Goal: Task Accomplishment & Management: Manage account settings

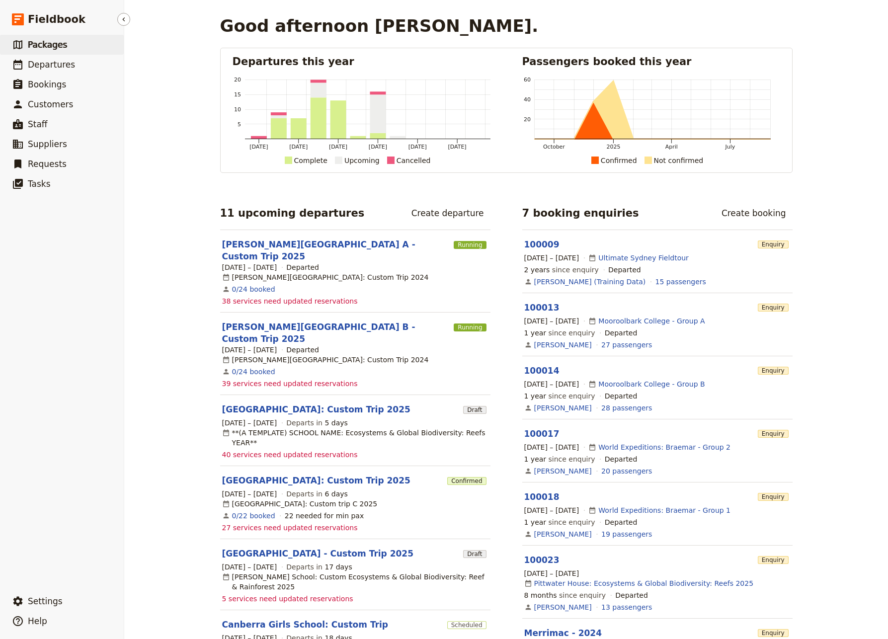
click at [43, 45] on span "Packages" at bounding box center [47, 45] width 39 height 10
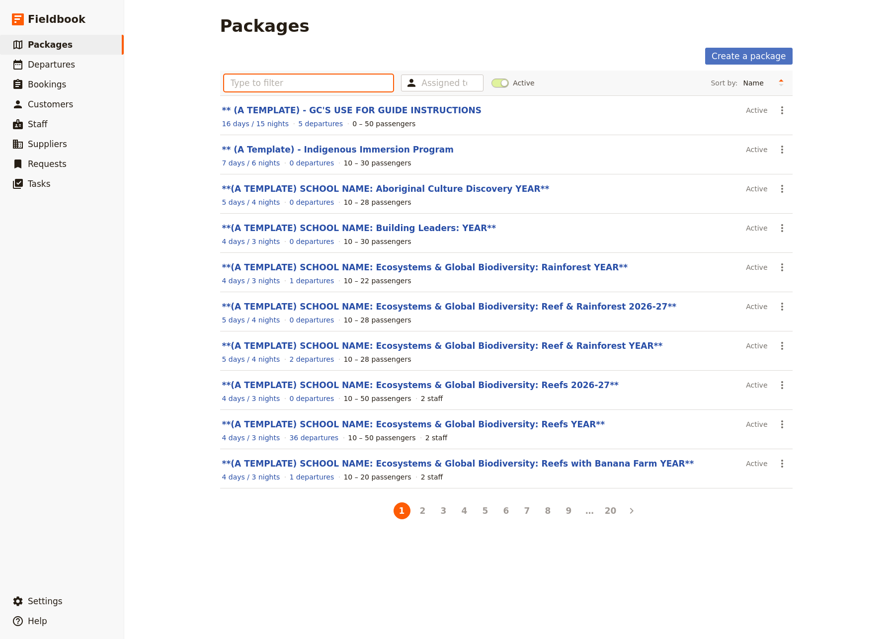
click at [284, 87] on input "text" at bounding box center [309, 83] width 170 height 17
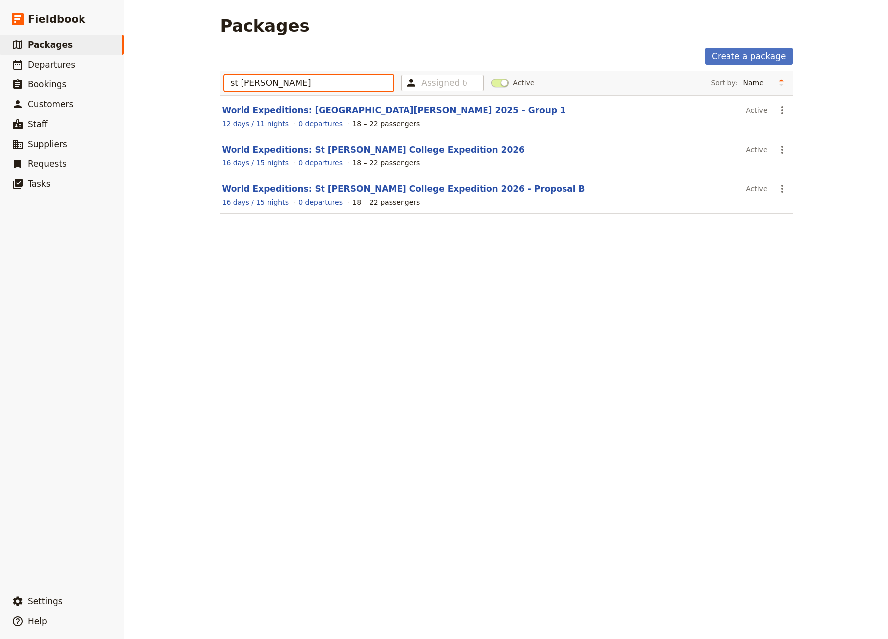
type input "st [PERSON_NAME]"
click at [334, 110] on link "World Expeditions: [GEOGRAPHIC_DATA][PERSON_NAME] 2025 - Group 1" at bounding box center [394, 110] width 344 height 10
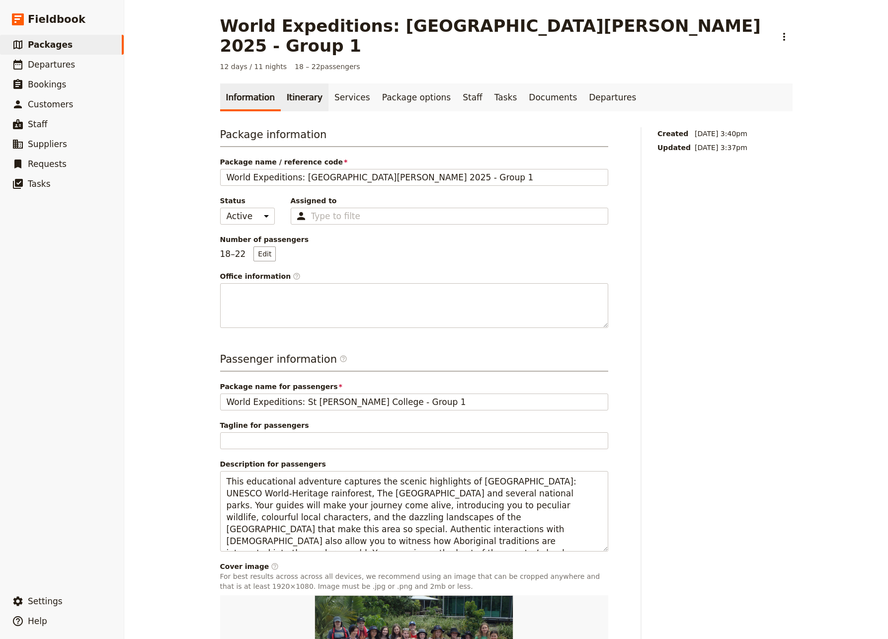
click at [290, 84] on link "Itinerary" at bounding box center [305, 98] width 48 height 28
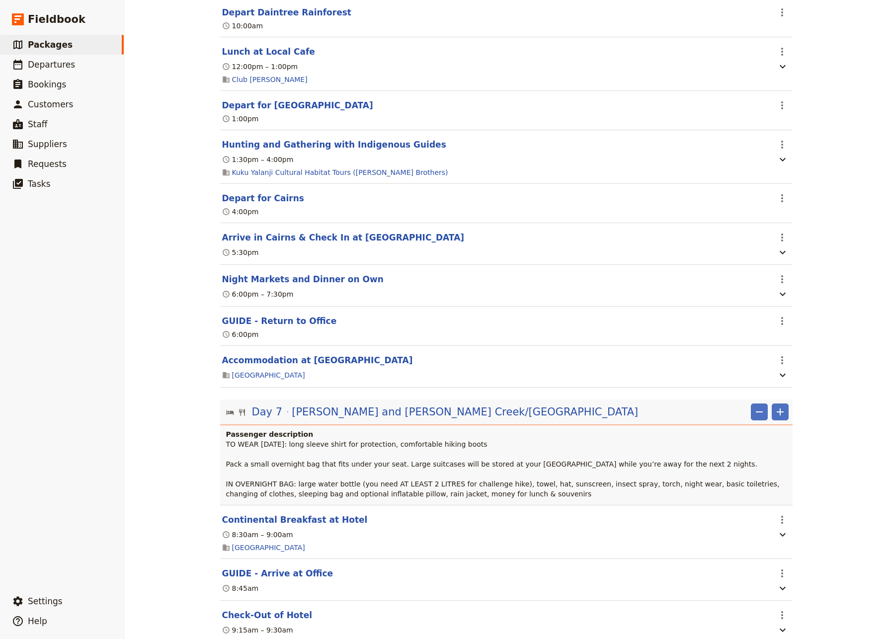
scroll to position [3740, 0]
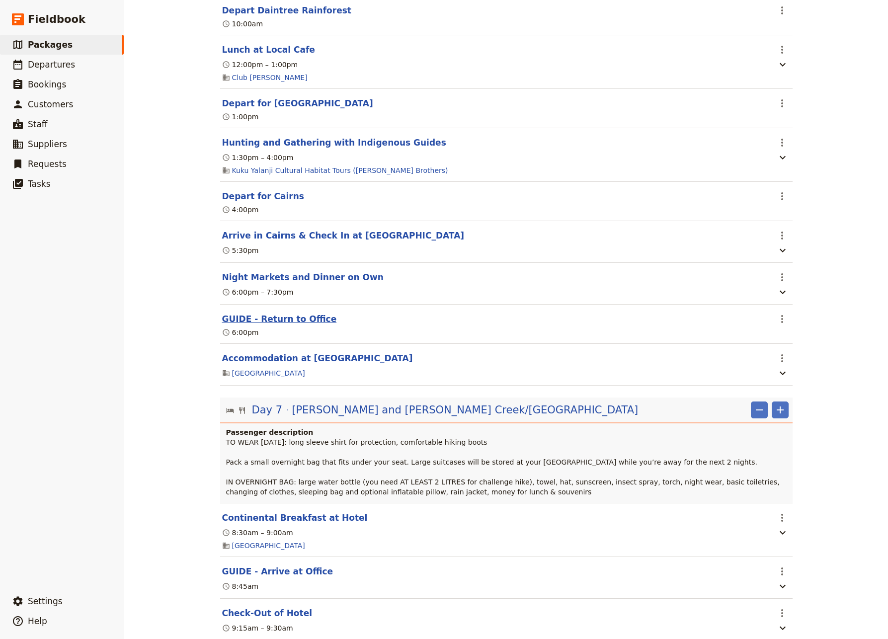
click at [278, 325] on button "GUIDE - Return to Office" at bounding box center [279, 319] width 115 height 12
select select "6"
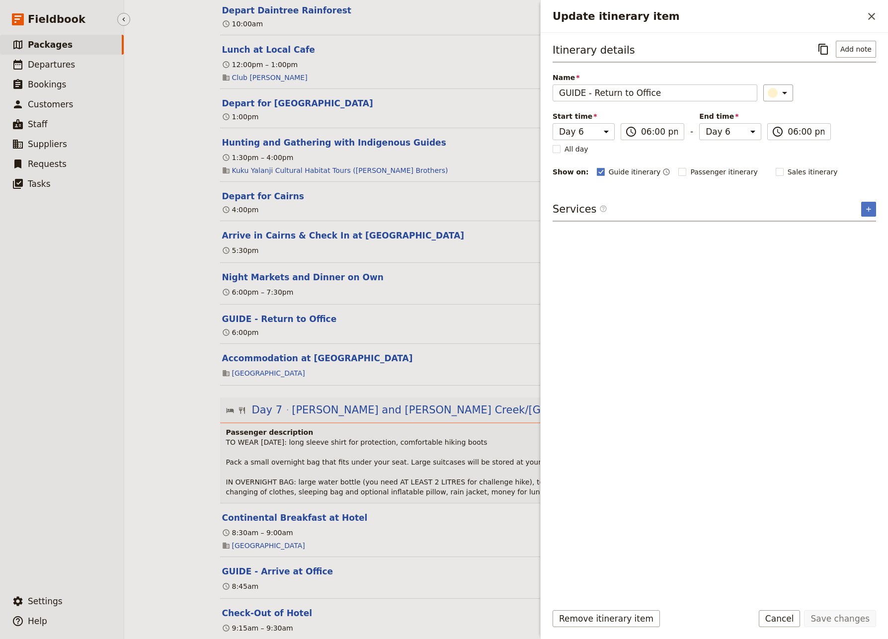
click at [73, 397] on ul "​ Packages ​ Departures ​ Bookings ​ Customers ​ Staff ​ Suppliers ​ Requests ​…" at bounding box center [62, 311] width 124 height 553
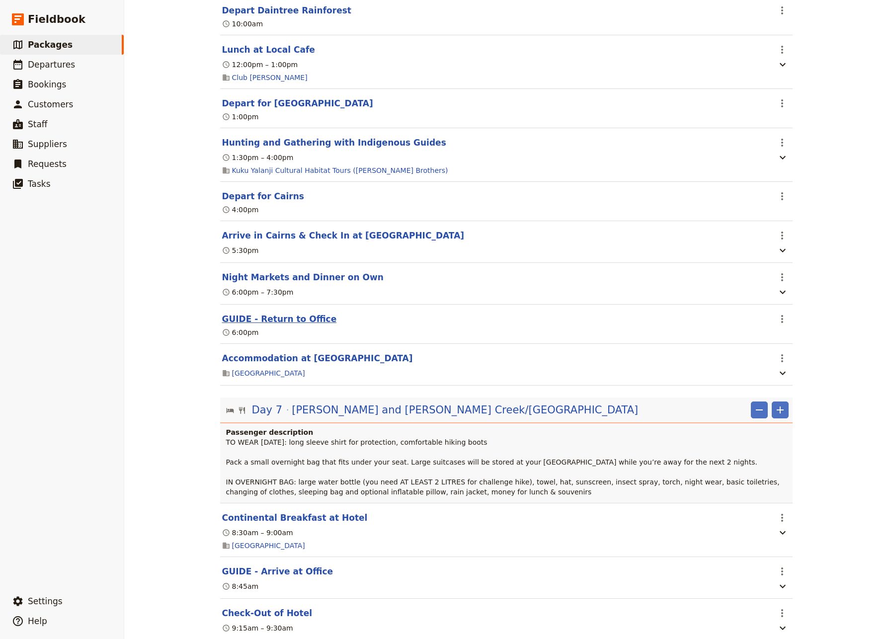
click at [282, 325] on button "GUIDE - Return to Office" at bounding box center [279, 319] width 115 height 12
select select "6"
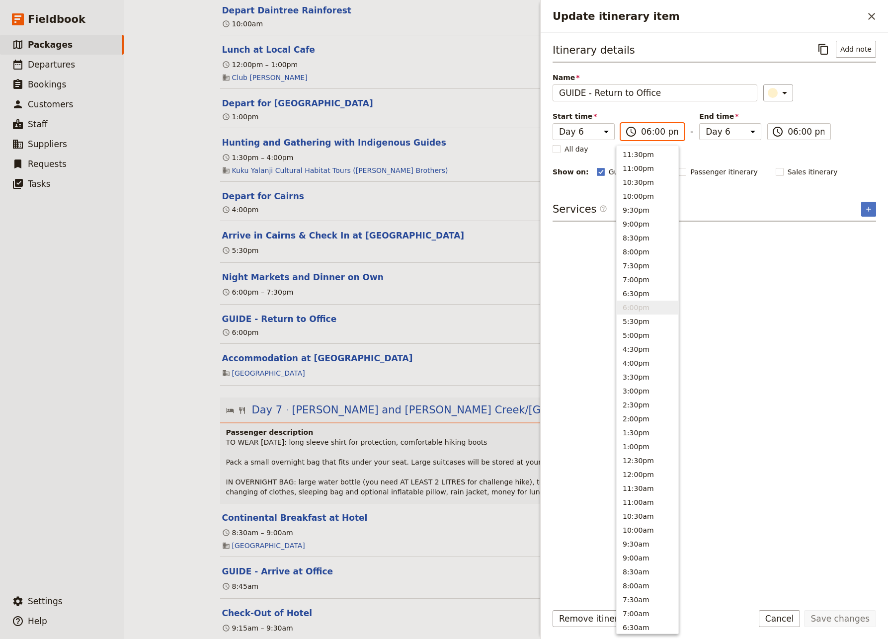
click at [648, 132] on input "06:00 pm" at bounding box center [659, 132] width 37 height 12
click at [651, 133] on input "05:00 pm" at bounding box center [659, 132] width 37 height 12
type input "05:45 pm"
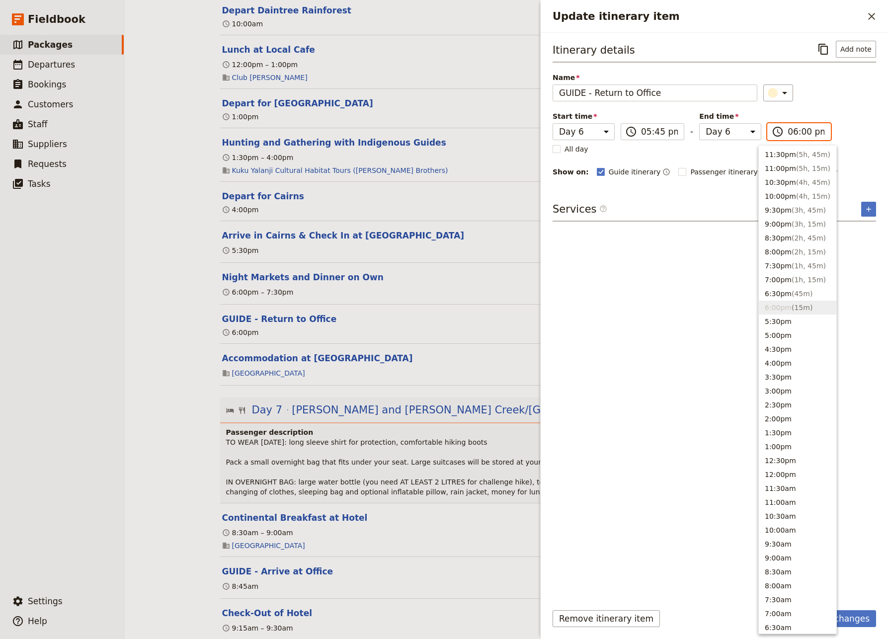
click at [793, 132] on input "06:00 pm" at bounding box center [806, 132] width 37 height 12
click at [793, 132] on input "05:00 pm" at bounding box center [806, 132] width 37 height 12
type input "05:45 pm"
click at [845, 584] on button "Save changes" at bounding box center [840, 618] width 72 height 17
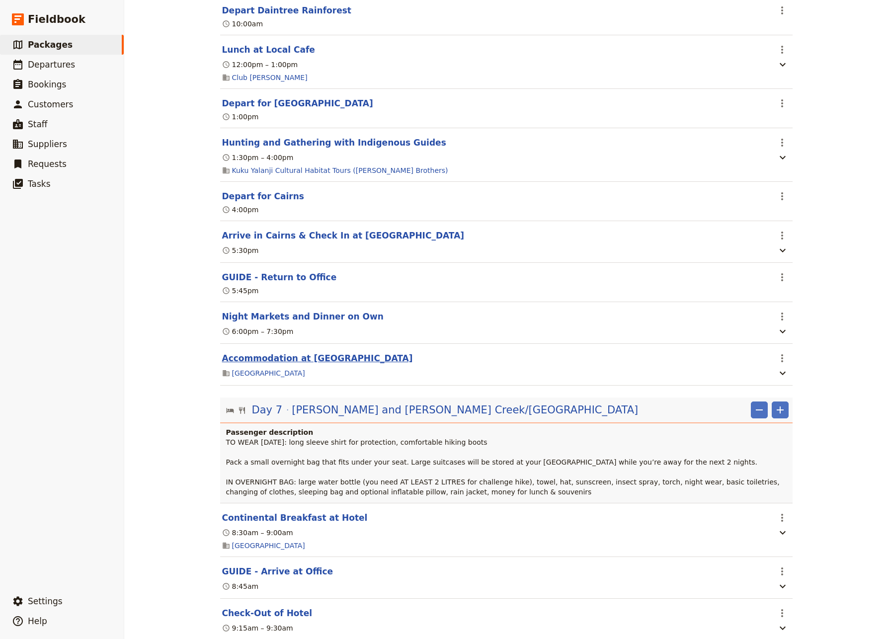
click at [306, 364] on button "Accommodation at [GEOGRAPHIC_DATA]" at bounding box center [317, 358] width 191 height 12
select select "6"
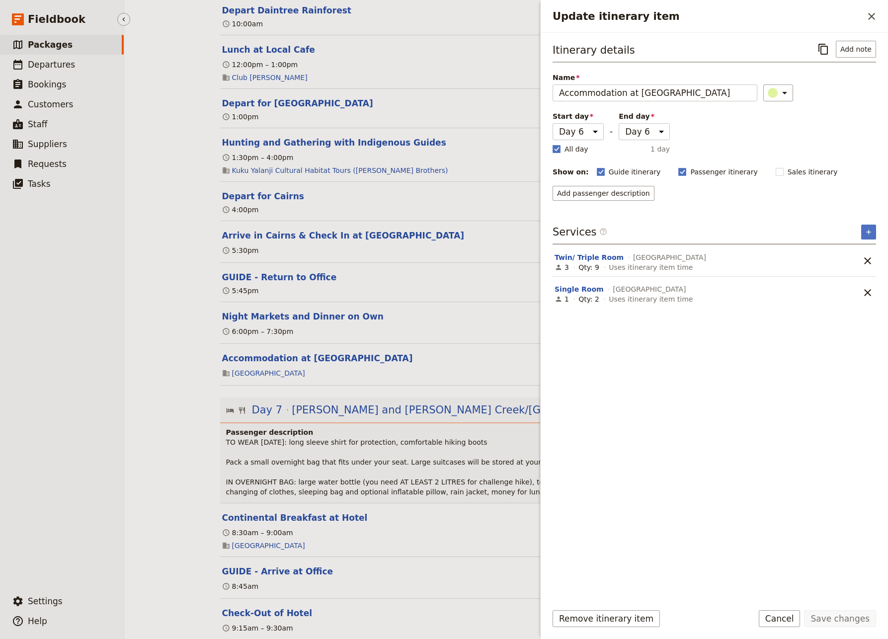
click at [46, 424] on ul "​ Packages ​ Departures ​ Bookings ​ Customers ​ Staff ​ Suppliers ​ Requests ​…" at bounding box center [62, 311] width 124 height 553
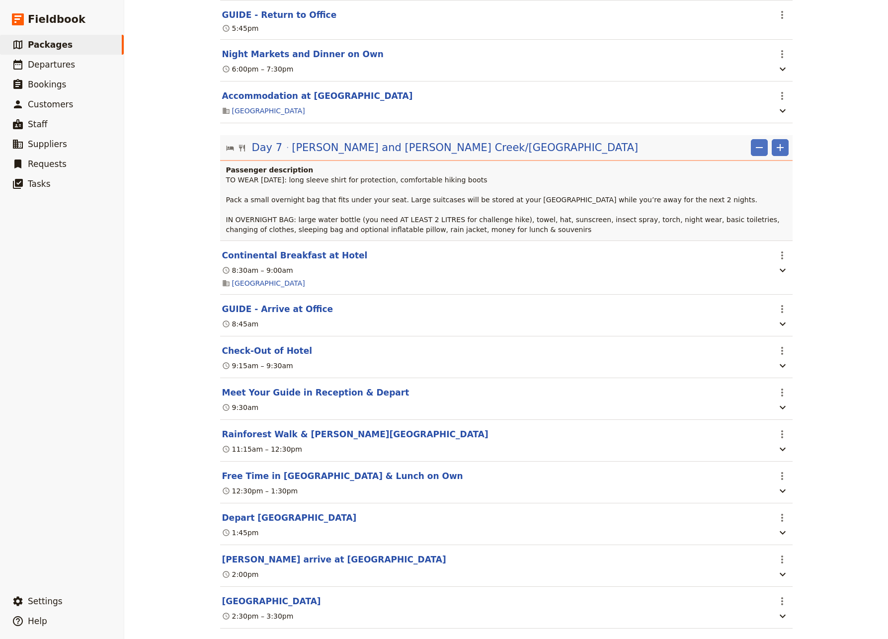
scroll to position [4069, 0]
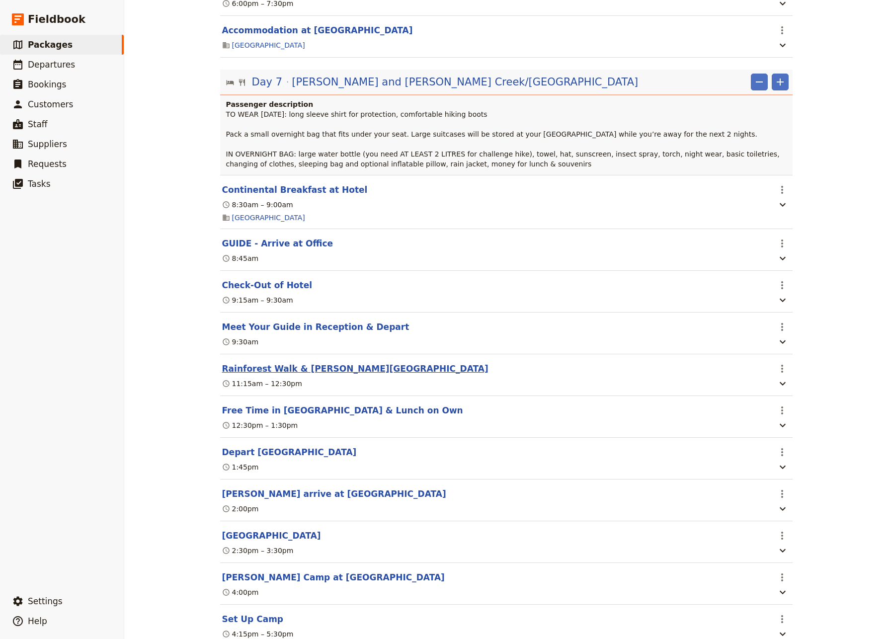
click at [251, 375] on button "Rainforest Walk & [PERSON_NAME][GEOGRAPHIC_DATA]" at bounding box center [355, 369] width 266 height 12
select select "7"
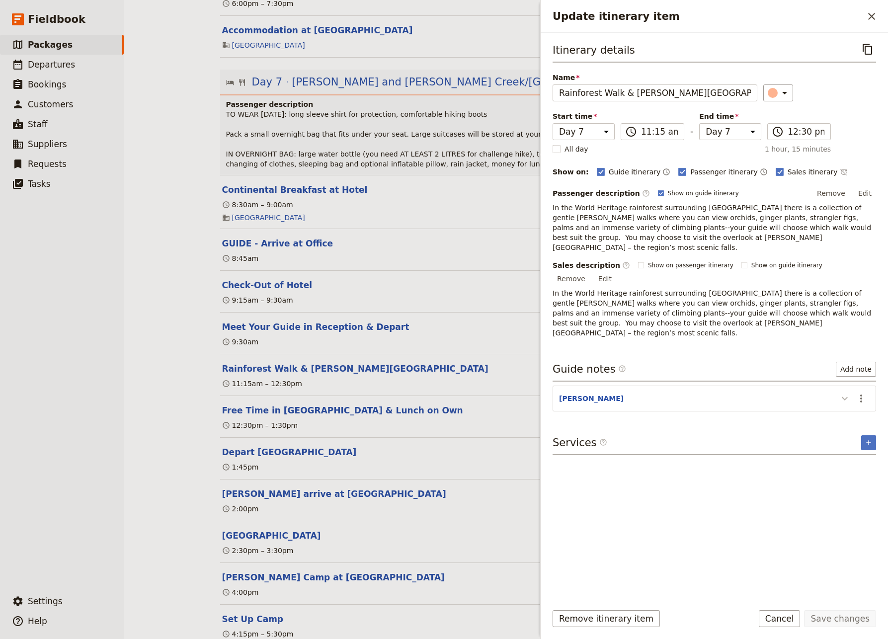
click at [844, 397] on icon "Update itinerary item" at bounding box center [845, 398] width 6 height 3
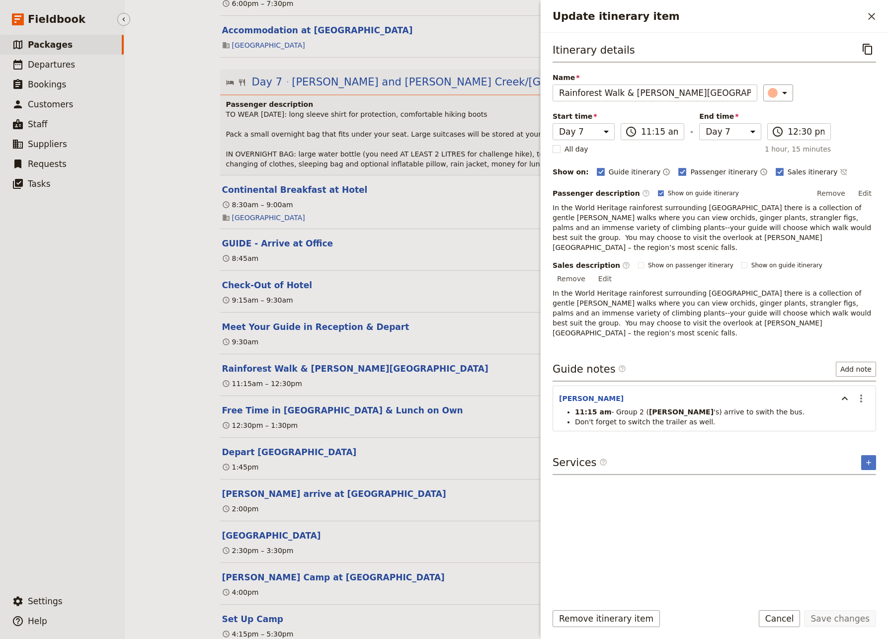
click at [70, 479] on ul "​ Packages ​ Departures ​ Bookings ​ Customers ​ Staff ​ Suppliers ​ Requests ​…" at bounding box center [62, 311] width 124 height 553
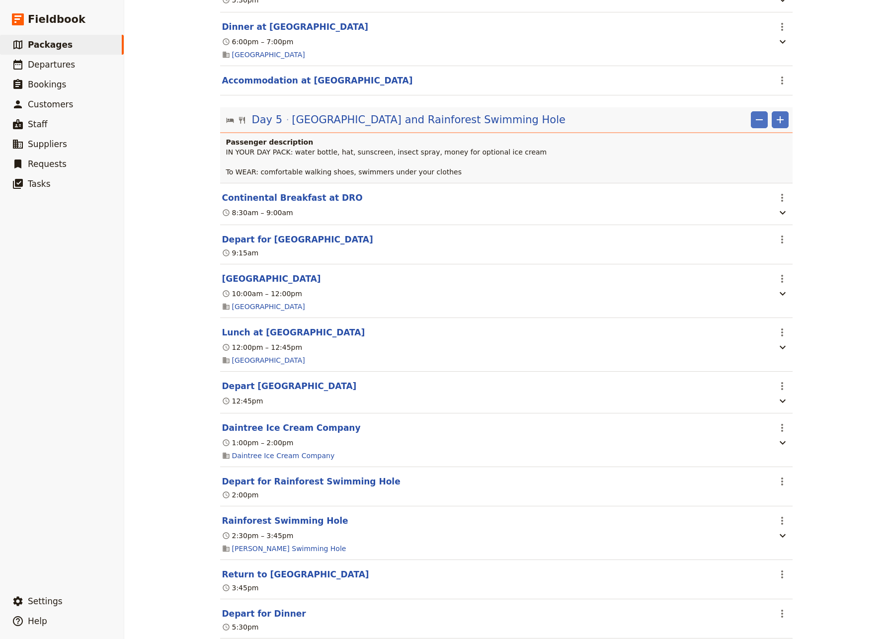
scroll to position [2691, 0]
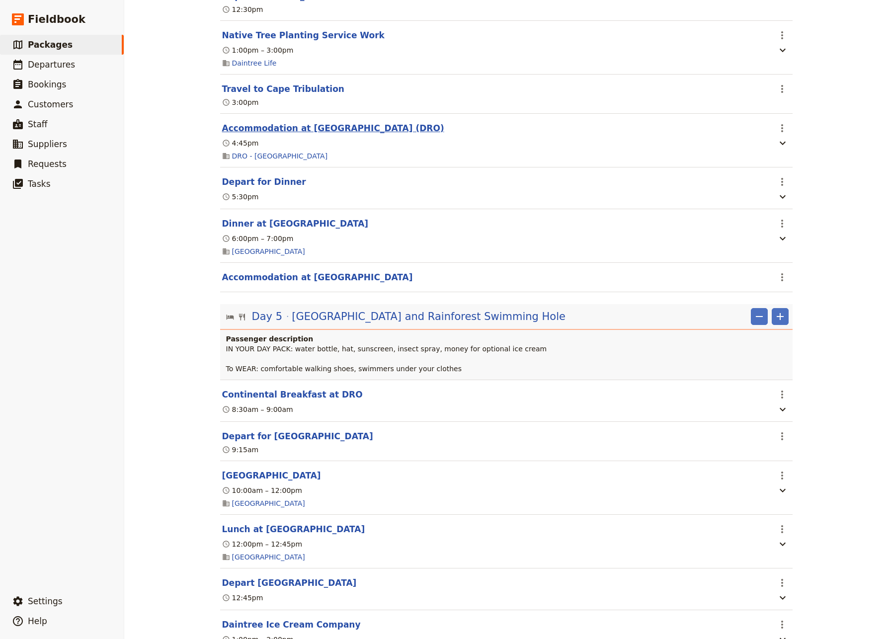
click at [287, 134] on button "Accommodation at [GEOGRAPHIC_DATA] (DRO)" at bounding box center [333, 128] width 222 height 12
select select "4"
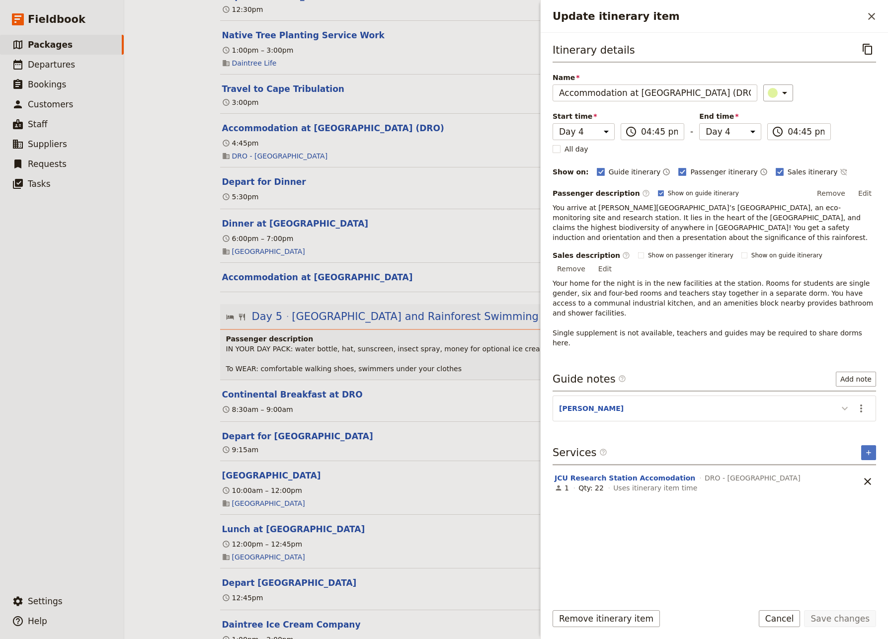
click at [846, 403] on icon "Update itinerary item" at bounding box center [845, 409] width 12 height 12
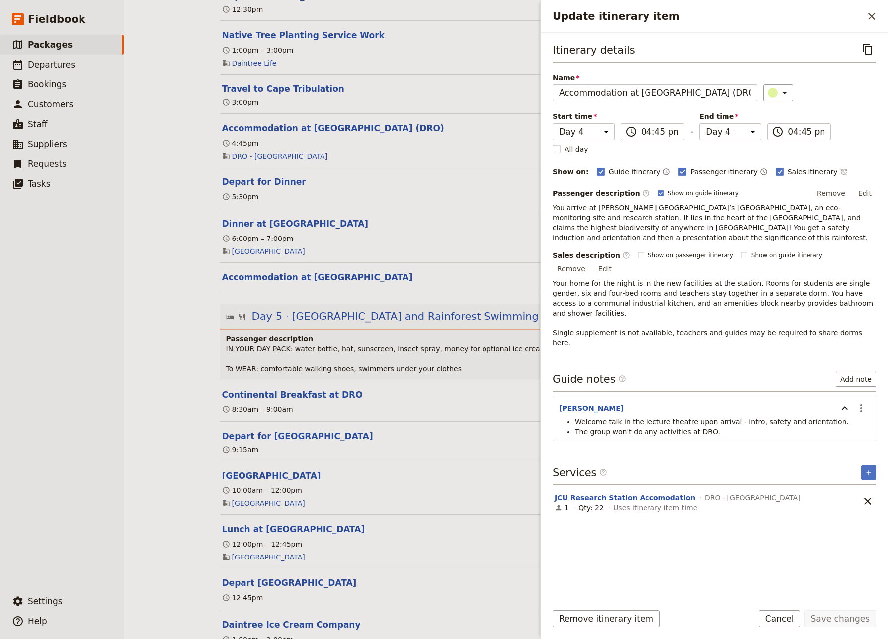
click at [814, 418] on span "Welcome talk in the lecture theatre upon arrival - intro, safety and orientatio…" at bounding box center [712, 422] width 274 height 8
click at [857, 403] on icon "Actions" at bounding box center [862, 409] width 12 height 12
click at [840, 398] on span "Edit note" at bounding box center [832, 399] width 31 height 10
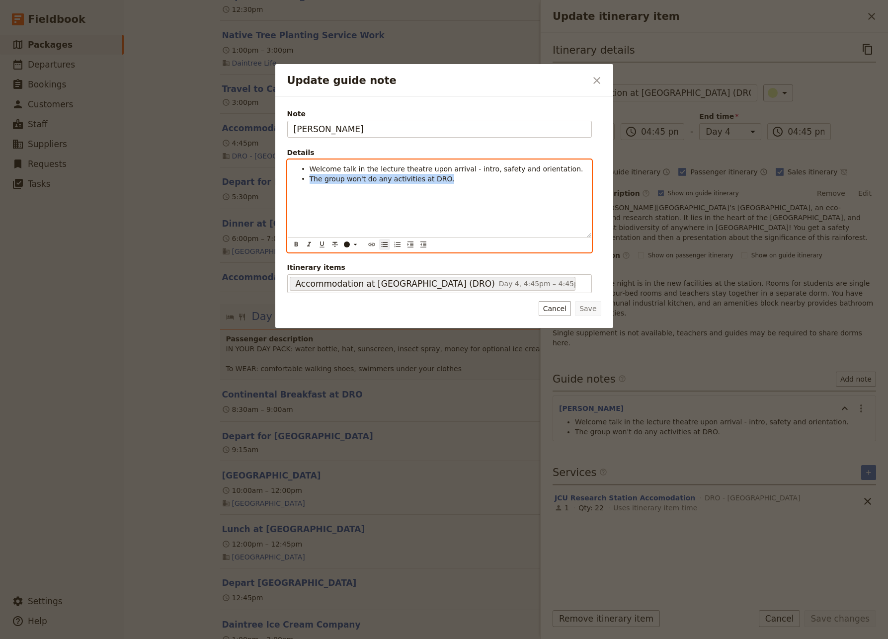
drag, startPoint x: 450, startPoint y: 180, endPoint x: 311, endPoint y: 183, distance: 139.7
click at [311, 183] on li "The group won't do any activities at DRO." at bounding box center [448, 179] width 276 height 10
click at [321, 183] on li "Update guide note" at bounding box center [448, 179] width 276 height 10
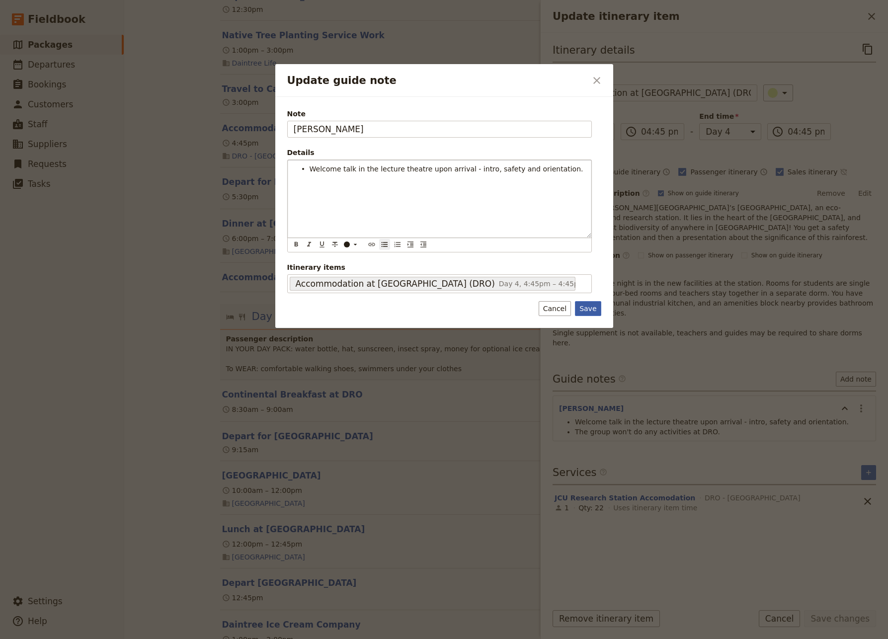
click at [588, 308] on button "Save" at bounding box center [588, 308] width 26 height 15
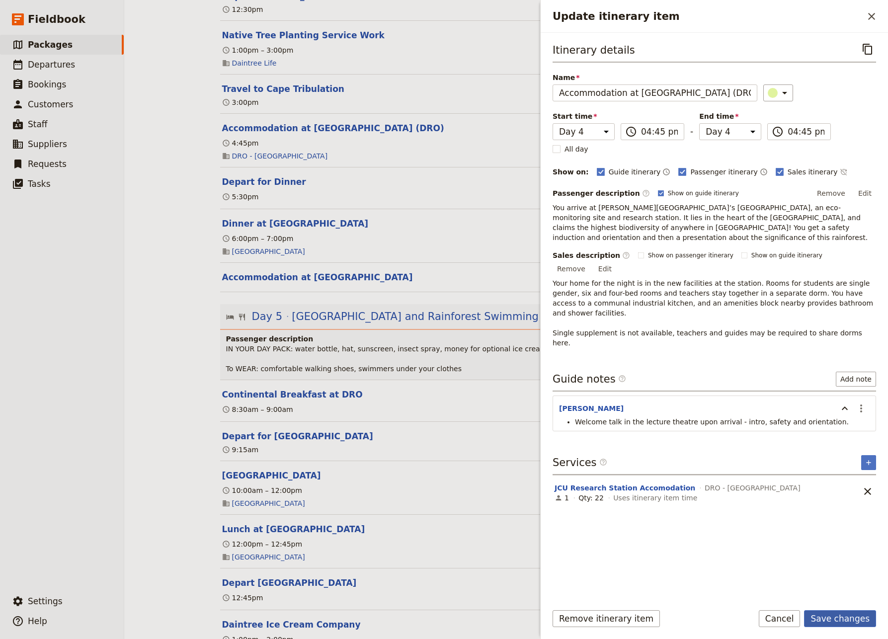
click at [847, 584] on button "Save changes" at bounding box center [840, 618] width 72 height 17
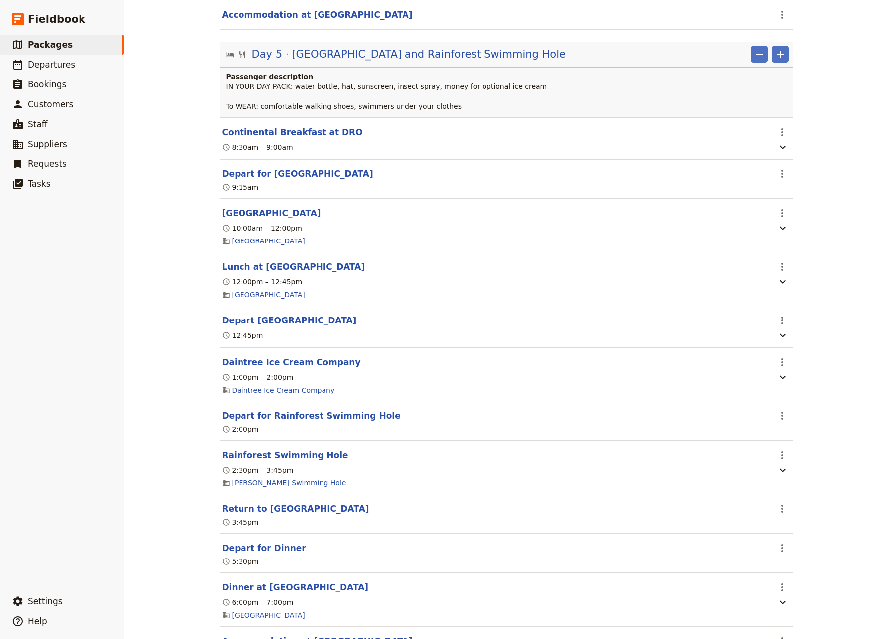
scroll to position [3019, 0]
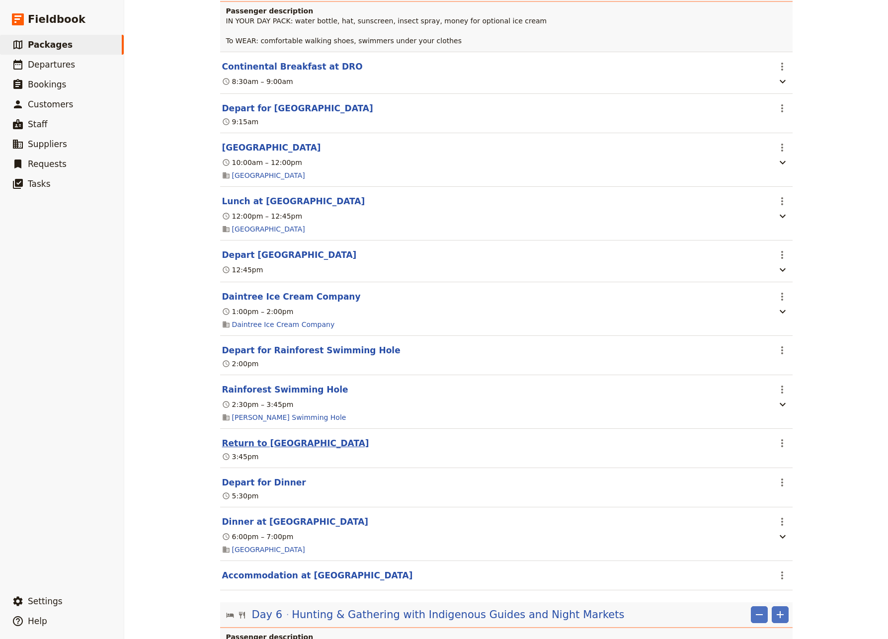
click at [263, 449] on button "Return to [GEOGRAPHIC_DATA]" at bounding box center [295, 443] width 147 height 12
select select "5"
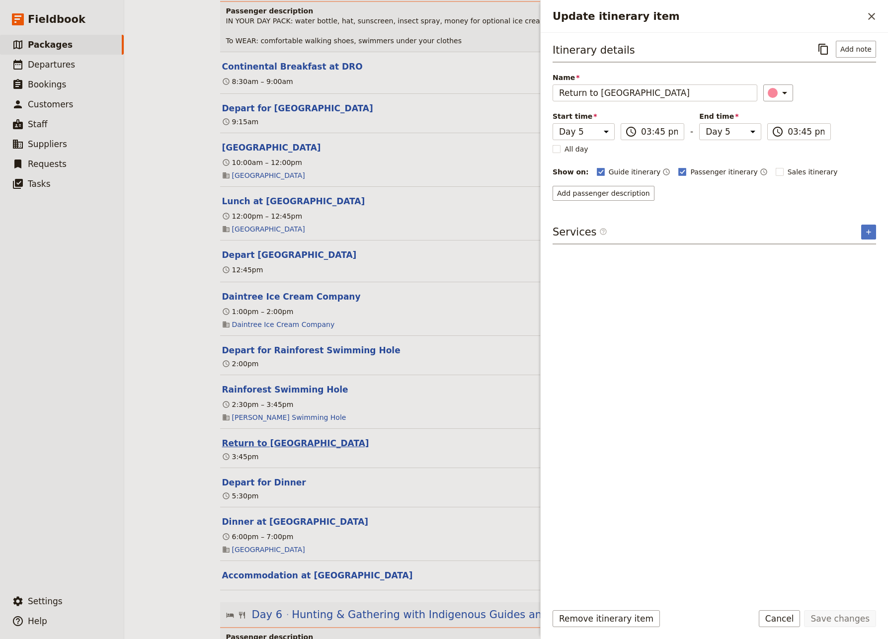
click at [263, 449] on button "Return to [GEOGRAPHIC_DATA]" at bounding box center [295, 443] width 147 height 12
select select "5"
click at [278, 528] on button "Dinner at [GEOGRAPHIC_DATA]" at bounding box center [295, 522] width 147 height 12
select select "5"
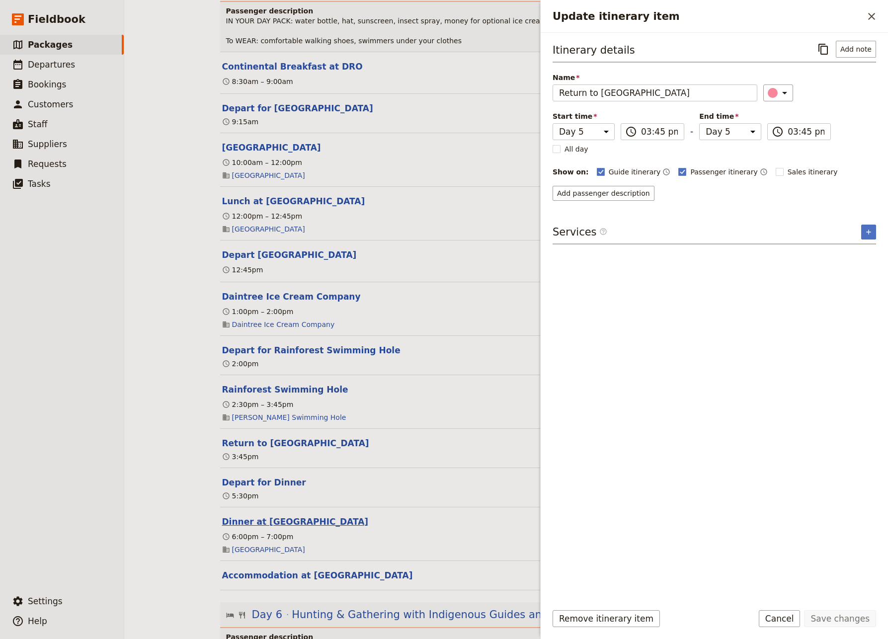
select select "5"
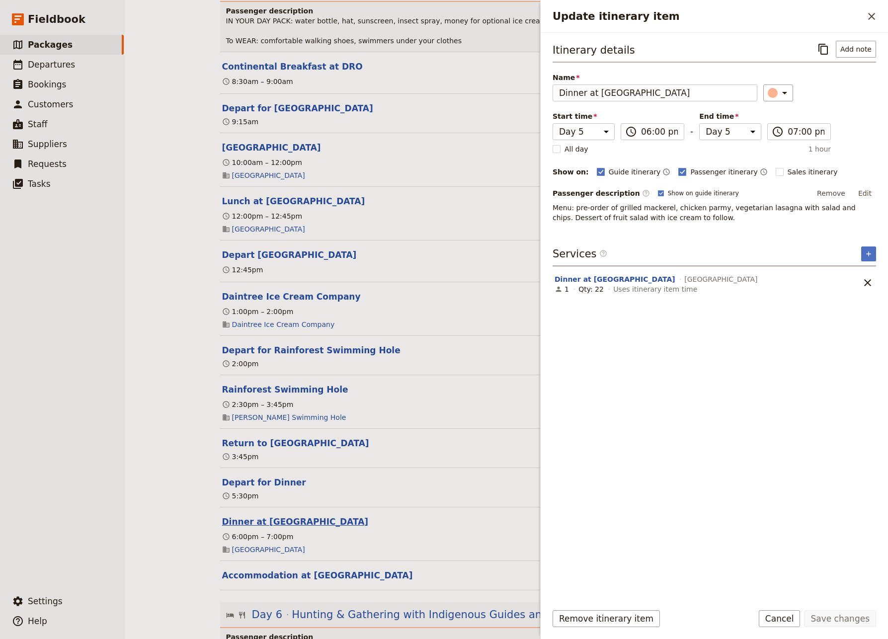
scroll to position [3084, 0]
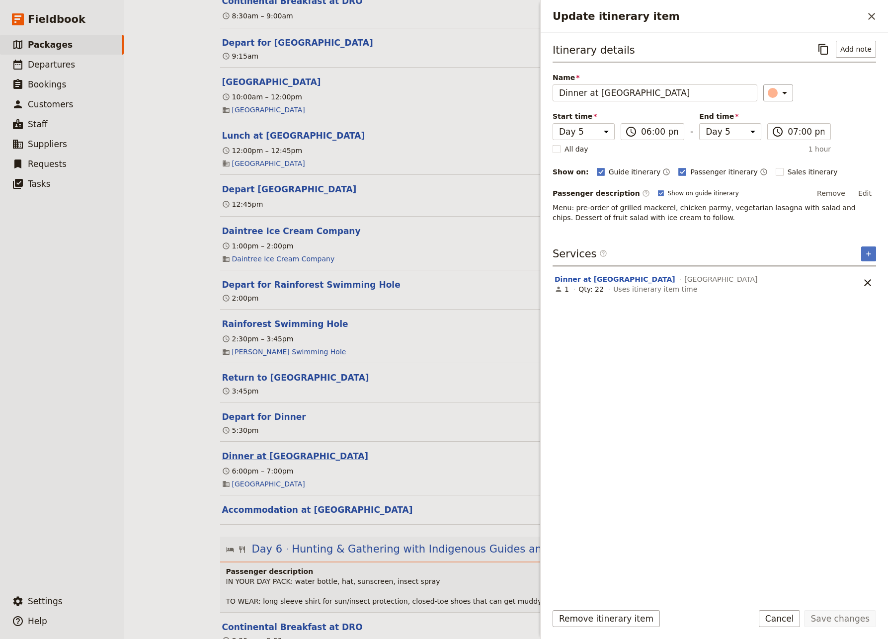
click at [293, 462] on button "Dinner at [GEOGRAPHIC_DATA]" at bounding box center [295, 456] width 147 height 12
select select "5"
click at [857, 19] on icon "Close drawer" at bounding box center [872, 16] width 12 height 12
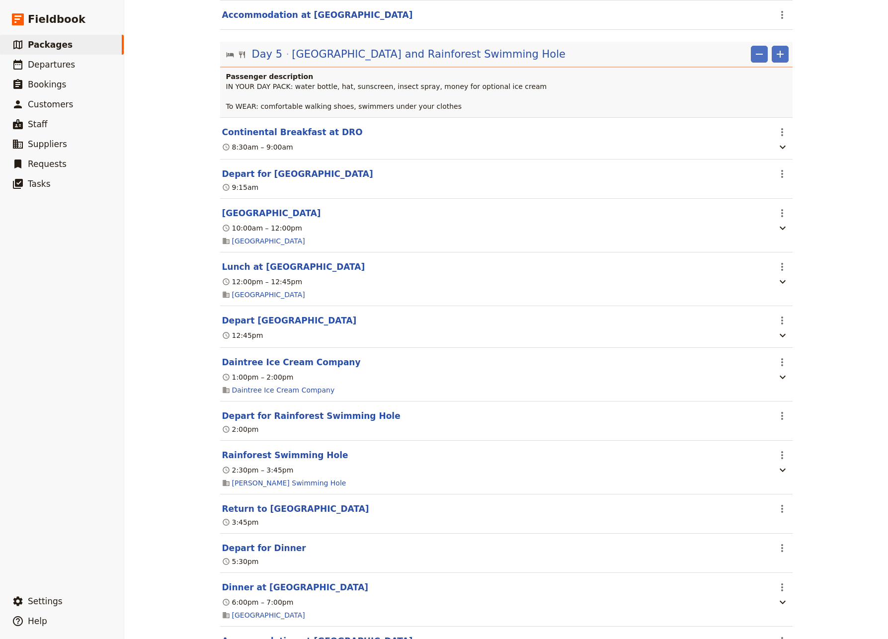
scroll to position [3019, 0]
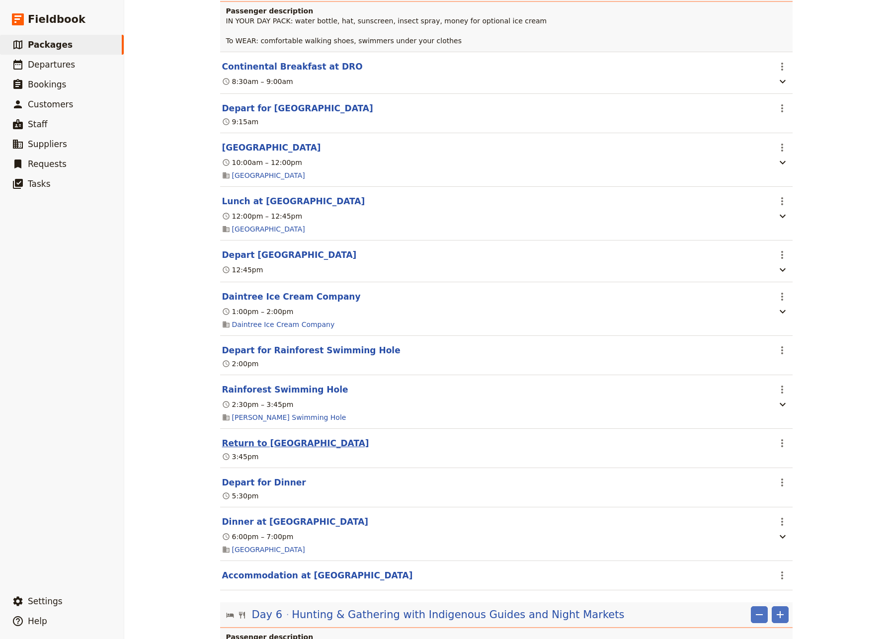
click at [275, 449] on button "Return to [GEOGRAPHIC_DATA]" at bounding box center [295, 443] width 147 height 12
select select "5"
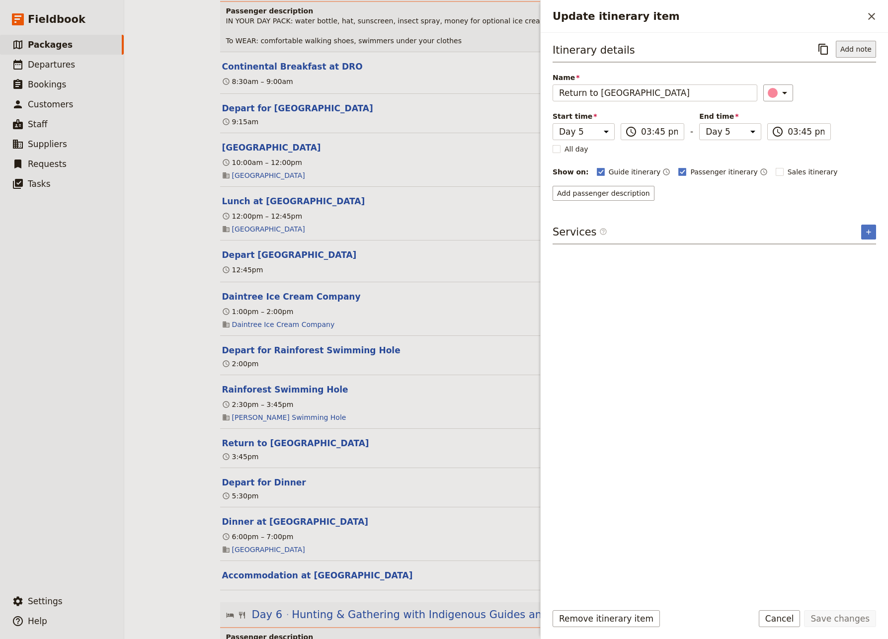
click at [852, 44] on button "Add note" at bounding box center [856, 49] width 40 height 17
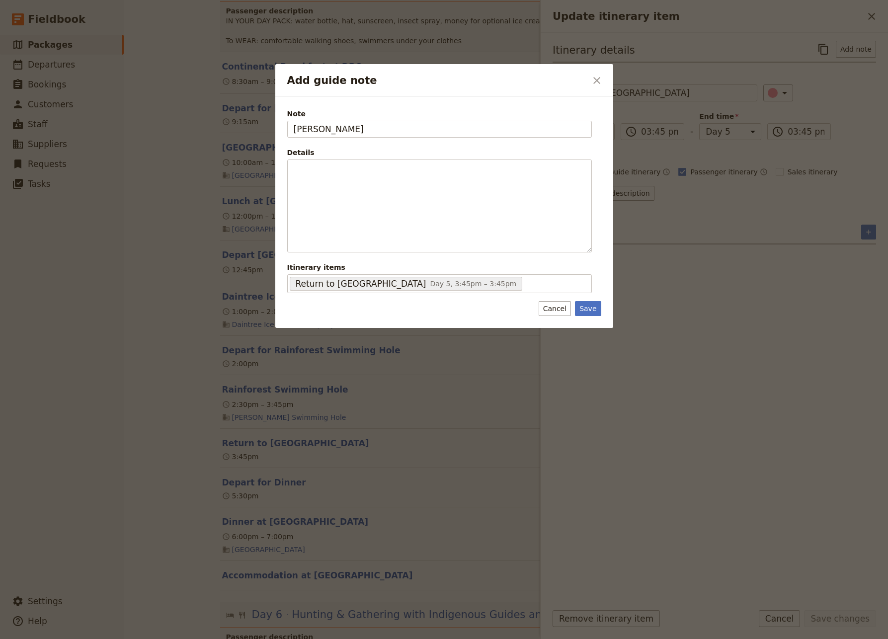
type input "[PERSON_NAME]"
click at [585, 311] on button "Save" at bounding box center [588, 308] width 26 height 15
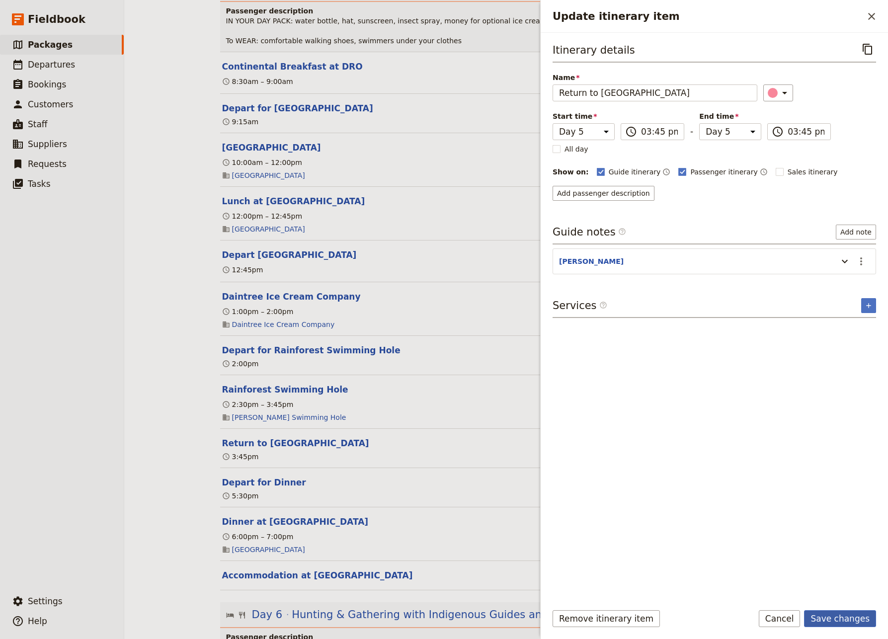
click at [831, 584] on button "Save changes" at bounding box center [840, 618] width 72 height 17
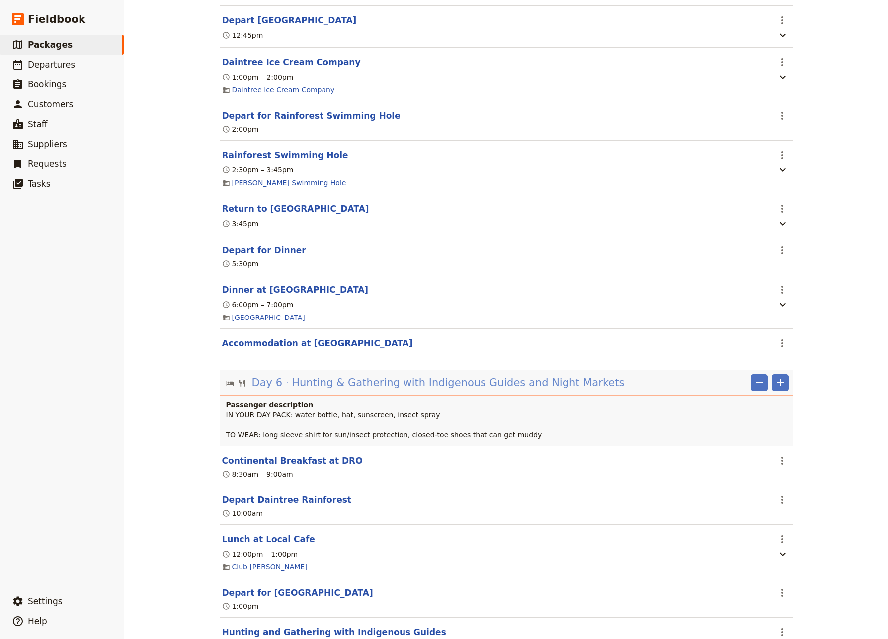
scroll to position [3281, 0]
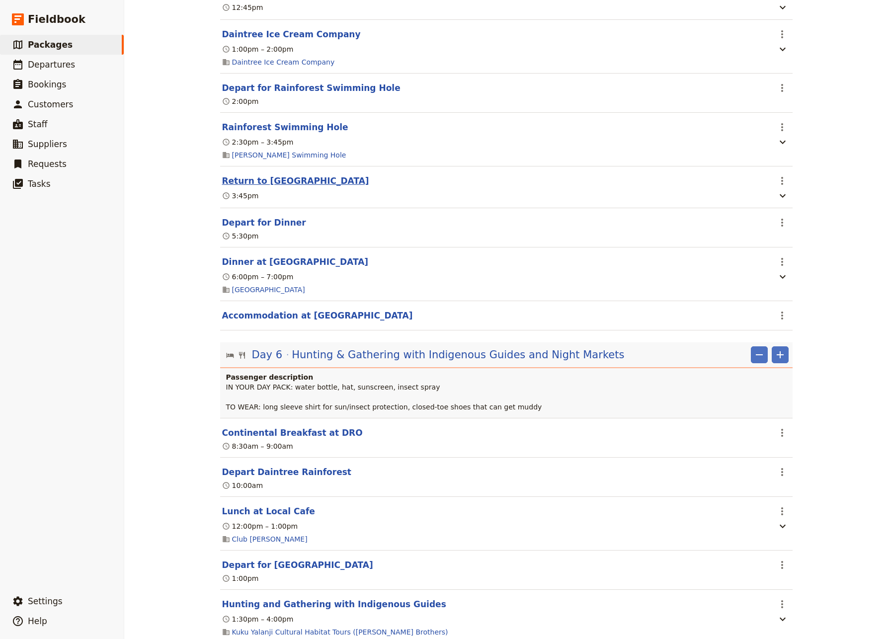
click at [247, 187] on button "Return to [GEOGRAPHIC_DATA]" at bounding box center [295, 181] width 147 height 12
select select "5"
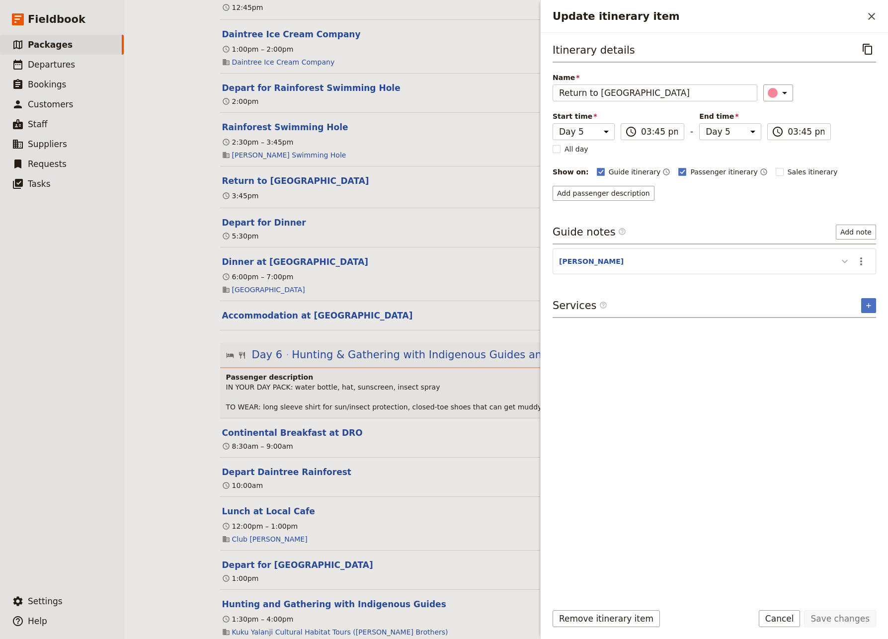
click at [848, 261] on icon "Update itinerary item" at bounding box center [845, 262] width 12 height 12
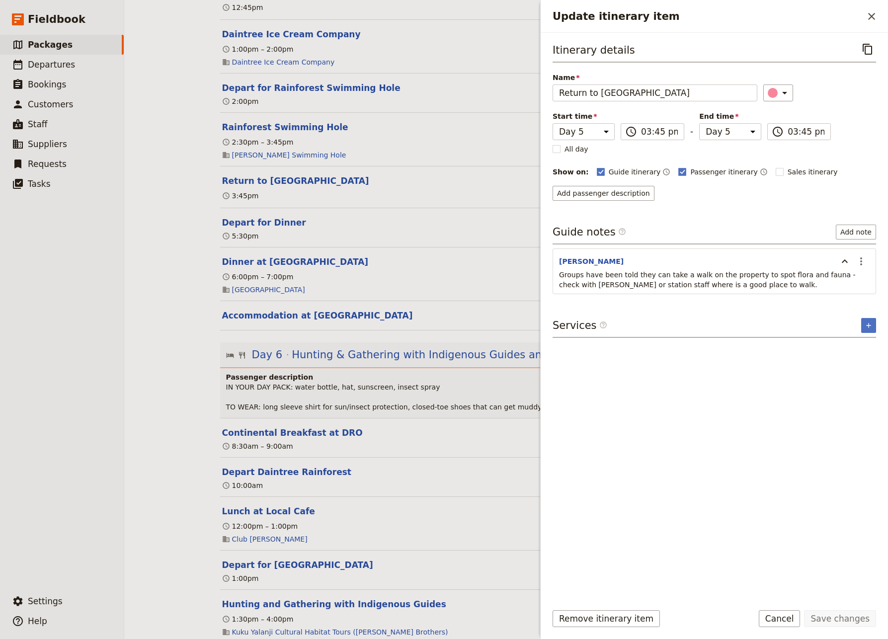
click at [734, 287] on p "Groups have been told they can take a walk on the property to spot flora and fa…" at bounding box center [714, 280] width 311 height 20
click at [857, 258] on icon "Actions" at bounding box center [862, 262] width 2 height 8
click at [839, 285] on span "Edit note" at bounding box center [832, 283] width 31 height 10
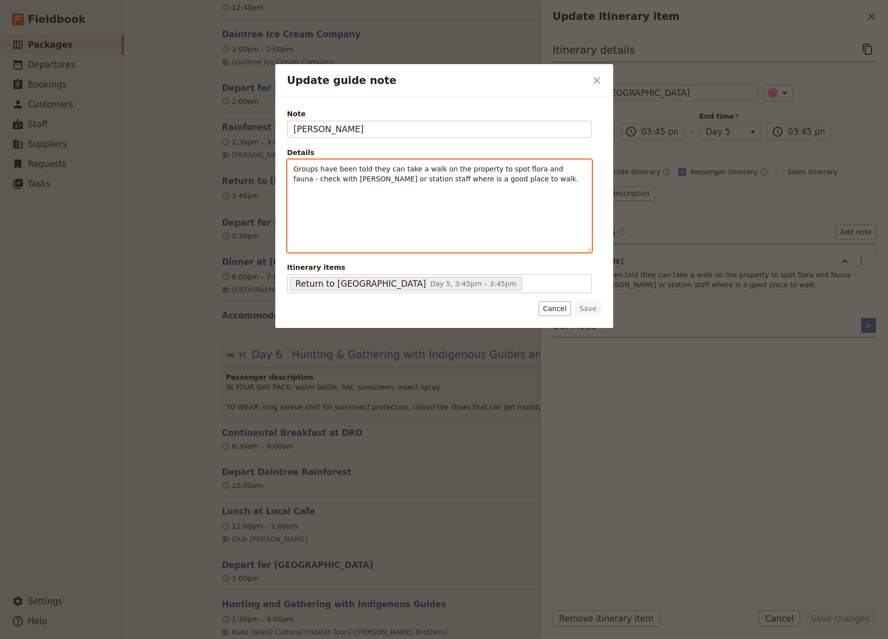
click at [475, 177] on p "Groups have been told they can take a walk on the property to spot flora and fa…" at bounding box center [440, 174] width 292 height 20
click at [376, 211] on span "You can also bring out th esoccer ball" at bounding box center [359, 211] width 130 height 8
click at [411, 210] on p "You can also bring out the soccer ball" at bounding box center [440, 211] width 292 height 10
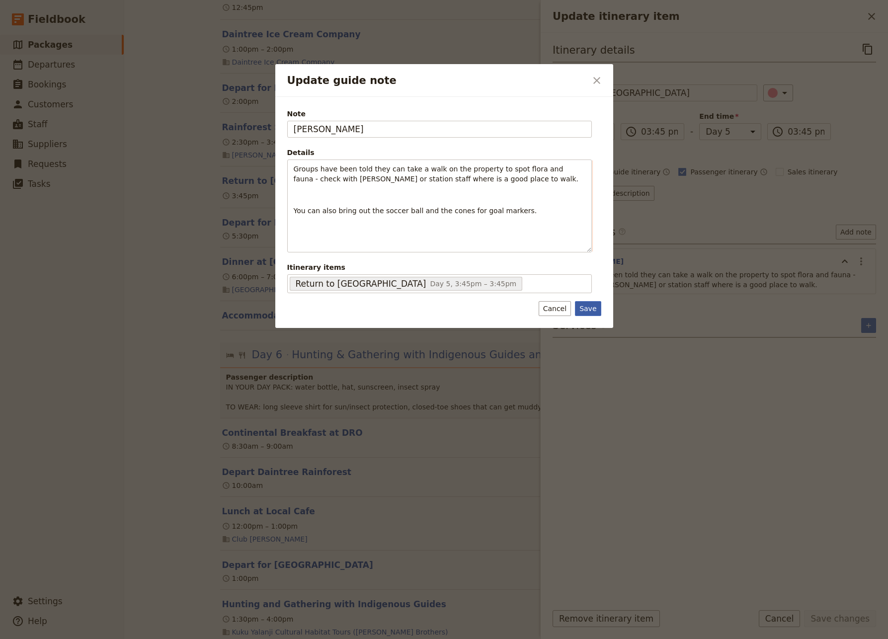
click at [588, 310] on button "Save" at bounding box center [588, 308] width 26 height 15
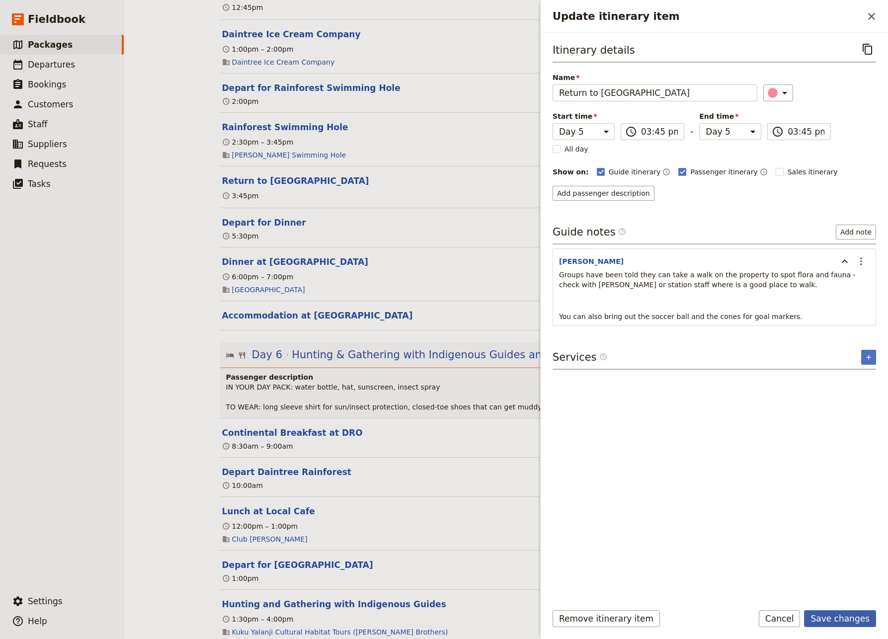
click at [836, 584] on button "Save changes" at bounding box center [840, 618] width 72 height 17
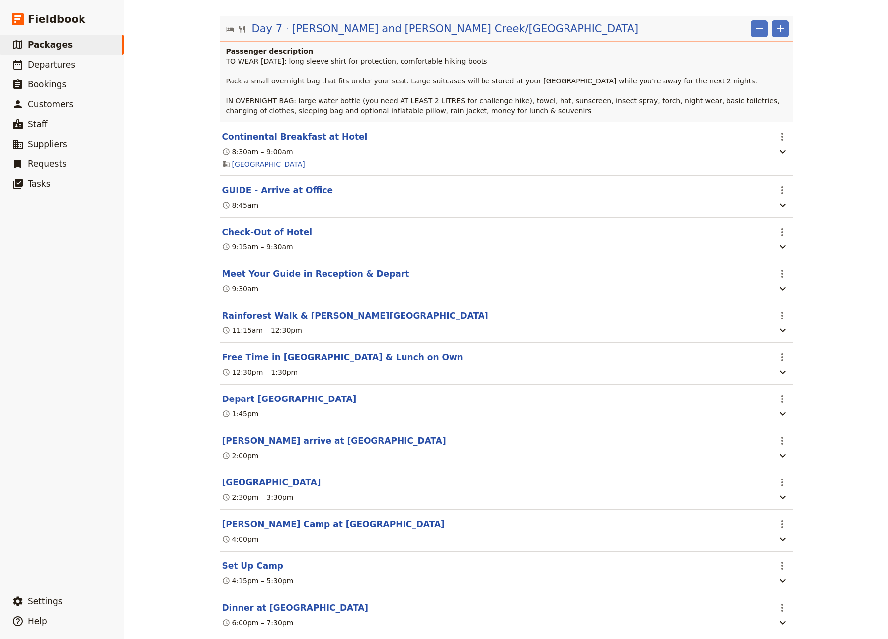
scroll to position [4134, 0]
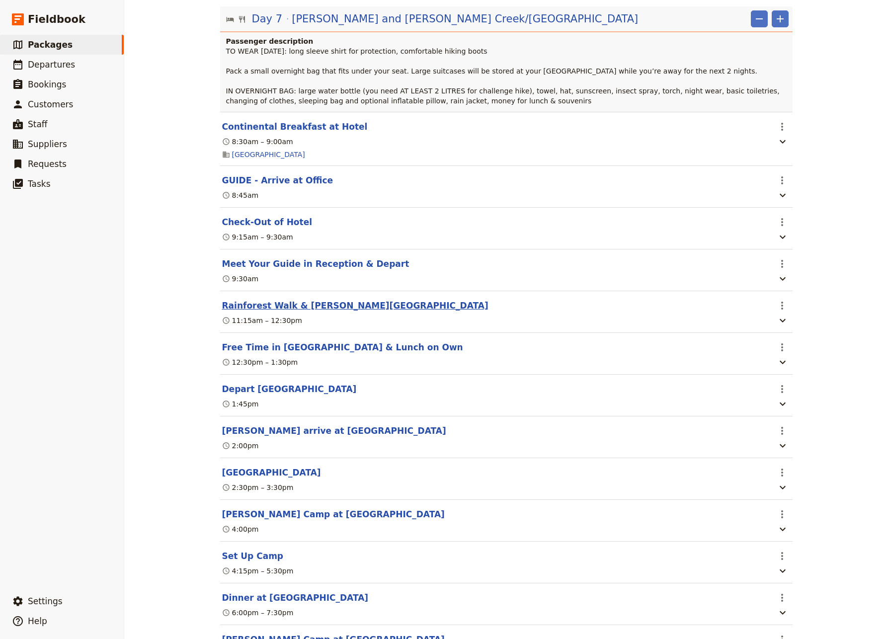
click at [279, 312] on button "Rainforest Walk & [PERSON_NAME][GEOGRAPHIC_DATA]" at bounding box center [355, 306] width 266 height 12
select select "7"
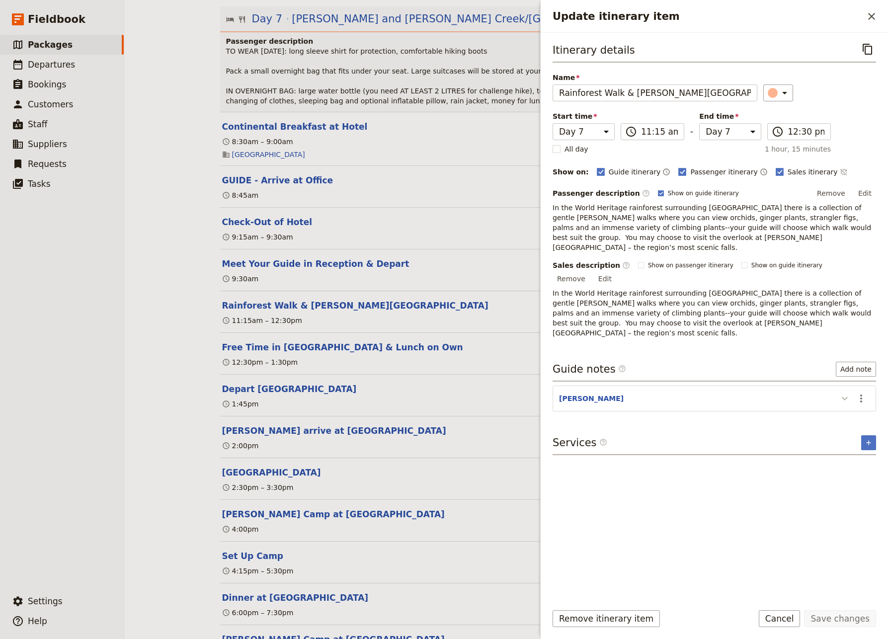
click at [846, 393] on icon "Update itinerary item" at bounding box center [845, 399] width 12 height 12
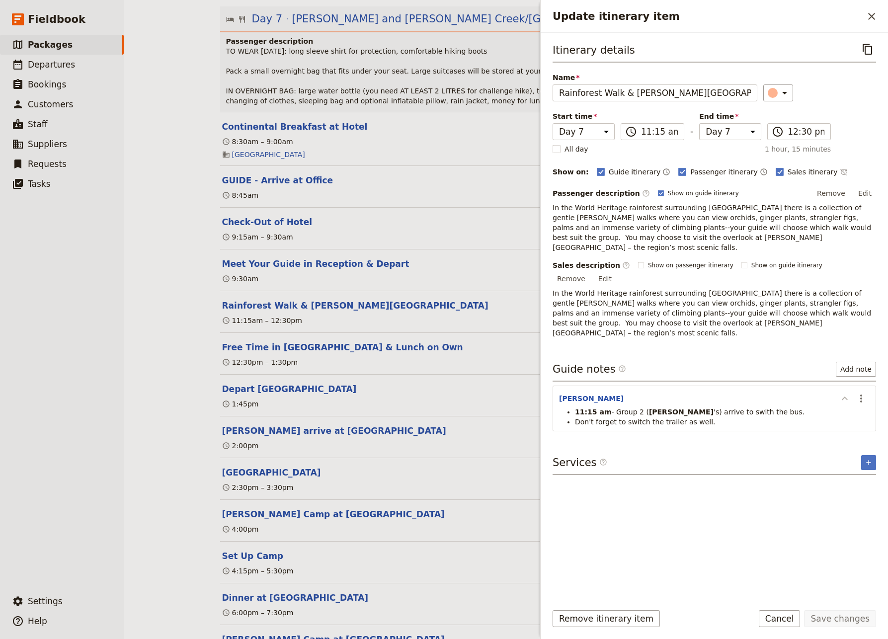
click at [846, 397] on icon "Update itinerary item" at bounding box center [845, 398] width 6 height 3
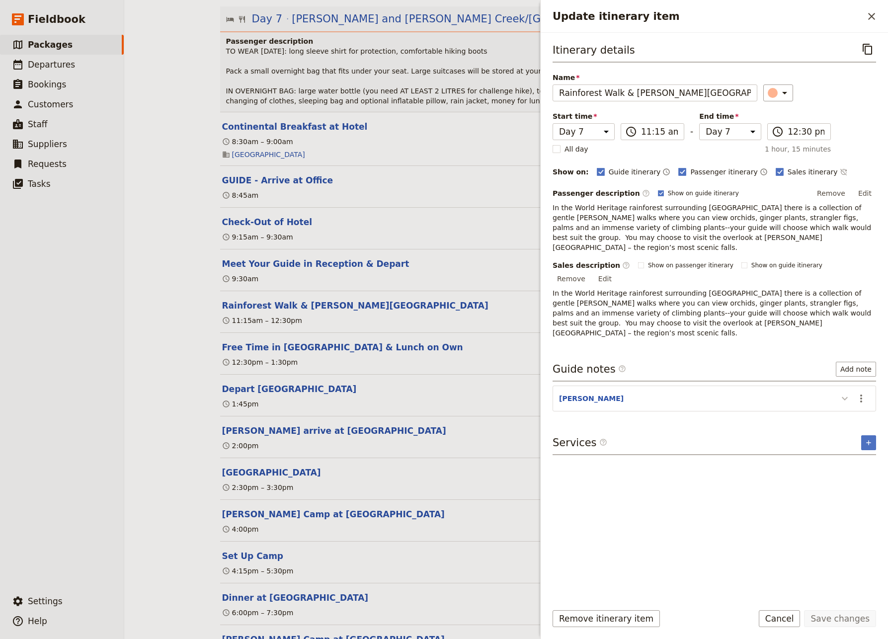
click at [844, 397] on icon "Update itinerary item" at bounding box center [845, 398] width 6 height 3
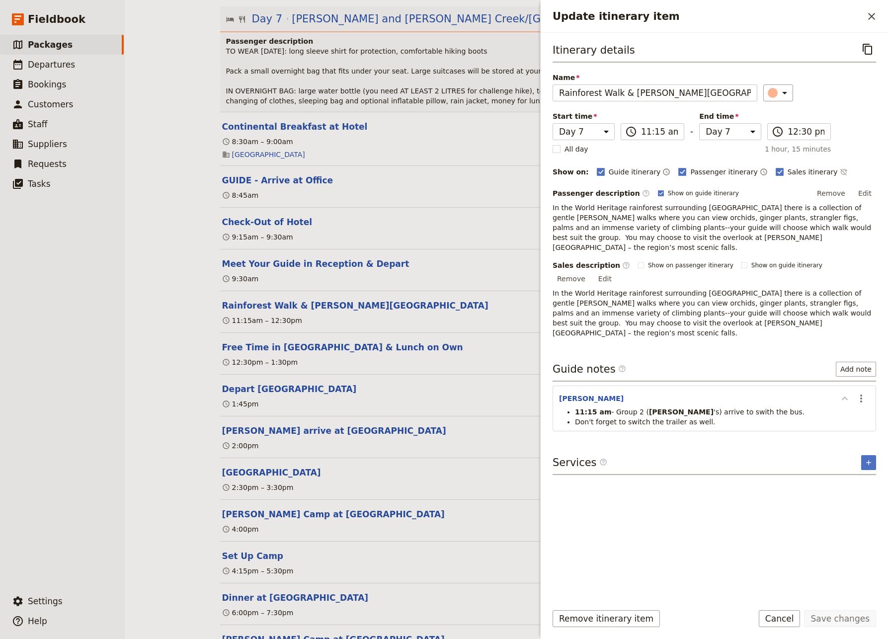
click at [844, 397] on icon "Update itinerary item" at bounding box center [845, 398] width 6 height 3
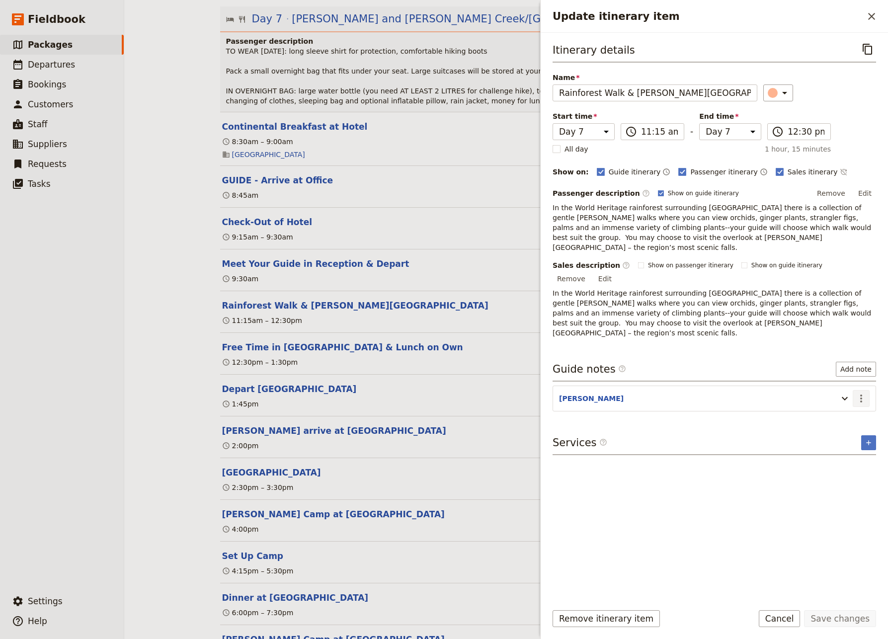
click at [857, 393] on icon "Actions" at bounding box center [862, 399] width 12 height 12
click at [852, 387] on span "Edit note" at bounding box center [840, 389] width 46 height 10
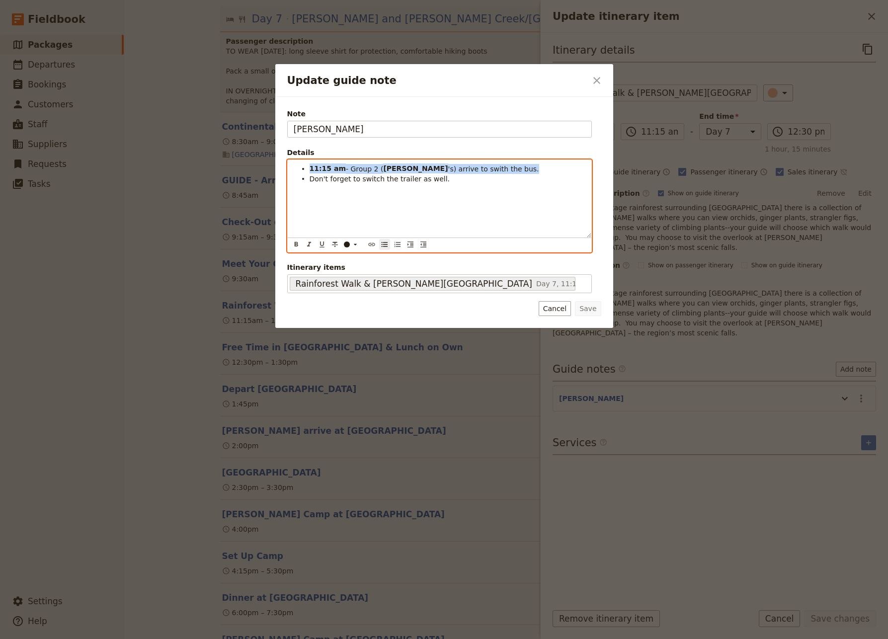
drag, startPoint x: 483, startPoint y: 171, endPoint x: 309, endPoint y: 170, distance: 173.5
click at [310, 170] on li "11:15 am - Group 2 ( [PERSON_NAME] 's) arrive to swith the bus." at bounding box center [448, 169] width 276 height 10
click at [311, 171] on strong "G" at bounding box center [313, 169] width 6 height 8
click at [445, 180] on li "Don't forget to switch the trailer as well." at bounding box center [448, 179] width 276 height 10
drag, startPoint x: 443, startPoint y: 180, endPoint x: 290, endPoint y: 180, distance: 153.1
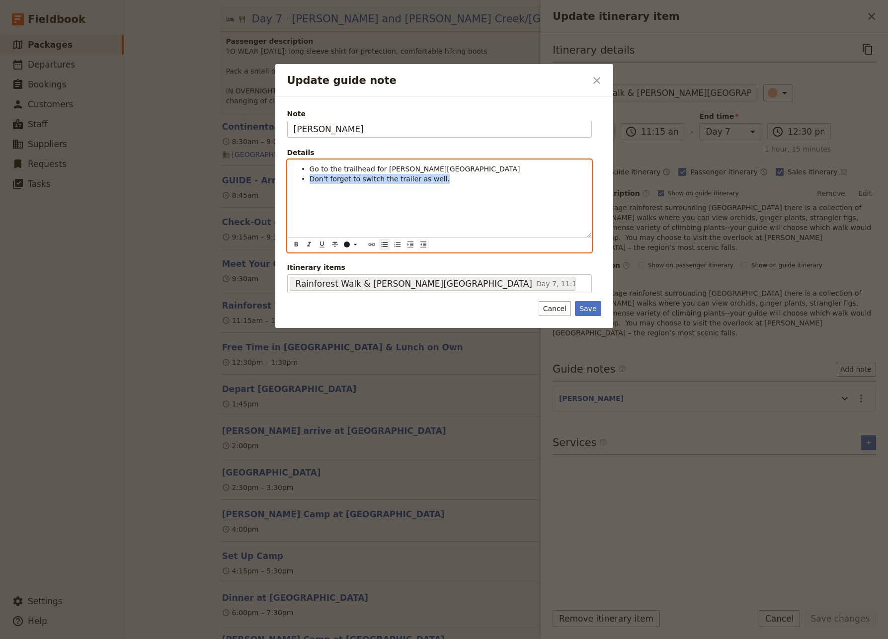
click at [290, 180] on div "Go to the trailhead for [PERSON_NAME][GEOGRAPHIC_DATA] Don't forget to switch t…" at bounding box center [440, 199] width 304 height 78
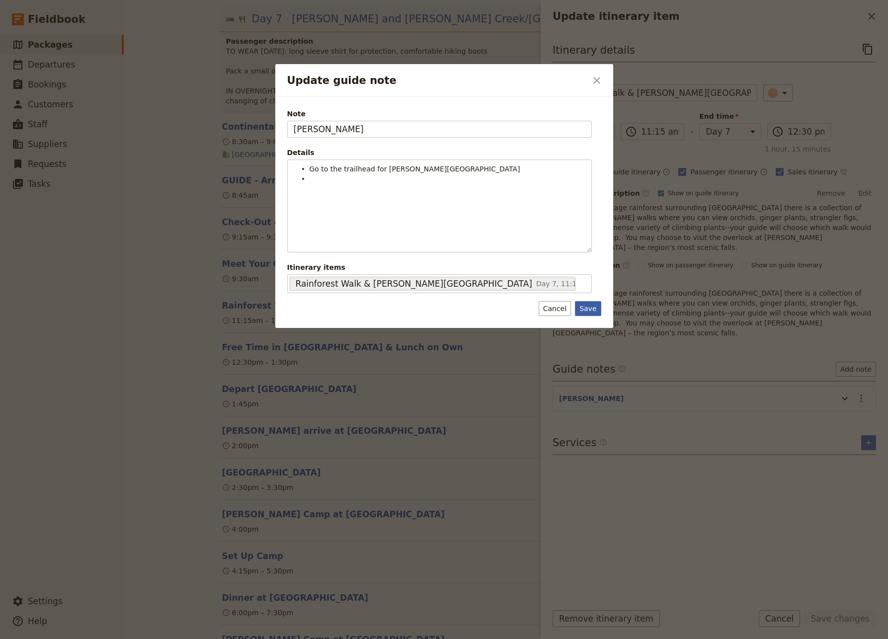
click at [589, 308] on button "Save" at bounding box center [588, 308] width 26 height 15
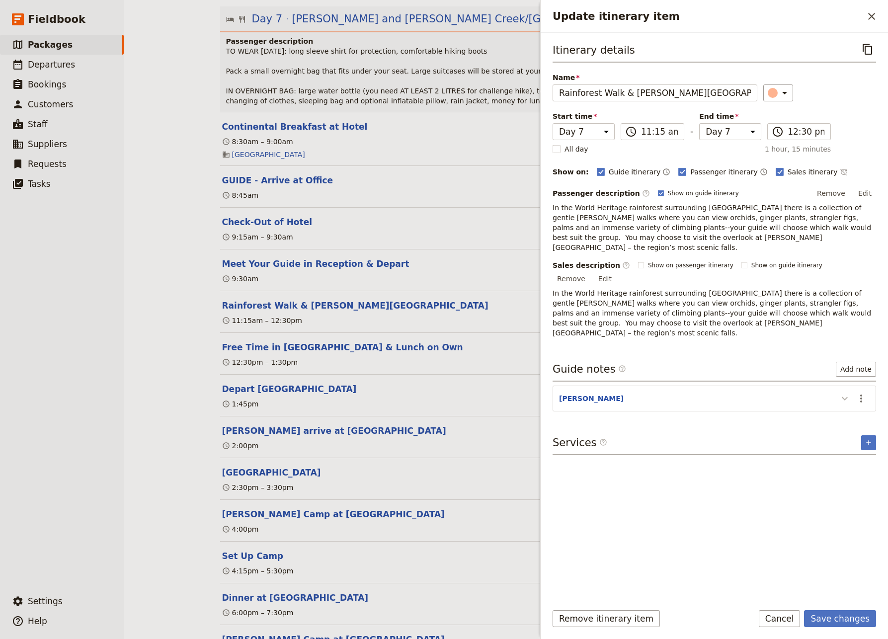
click at [844, 393] on icon "Update itinerary item" at bounding box center [845, 399] width 12 height 12
click at [857, 393] on icon "Actions" at bounding box center [862, 399] width 12 height 12
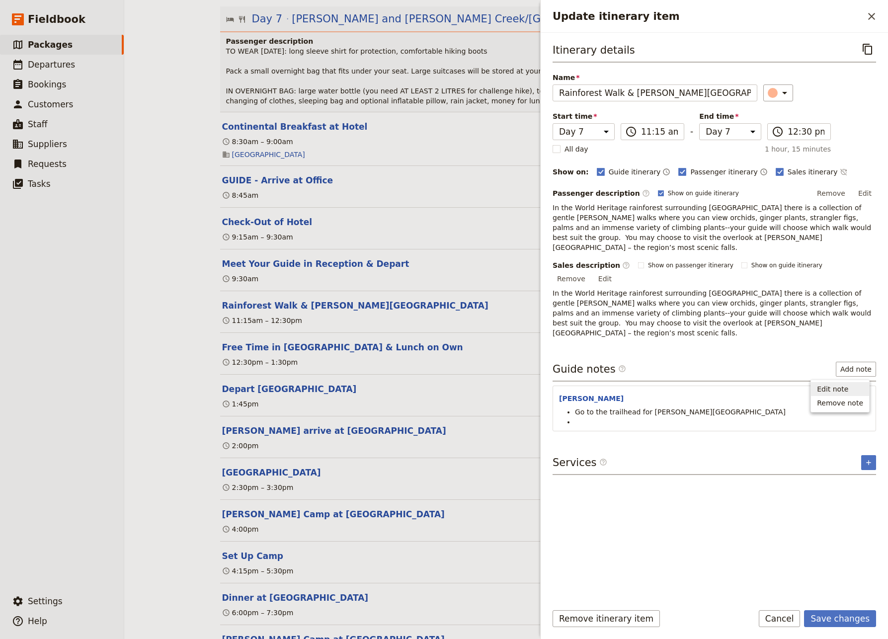
click at [840, 389] on span "Edit note" at bounding box center [832, 389] width 31 height 10
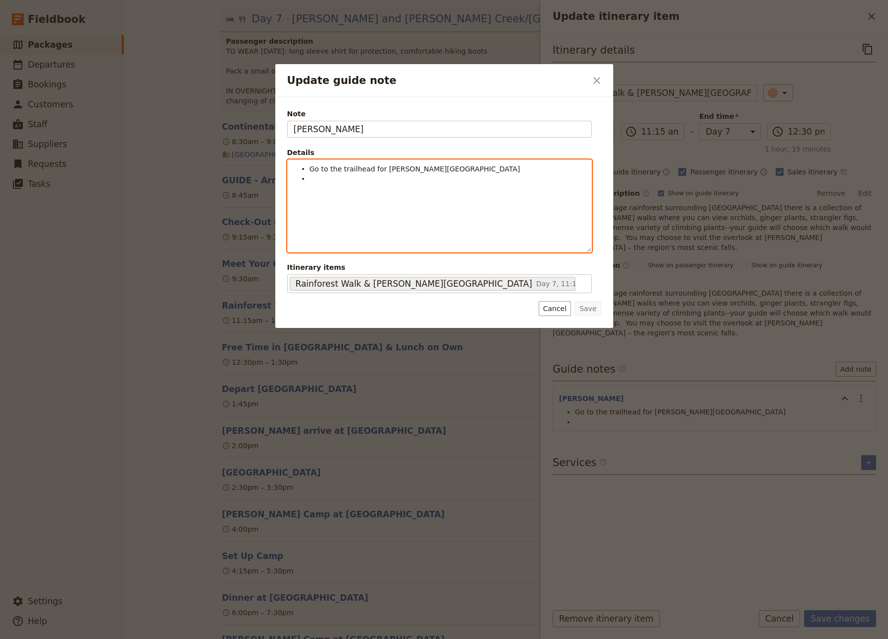
click at [315, 178] on li "Update guide note" at bounding box center [448, 179] width 276 height 10
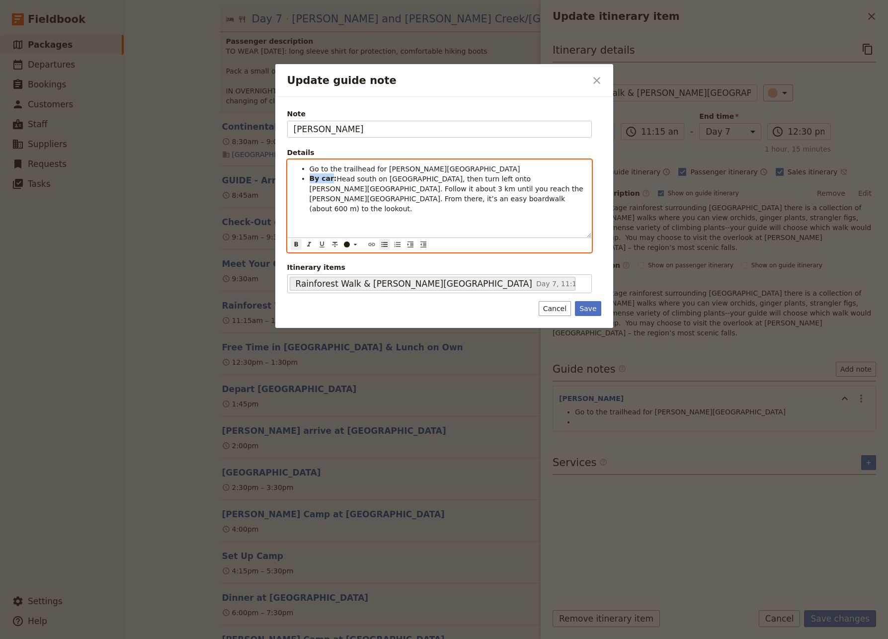
drag, startPoint x: 329, startPoint y: 181, endPoint x: 310, endPoint y: 179, distance: 19.4
click at [310, 179] on strong "By car:" at bounding box center [323, 178] width 27 height 8
click at [529, 191] on li "Go to the trailhead for [PERSON_NAME][GEOGRAPHIC_DATA] : Head south on [GEOGRAP…" at bounding box center [448, 189] width 276 height 50
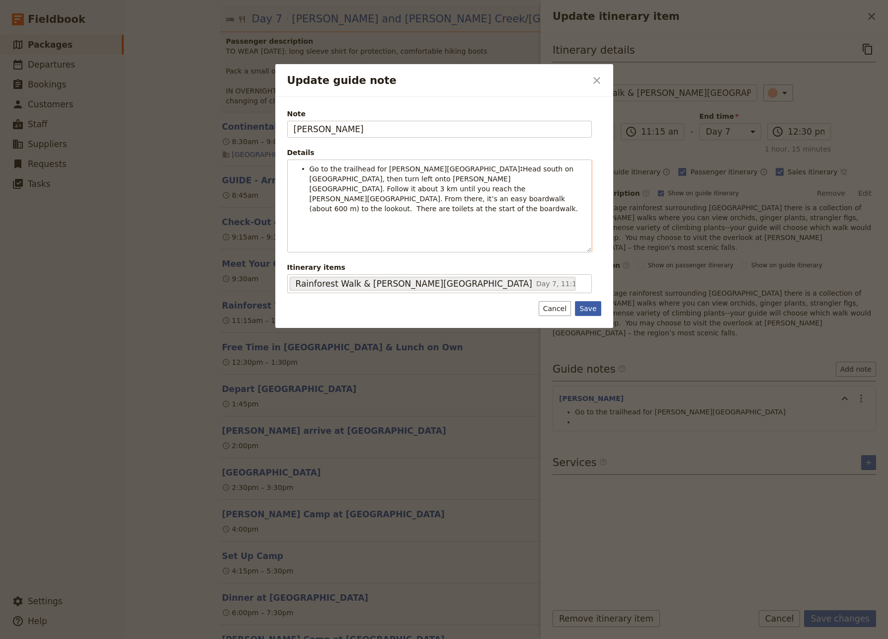
click at [591, 308] on button "Save" at bounding box center [588, 308] width 26 height 15
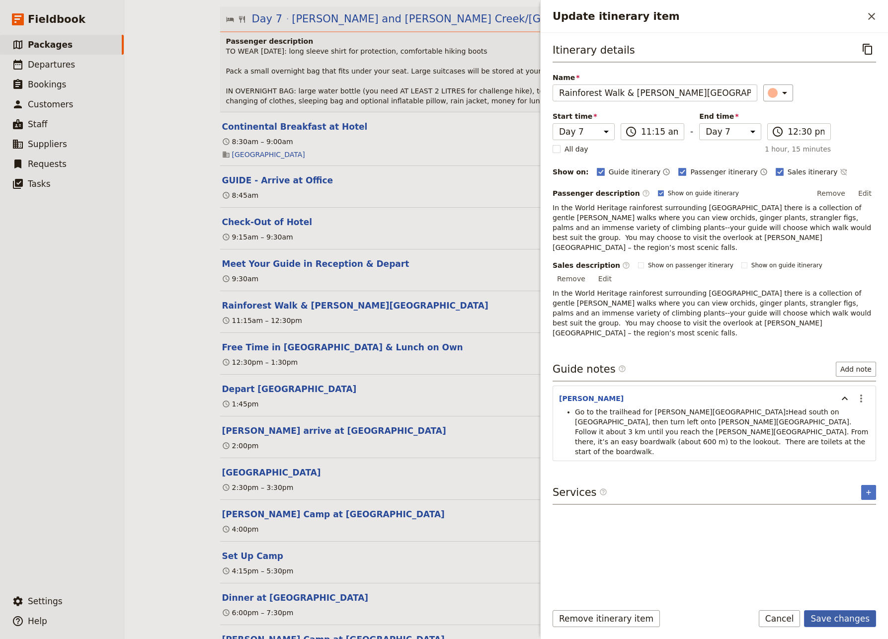
click at [857, 584] on button "Save changes" at bounding box center [840, 618] width 72 height 17
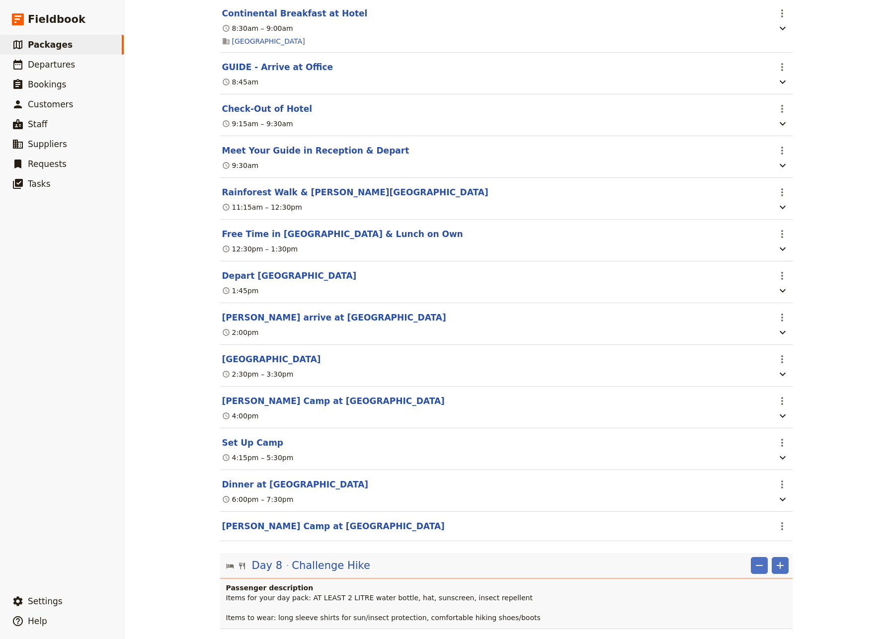
scroll to position [4331, 0]
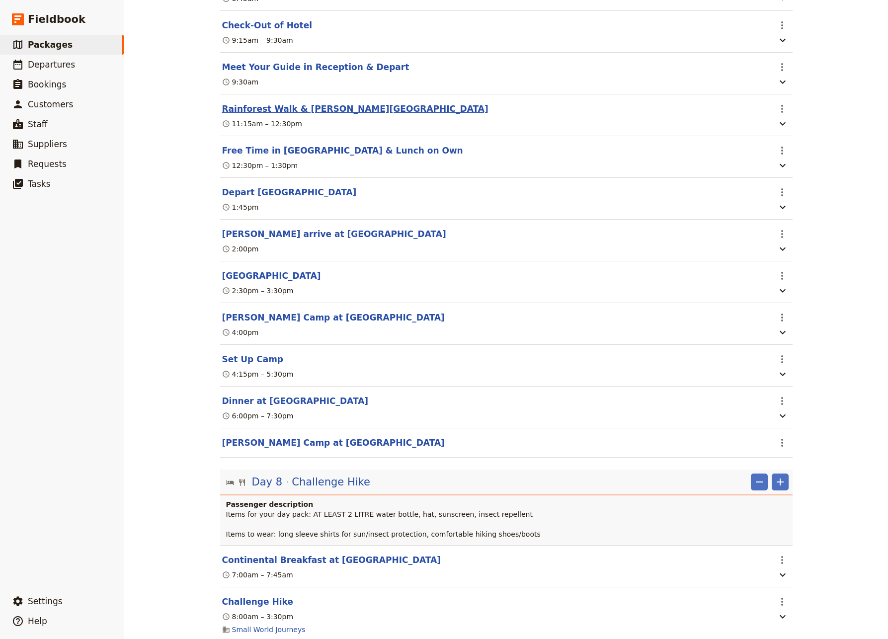
click at [270, 115] on button "Rainforest Walk & [PERSON_NAME][GEOGRAPHIC_DATA]" at bounding box center [355, 109] width 266 height 12
select select "7"
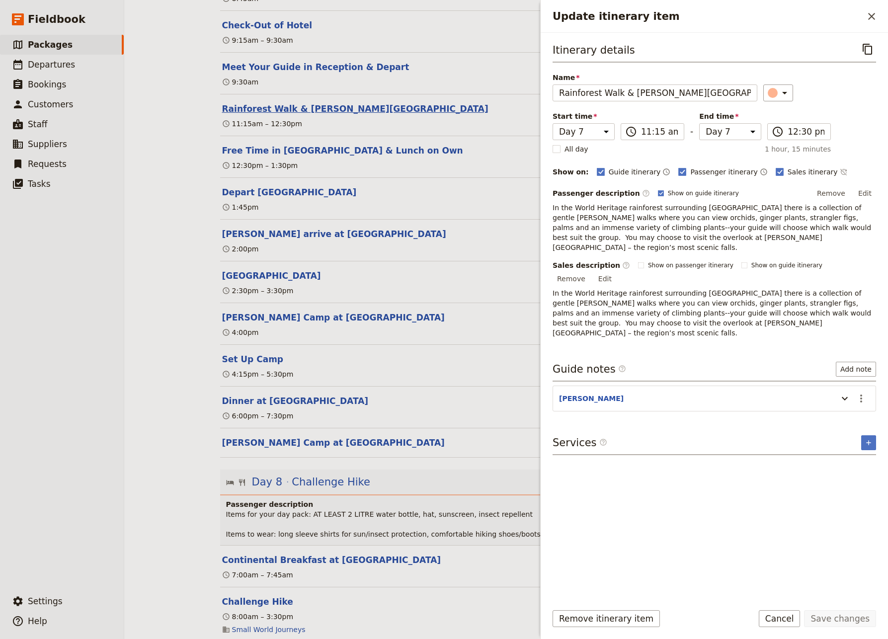
click at [270, 115] on button "Rainforest Walk & [PERSON_NAME][GEOGRAPHIC_DATA]" at bounding box center [355, 109] width 266 height 12
select select "7"
click at [281, 115] on button "Rainforest Walk & [PERSON_NAME][GEOGRAPHIC_DATA]" at bounding box center [355, 109] width 266 height 12
select select "7"
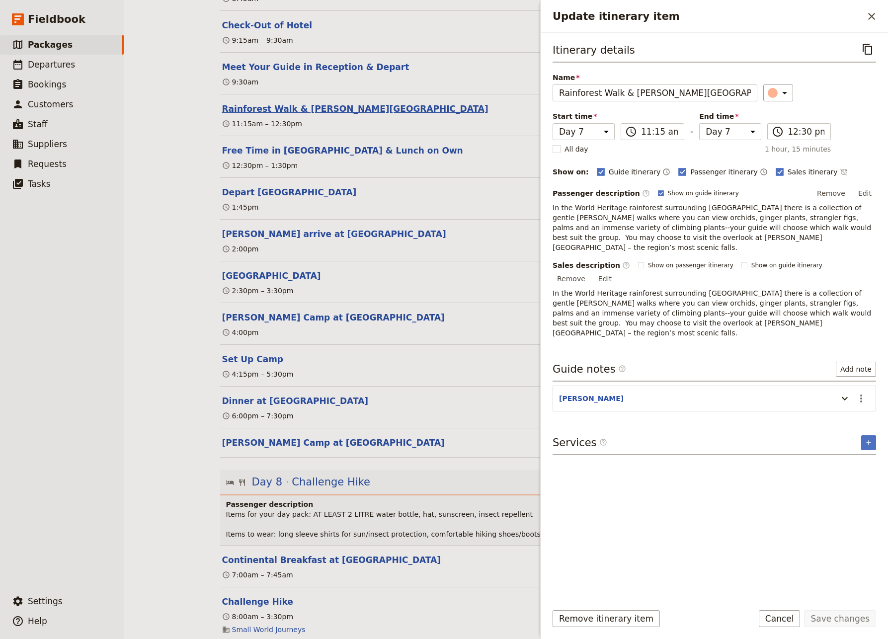
select select "7"
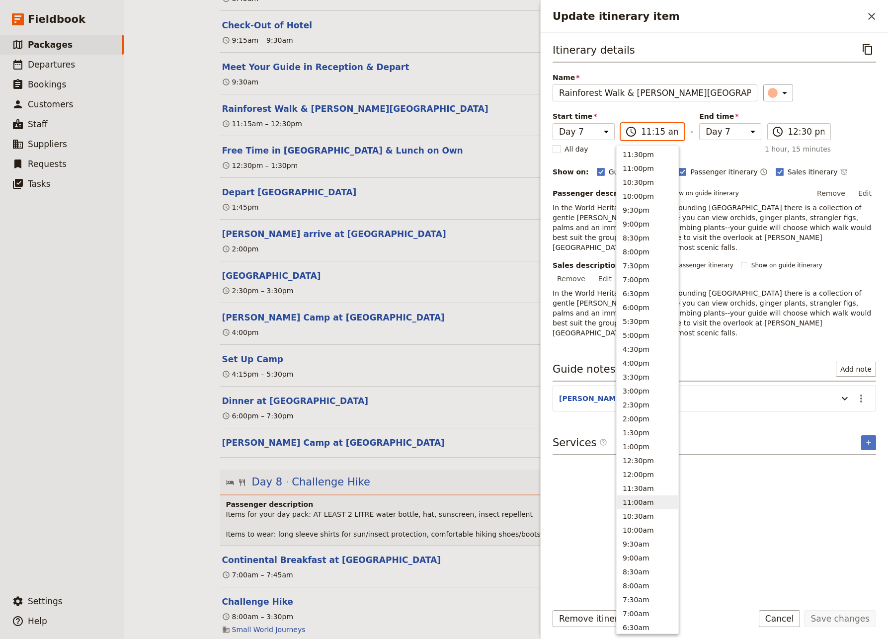
click at [651, 134] on input "11:15 am" at bounding box center [659, 132] width 37 height 12
click at [655, 134] on input "11:15 am" at bounding box center [659, 132] width 37 height 12
click at [651, 134] on input "11:15 am" at bounding box center [659, 132] width 37 height 12
type input "11:00 am"
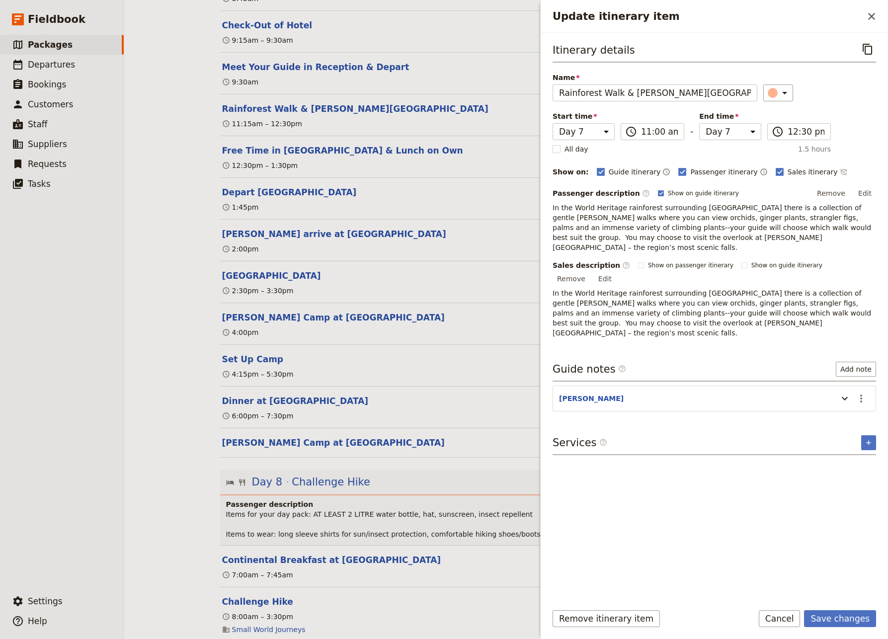
click at [816, 538] on div "Itinerary details ​ Name Rainforest Walk & [PERSON_NAME][GEOGRAPHIC_DATA] ​ Sta…" at bounding box center [715, 318] width 324 height 554
click at [848, 584] on button "Save changes" at bounding box center [840, 618] width 72 height 17
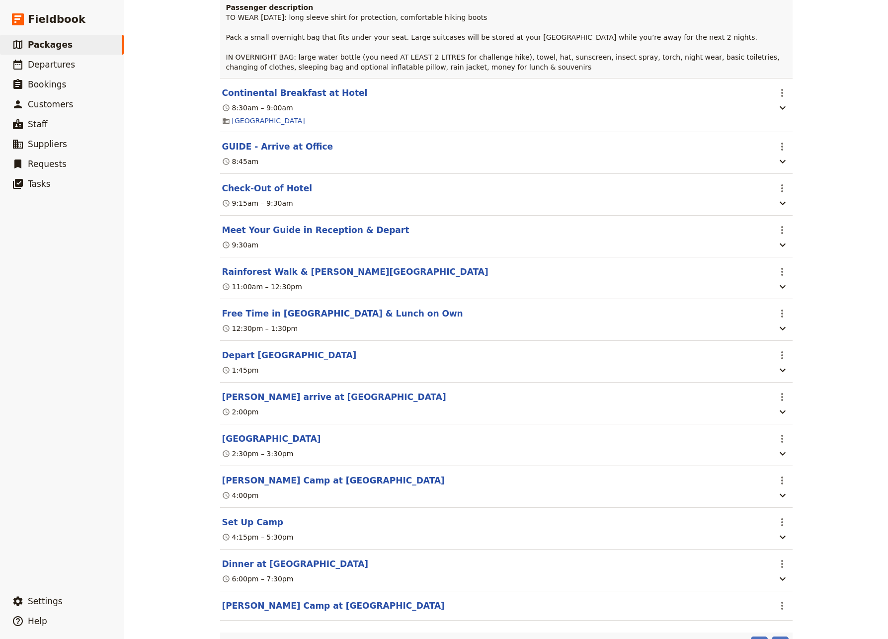
scroll to position [4200, 0]
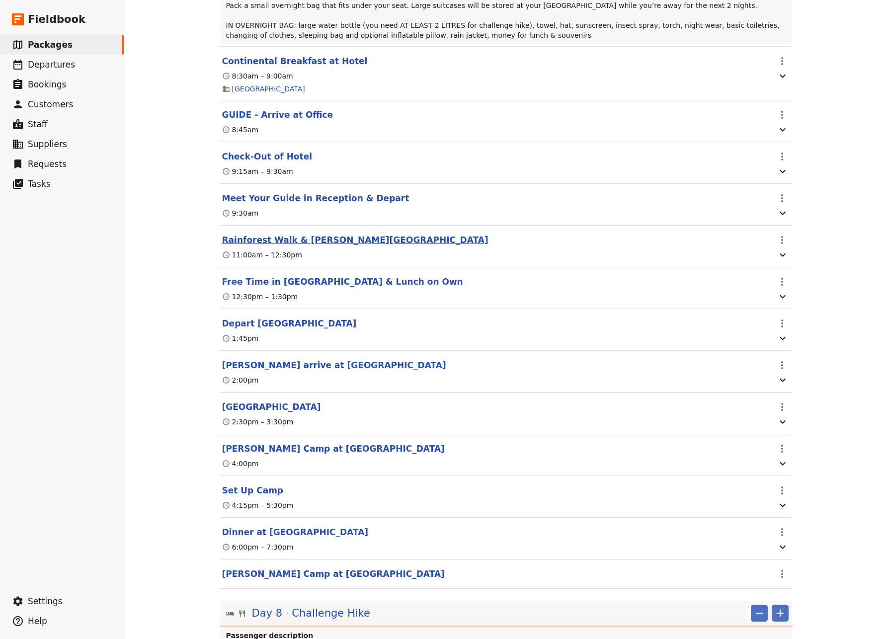
click at [271, 246] on button "Rainforest Walk & [PERSON_NAME][GEOGRAPHIC_DATA]" at bounding box center [355, 240] width 266 height 12
select select "7"
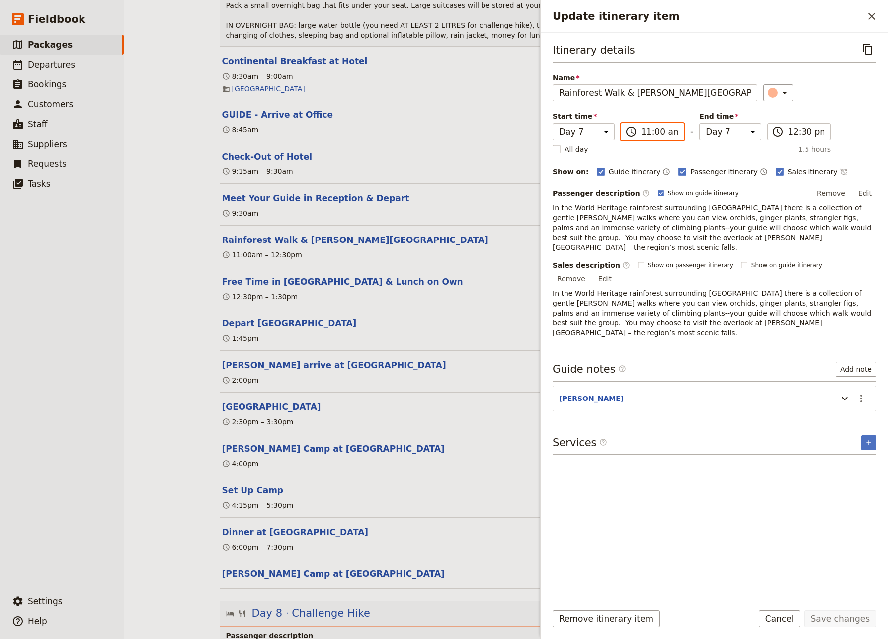
click at [643, 133] on input "11:00 am" at bounding box center [659, 132] width 37 height 12
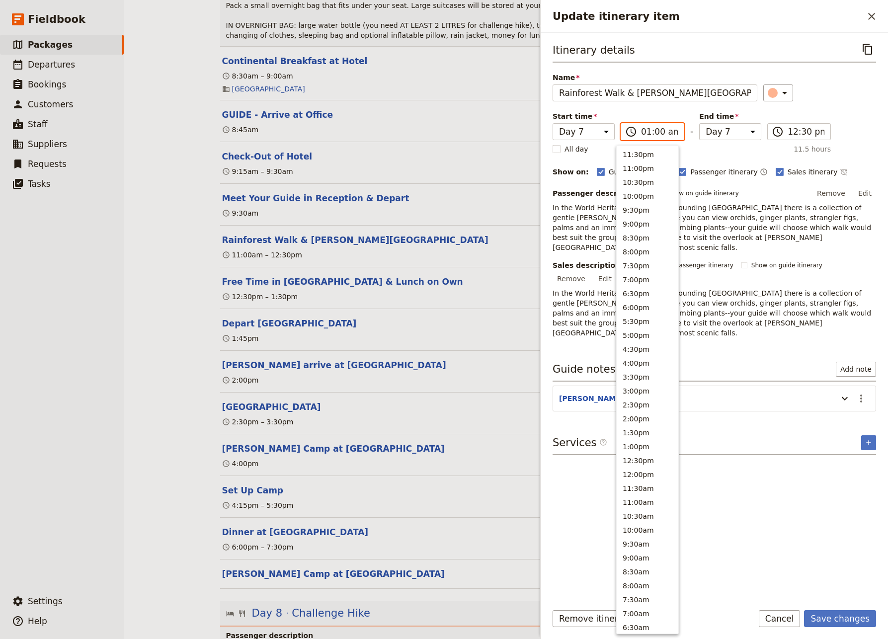
scroll to position [184, 0]
type input "10:30 am"
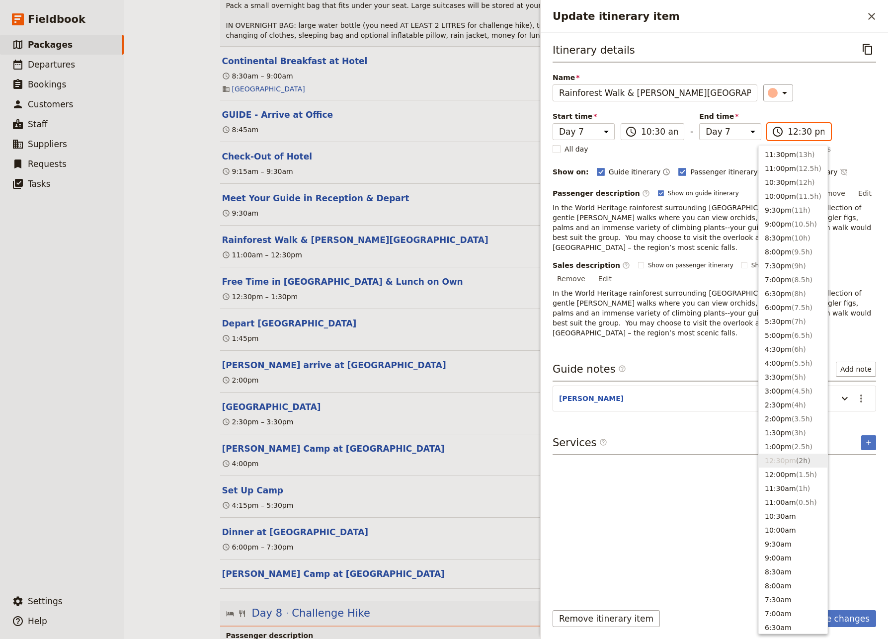
click at [788, 134] on input "12:30 pm" at bounding box center [806, 132] width 37 height 12
type input "12:00 pm"
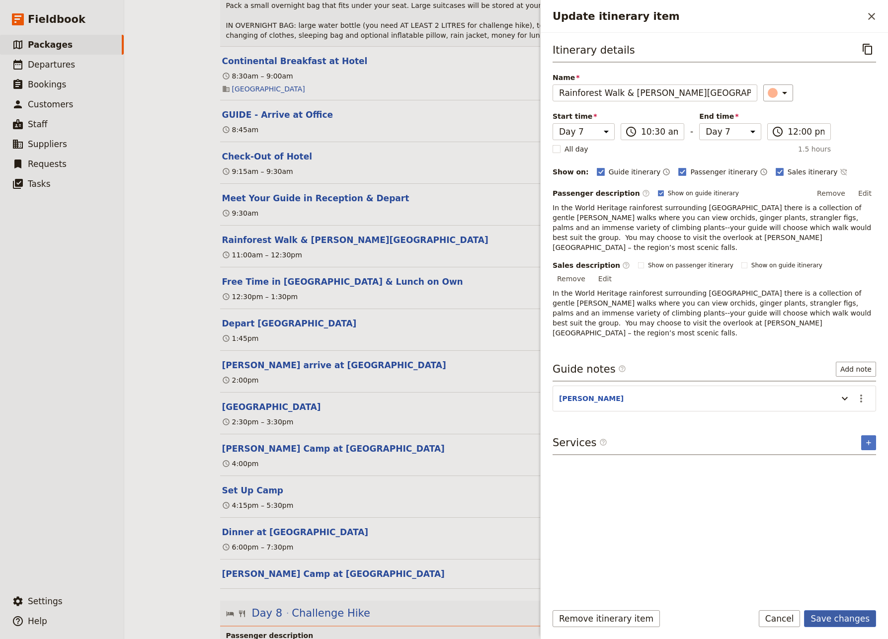
click at [844, 584] on button "Save changes" at bounding box center [840, 618] width 72 height 17
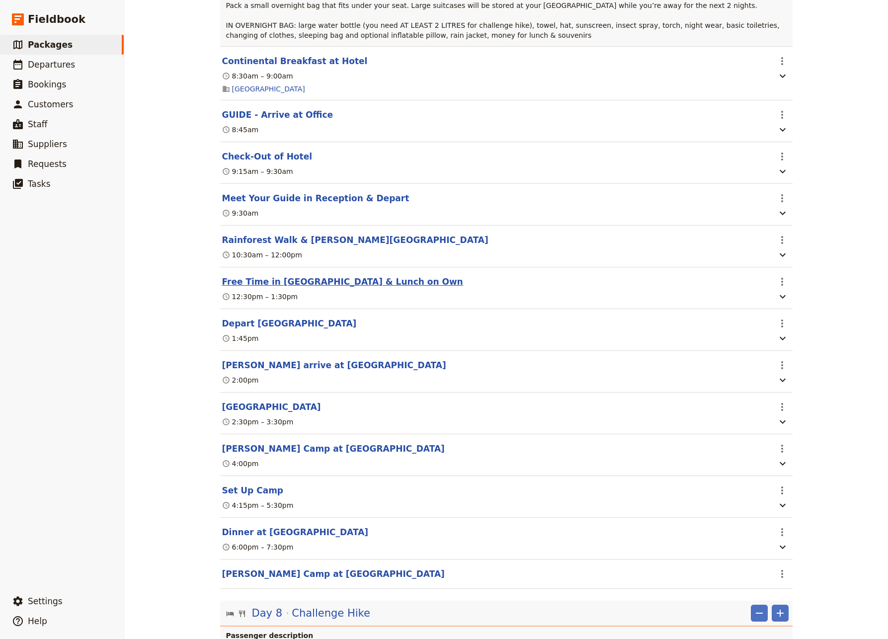
click at [320, 288] on button "Free Time in [GEOGRAPHIC_DATA] & Lunch on Own" at bounding box center [342, 282] width 241 height 12
select select "7"
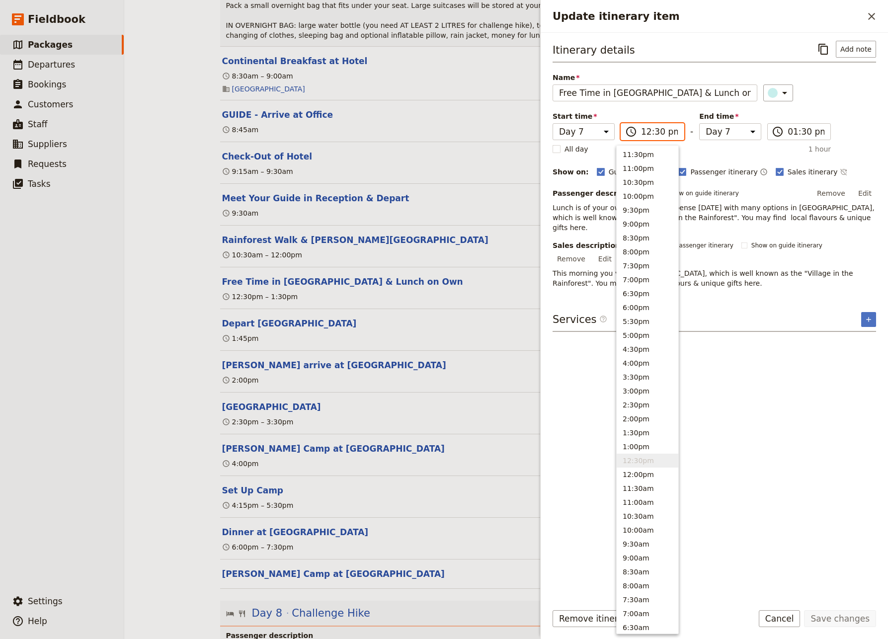
click at [652, 135] on input "12:30 pm" at bounding box center [659, 132] width 37 height 12
click at [652, 133] on input "12:30 pm" at bounding box center [659, 132] width 37 height 12
type input "12:00 pm"
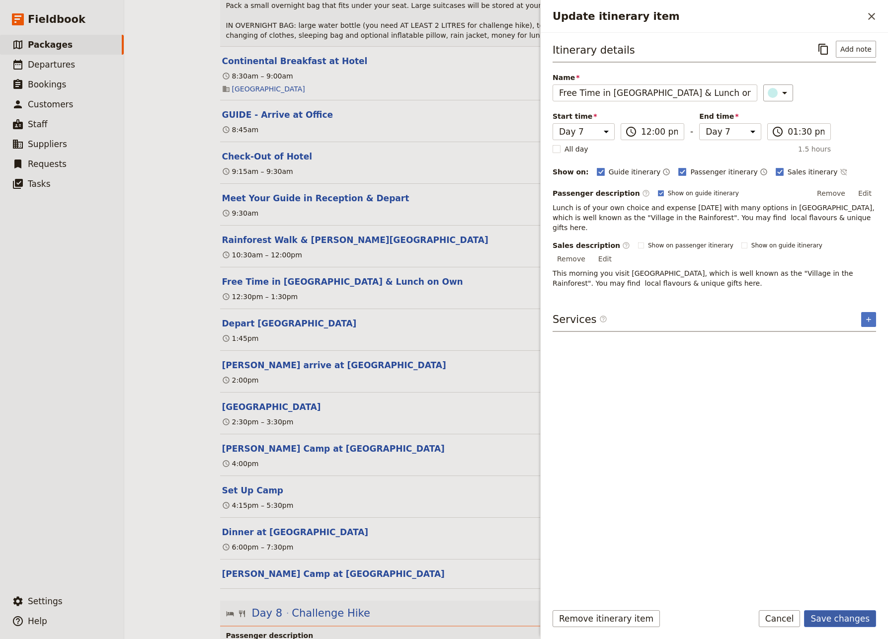
click at [851, 584] on button "Save changes" at bounding box center [840, 618] width 72 height 17
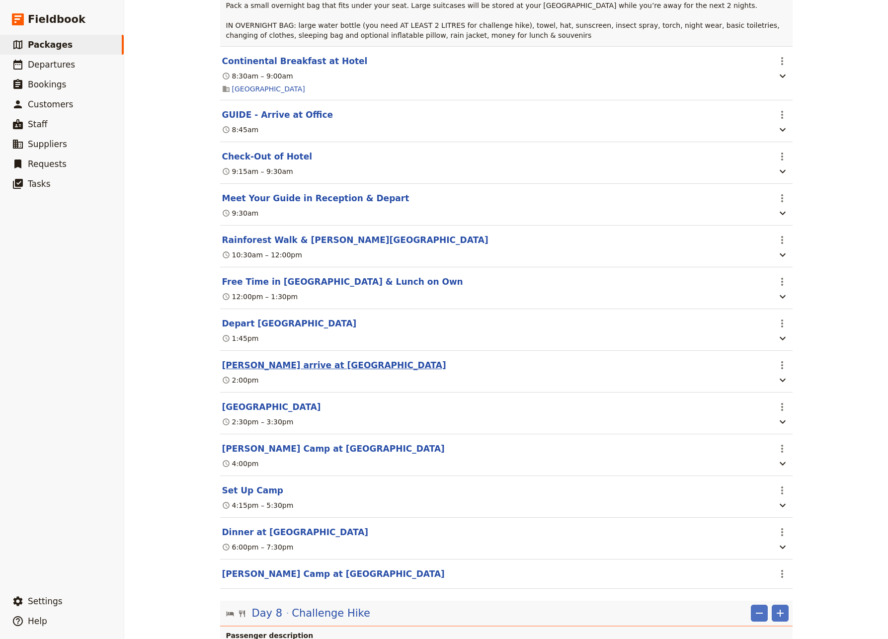
click at [263, 371] on button "[PERSON_NAME] arrive at [GEOGRAPHIC_DATA]" at bounding box center [334, 365] width 224 height 12
select select "7"
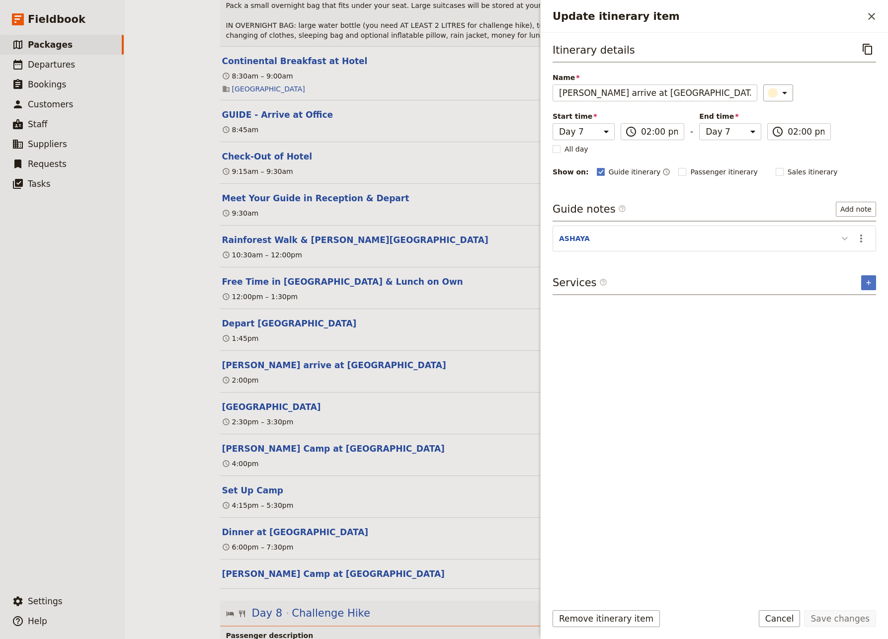
click at [846, 237] on icon "Update itinerary item" at bounding box center [845, 239] width 12 height 12
click at [857, 17] on icon "Close drawer" at bounding box center [872, 16] width 7 height 7
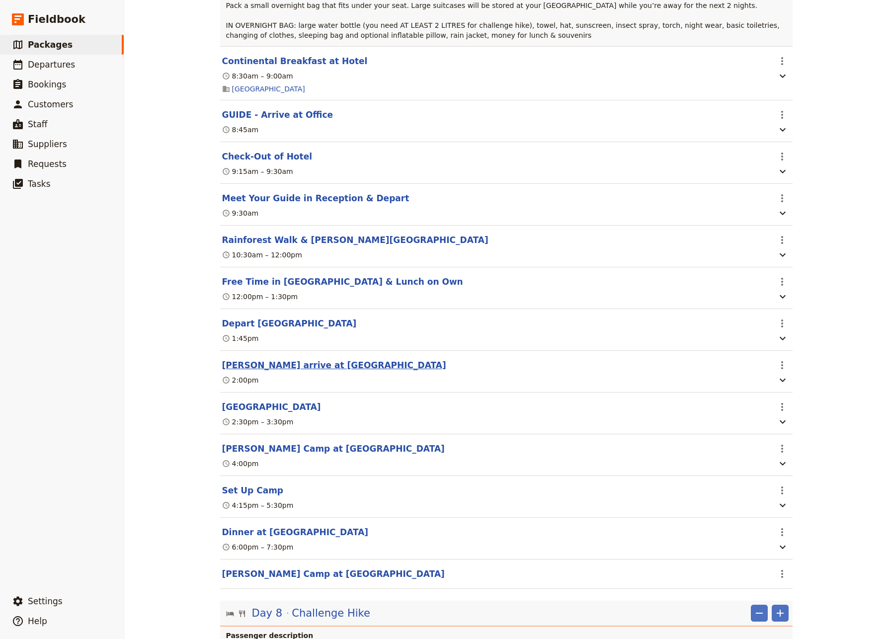
click at [255, 371] on button "[PERSON_NAME] arrive at [GEOGRAPHIC_DATA]" at bounding box center [334, 365] width 224 height 12
select select "7"
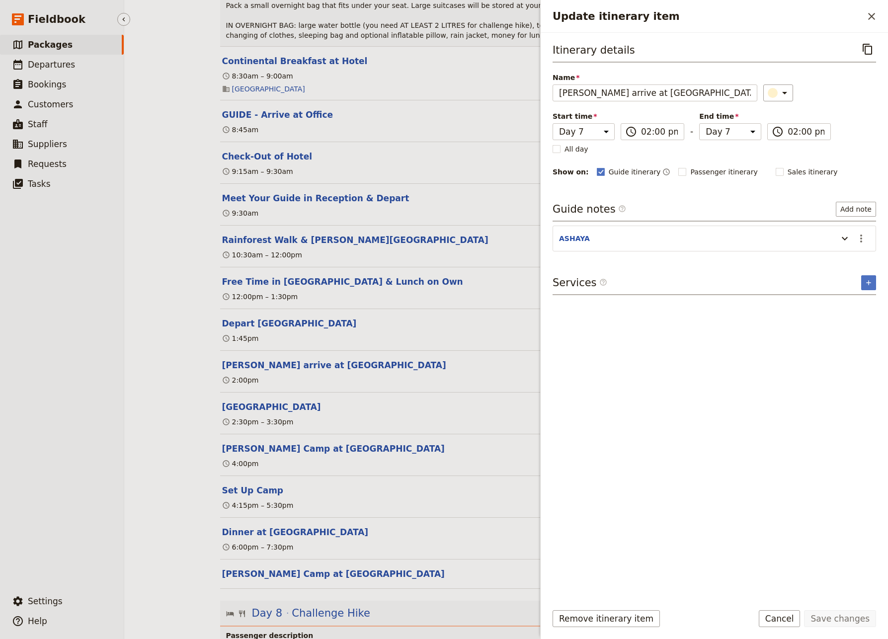
click at [84, 426] on ul "​ Packages ​ Departures ​ Bookings ​ Customers ​ Staff ​ Suppliers ​ Requests ​…" at bounding box center [62, 311] width 124 height 553
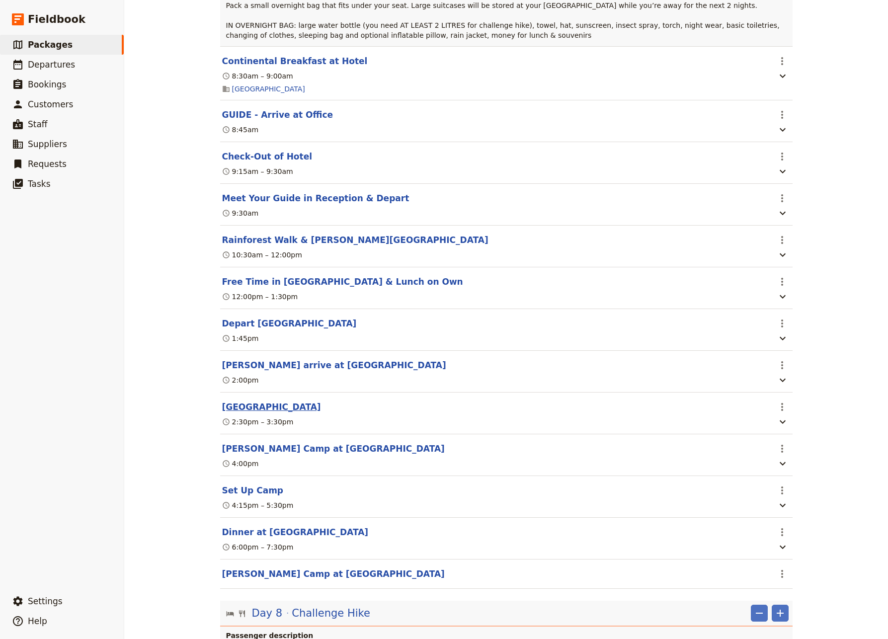
click at [282, 413] on button "[GEOGRAPHIC_DATA]" at bounding box center [271, 407] width 99 height 12
select select "7"
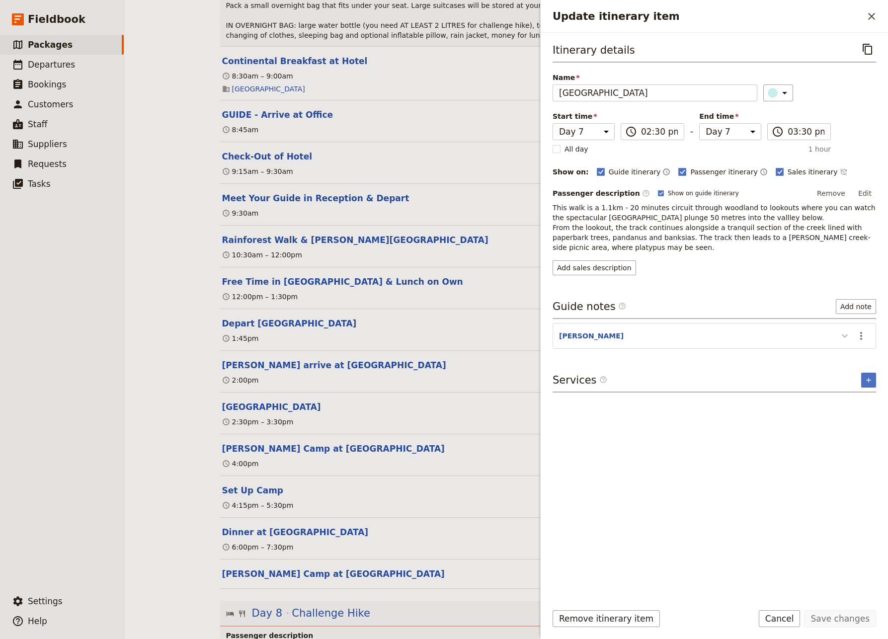
click at [844, 337] on icon "Update itinerary item" at bounding box center [845, 336] width 6 height 3
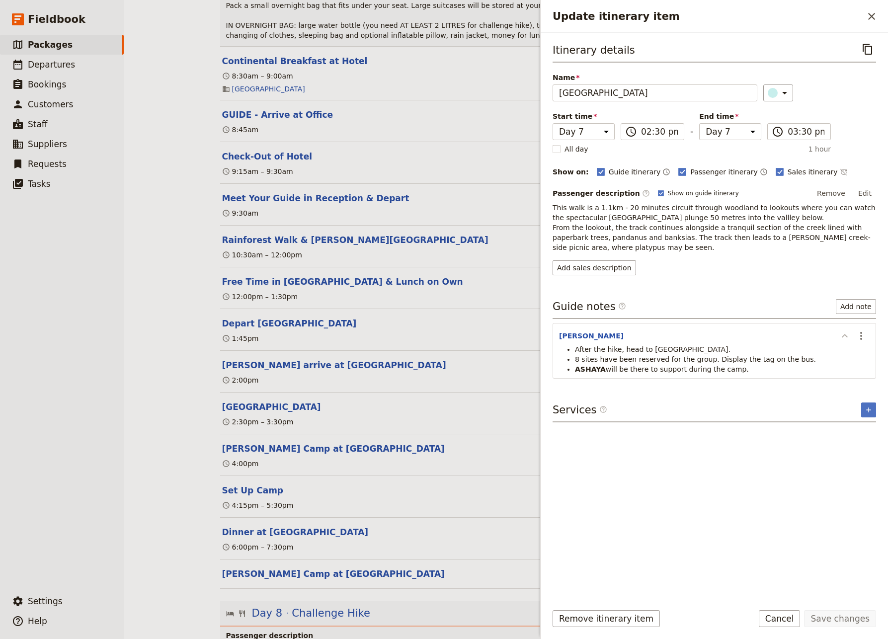
click at [844, 337] on icon "Update itinerary item" at bounding box center [845, 335] width 6 height 3
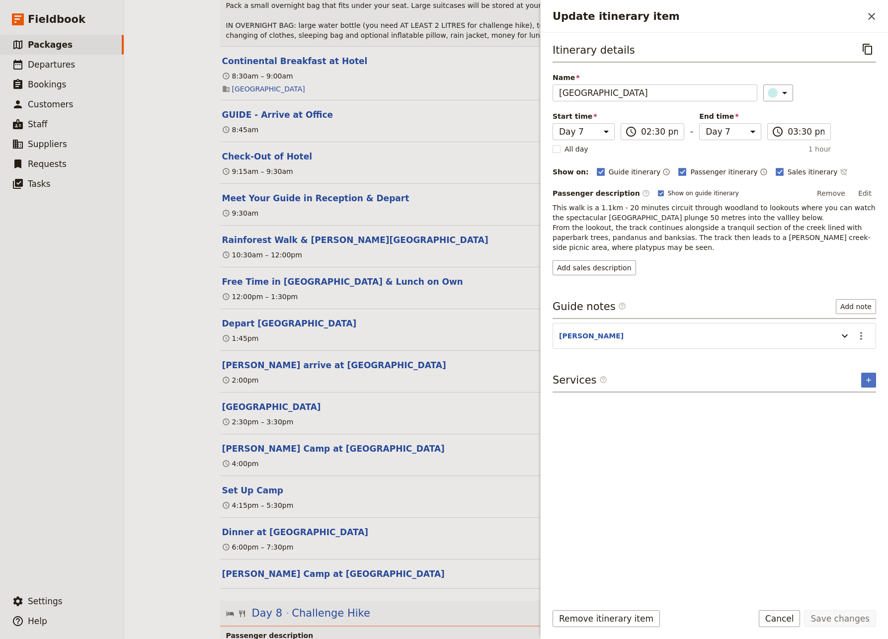
click at [776, 218] on p "This walk is a 1.1km - 20 minutes circuit through woodland to lookouts where yo…" at bounding box center [715, 228] width 324 height 50
click at [845, 335] on icon "Update itinerary item" at bounding box center [845, 336] width 12 height 12
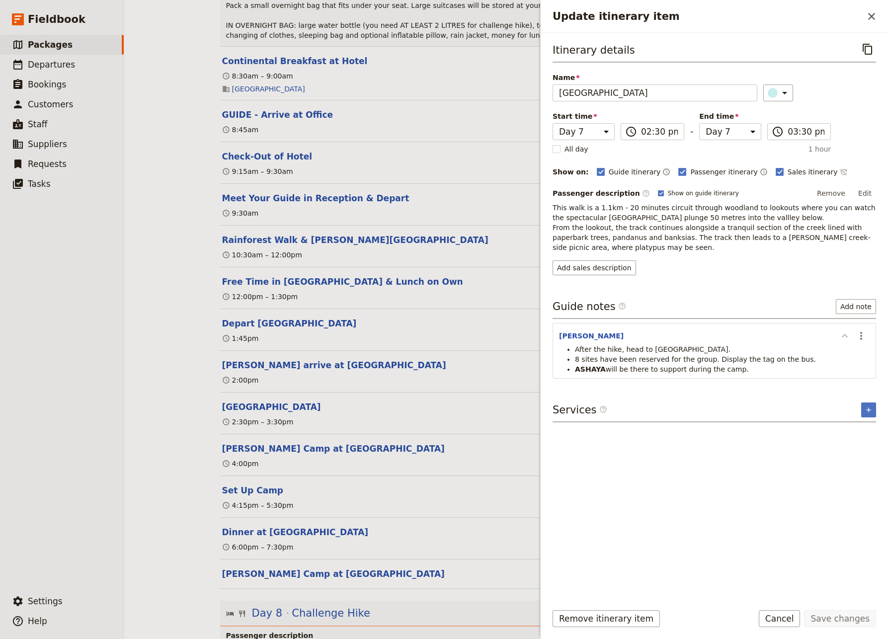
click at [845, 338] on icon "Update itinerary item" at bounding box center [845, 336] width 12 height 12
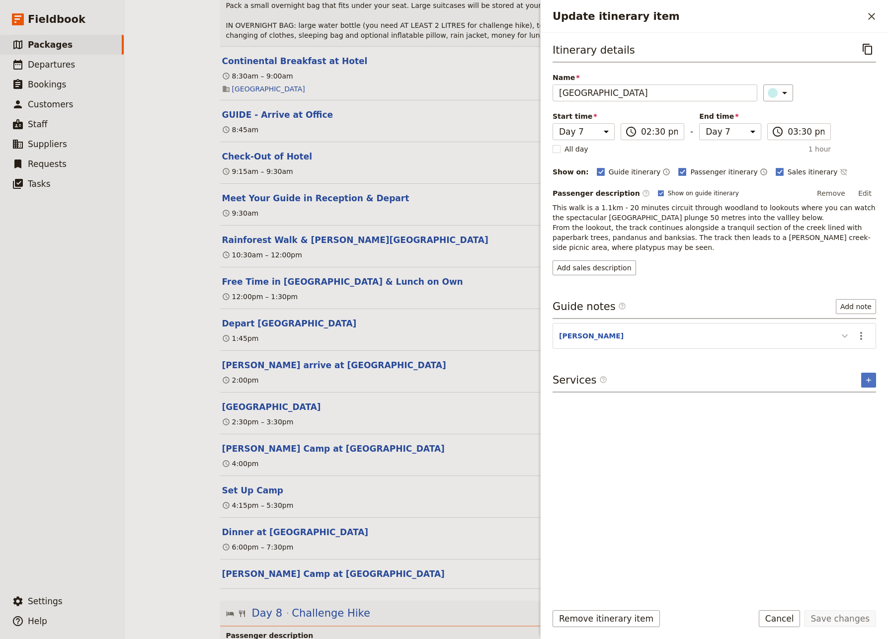
click at [844, 336] on icon "Update itinerary item" at bounding box center [845, 336] width 6 height 3
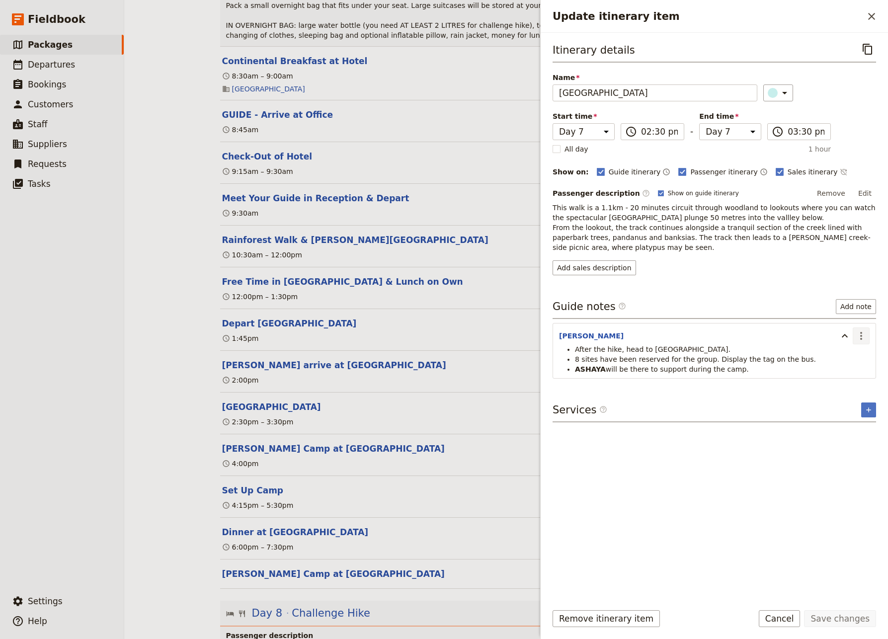
click at [857, 336] on icon "Actions" at bounding box center [862, 336] width 12 height 12
click at [835, 356] on span "Edit note" at bounding box center [832, 357] width 31 height 10
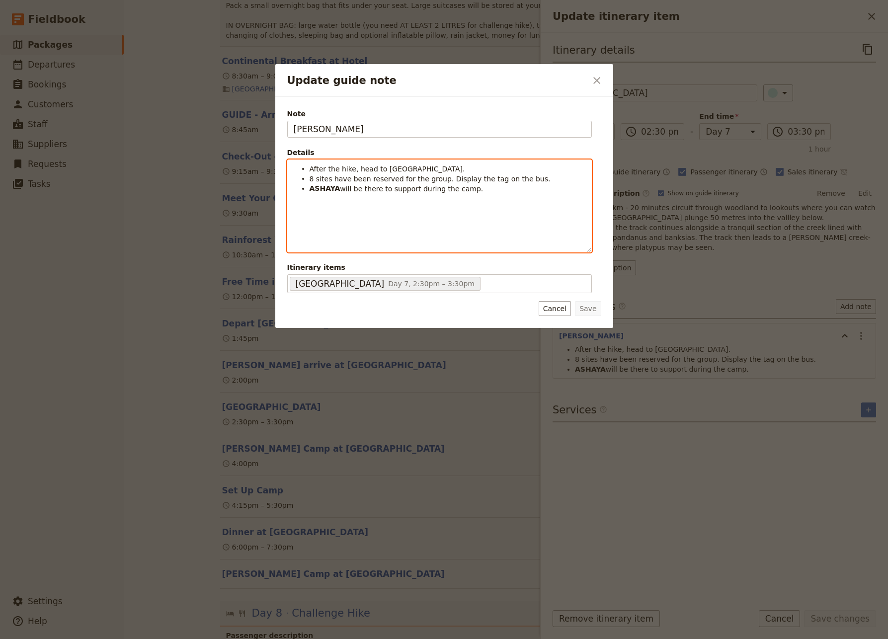
click at [467, 193] on li "ASHAYA will be there to support during the camp." at bounding box center [448, 188] width 276 height 10
click at [405, 203] on span "Be extra cautious about snakes - shoes must always be worn" at bounding box center [416, 199] width 213 height 8
drag, startPoint x: 370, startPoint y: 171, endPoint x: 354, endPoint y: 173, distance: 15.5
click at [354, 173] on span "After the hike, head to [GEOGRAPHIC_DATA]." at bounding box center [388, 169] width 156 height 8
drag, startPoint x: 350, startPoint y: 169, endPoint x: 340, endPoint y: 170, distance: 10.5
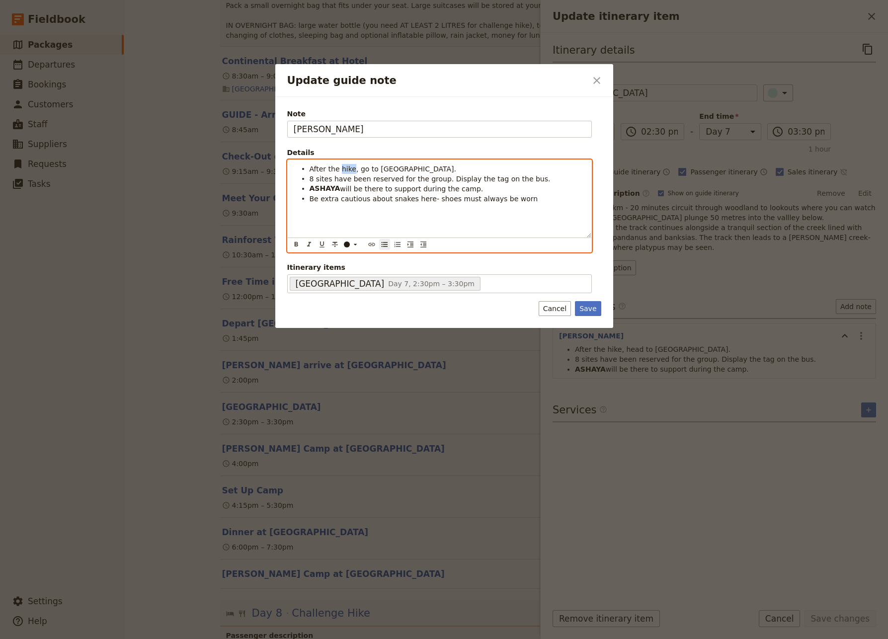
click at [340, 170] on span "After the hike, go to [GEOGRAPHIC_DATA]." at bounding box center [383, 169] width 147 height 8
drag, startPoint x: 372, startPoint y: 168, endPoint x: 313, endPoint y: 169, distance: 58.7
click at [313, 169] on span "After the hike, go to [GEOGRAPHIC_DATA]." at bounding box center [383, 169] width 147 height 8
click at [424, 171] on li "At [GEOGRAPHIC_DATA]." at bounding box center [448, 169] width 276 height 10
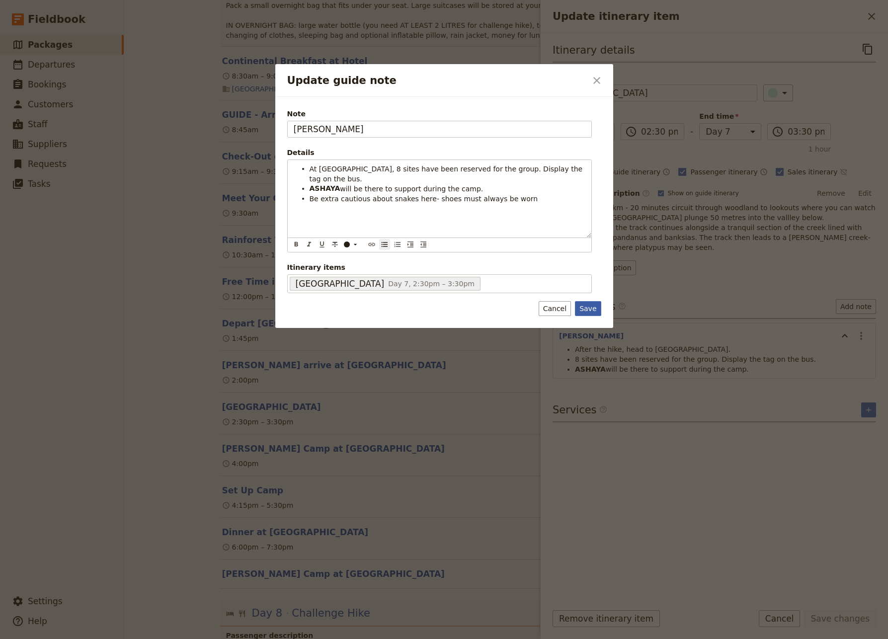
click at [590, 308] on button "Save" at bounding box center [588, 308] width 26 height 15
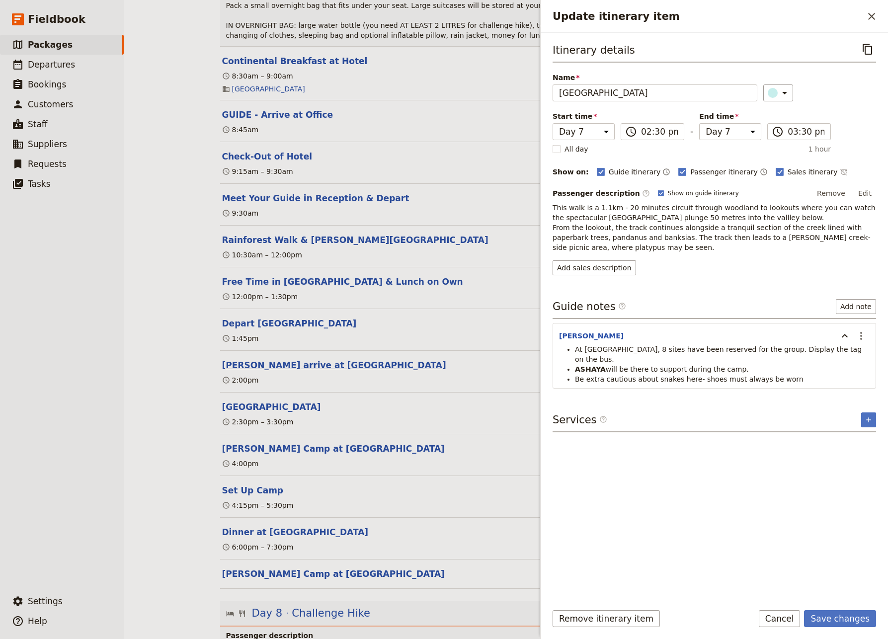
scroll to position [4265, 0]
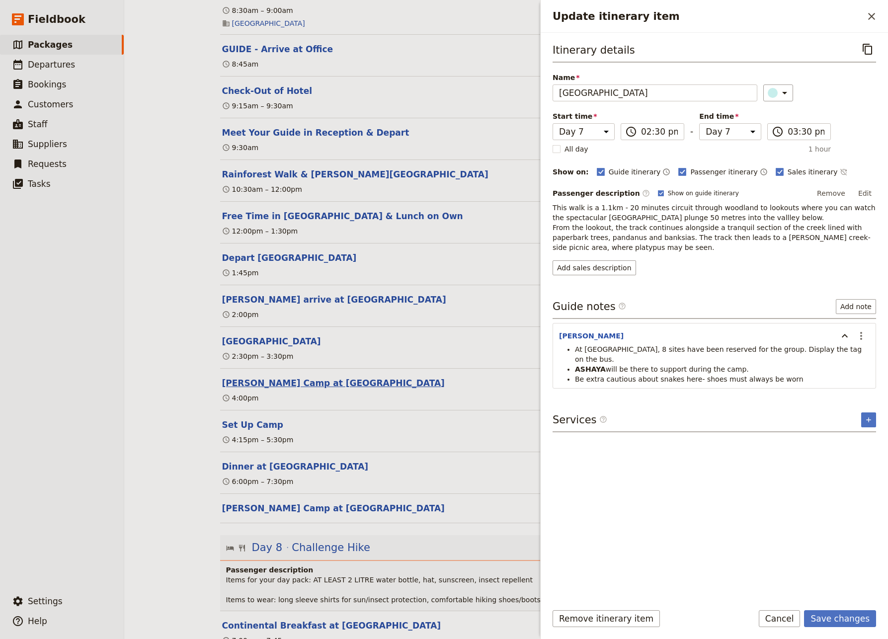
click at [247, 389] on button "[PERSON_NAME] Camp at [GEOGRAPHIC_DATA]" at bounding box center [333, 383] width 223 height 12
select select "7"
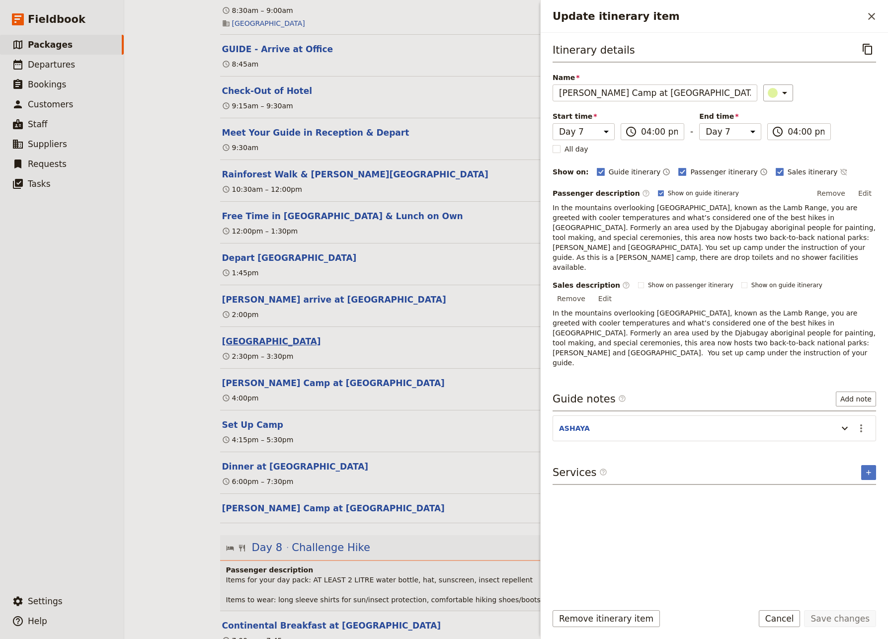
click at [262, 348] on button "[GEOGRAPHIC_DATA]" at bounding box center [271, 342] width 99 height 12
select select "7"
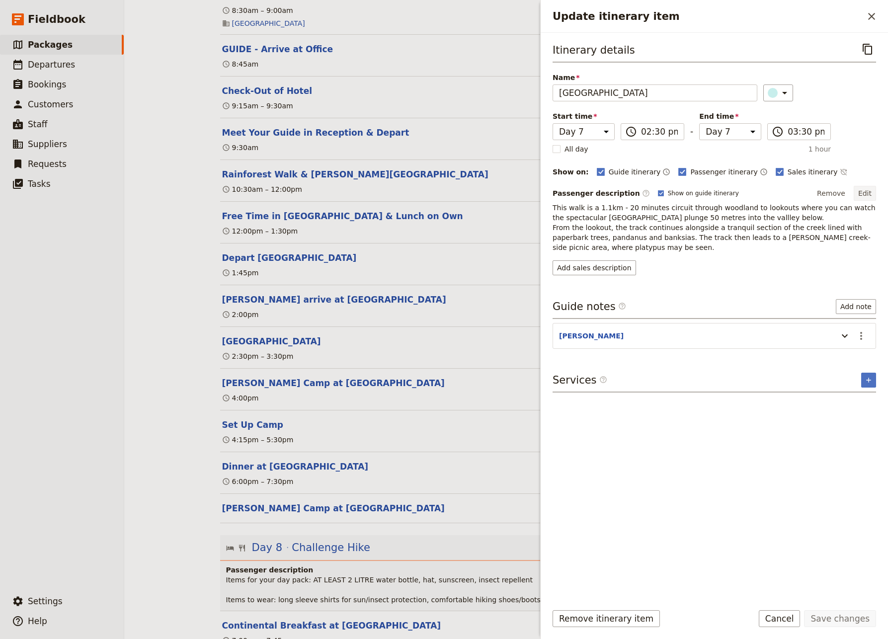
click at [857, 191] on button "Edit" at bounding box center [865, 193] width 22 height 15
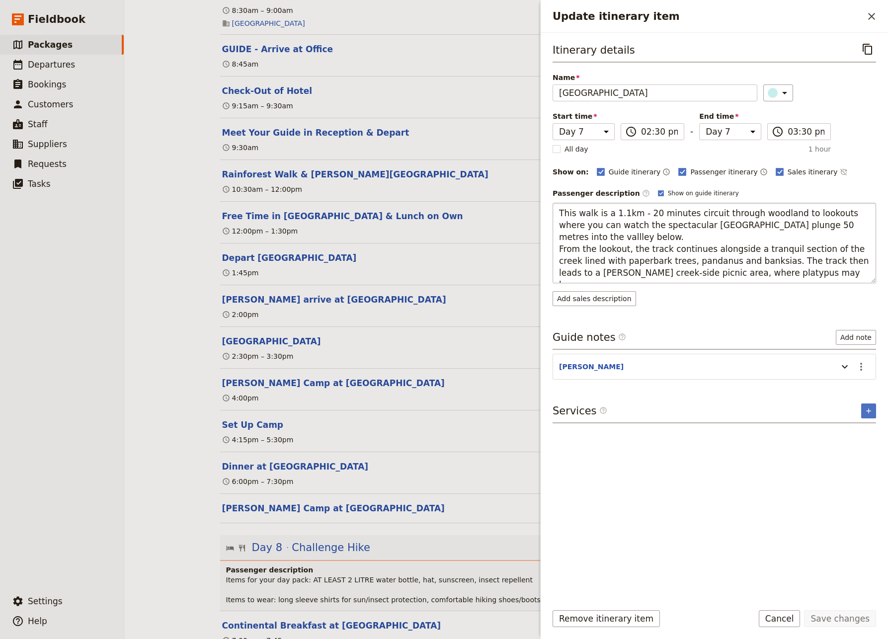
click at [606, 234] on textarea "This walk is a 1.1km - 20 minutes circuit through woodland to lookouts where yo…" at bounding box center [715, 243] width 324 height 81
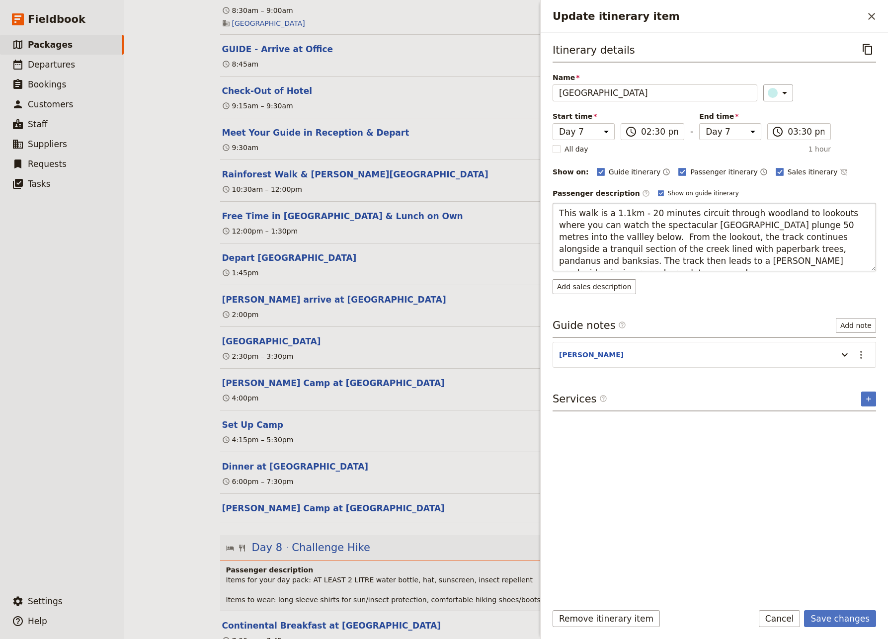
type textarea "This walk is a 1.1km - 20 minutes circuit through woodland to lookouts where yo…"
click at [844, 584] on button "Save changes" at bounding box center [840, 618] width 72 height 17
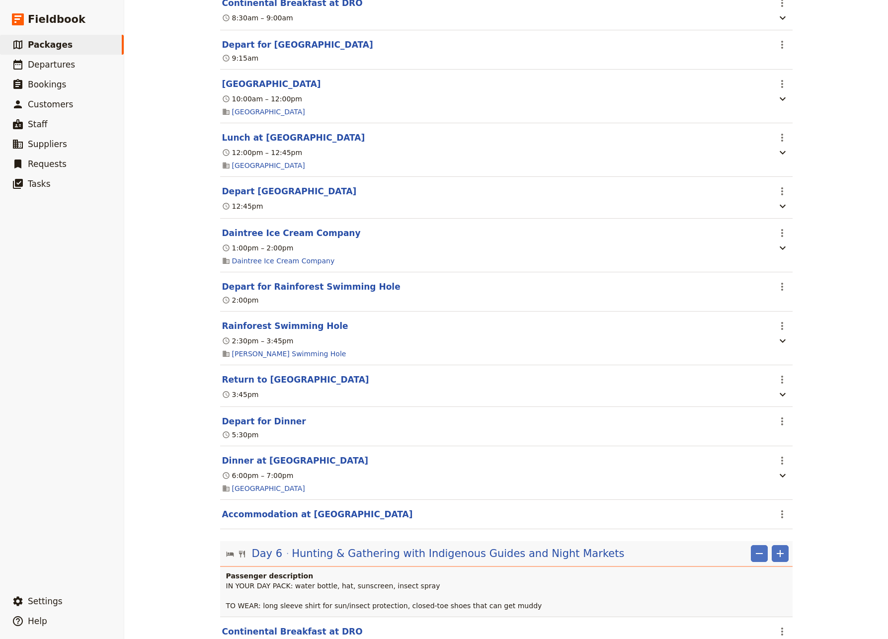
scroll to position [3084, 0]
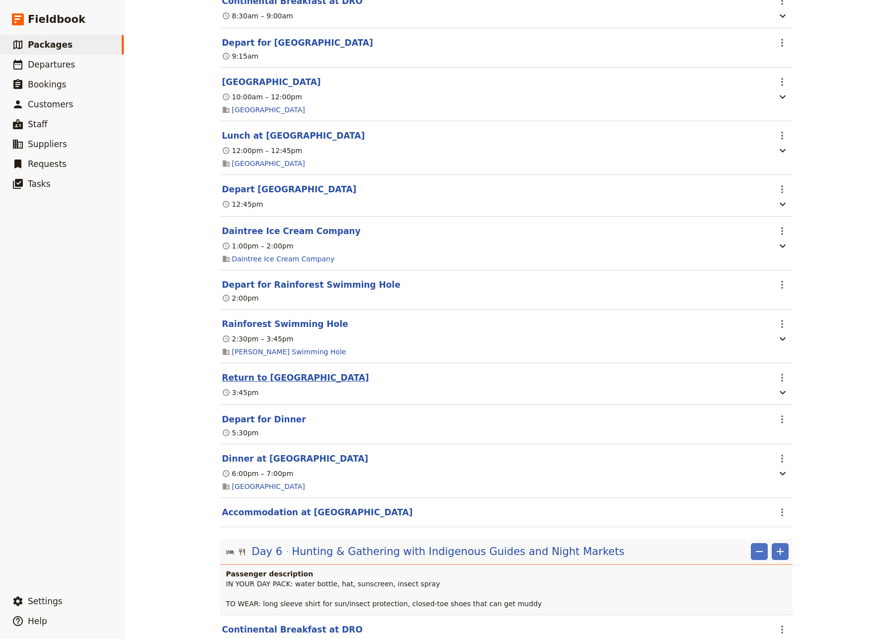
click at [279, 384] on button "Return to [GEOGRAPHIC_DATA]" at bounding box center [295, 378] width 147 height 12
select select "5"
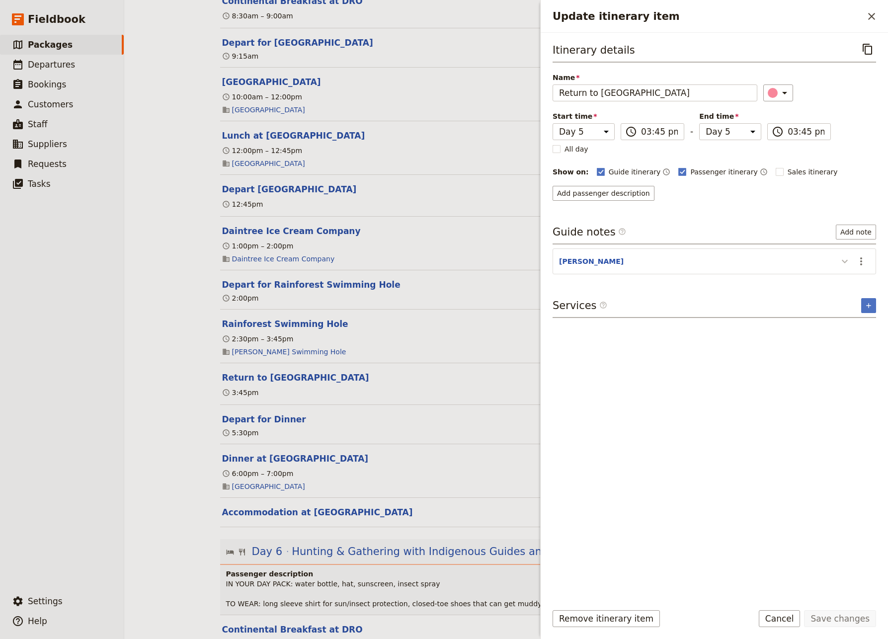
click at [844, 260] on icon "Update itinerary item" at bounding box center [845, 262] width 12 height 12
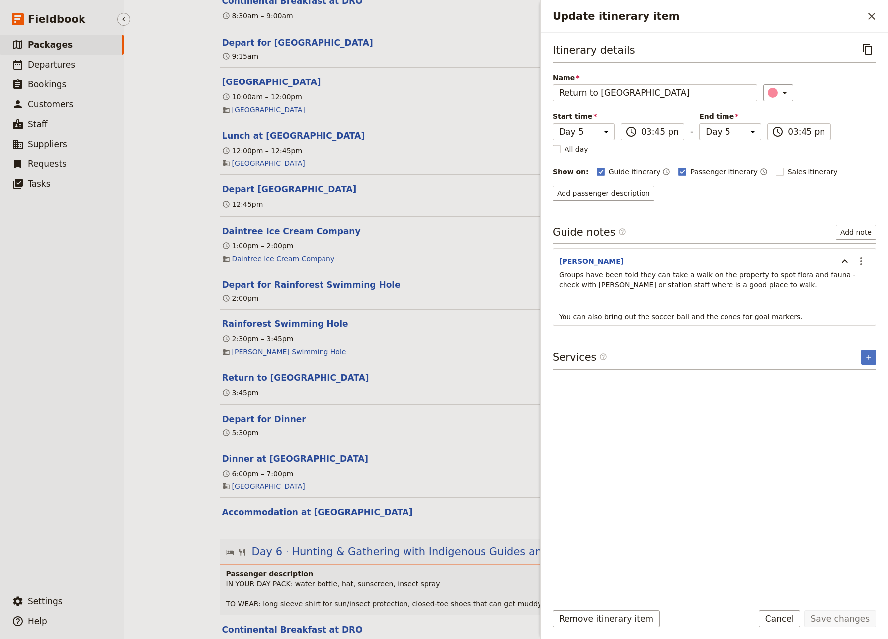
click at [70, 441] on ul "​ Packages ​ Departures ​ Bookings ​ Customers ​ Staff ​ Suppliers ​ Requests ​…" at bounding box center [62, 311] width 124 height 553
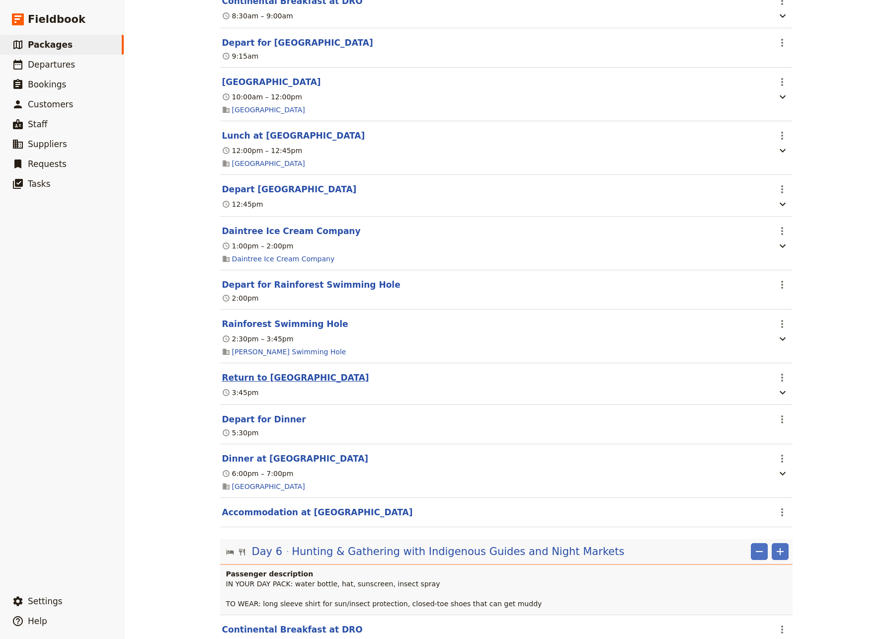
scroll to position [3150, 0]
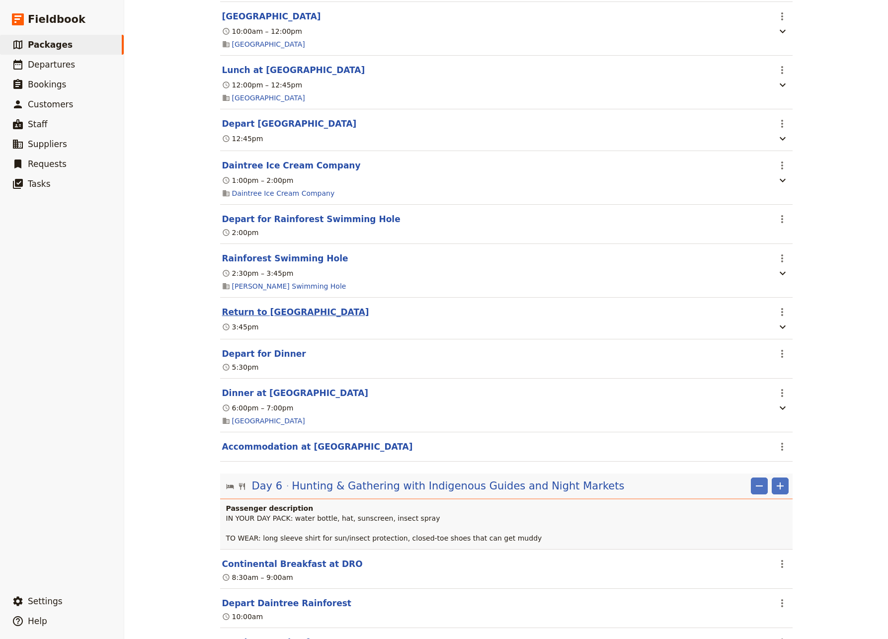
click at [301, 318] on button "Return to [GEOGRAPHIC_DATA]" at bounding box center [295, 312] width 147 height 12
select select "5"
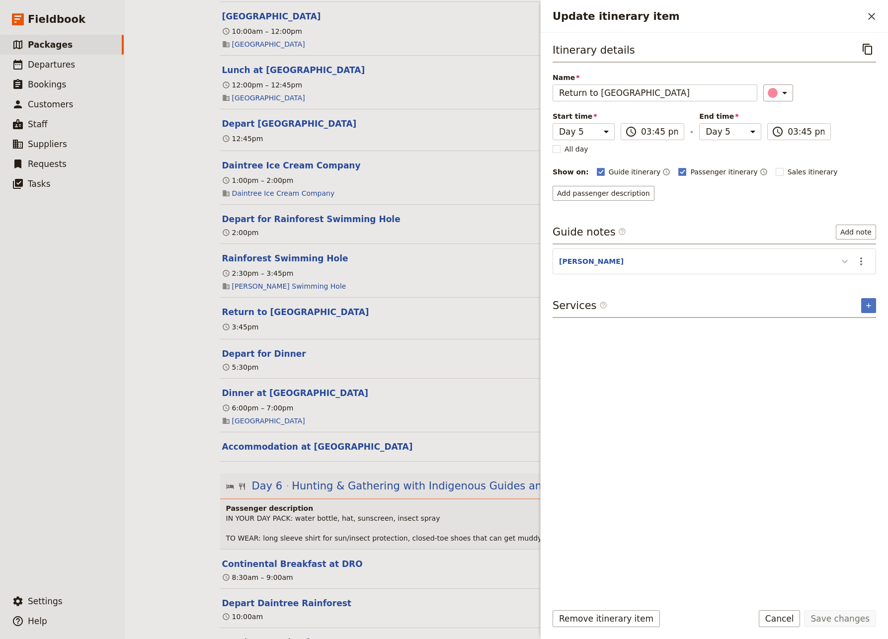
click at [841, 262] on icon "Update itinerary item" at bounding box center [845, 262] width 12 height 12
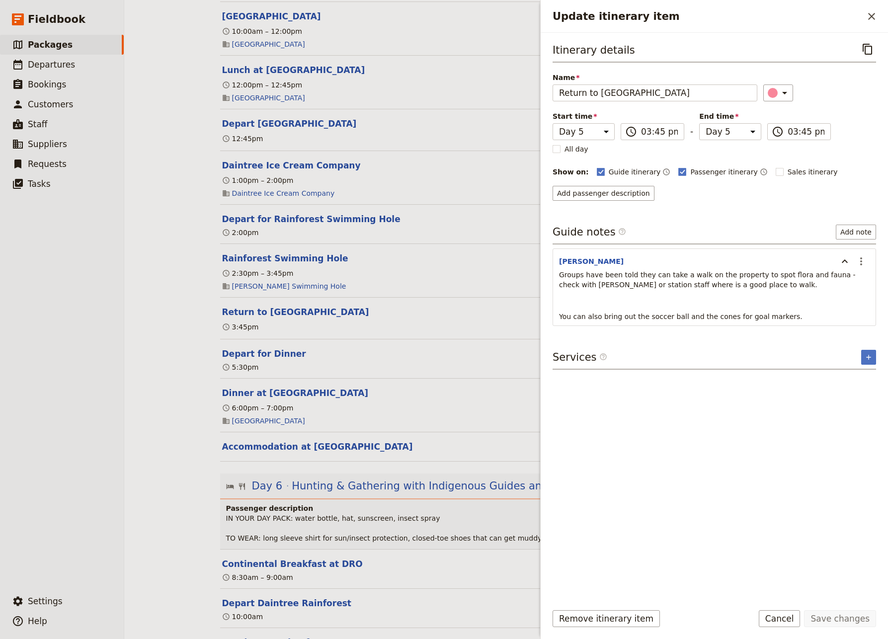
click at [723, 284] on p "Groups have been told they can take a walk on the property to spot flora and fa…" at bounding box center [714, 280] width 311 height 20
click at [857, 261] on icon "Actions" at bounding box center [862, 262] width 12 height 12
click at [823, 282] on span "Edit note" at bounding box center [832, 283] width 31 height 10
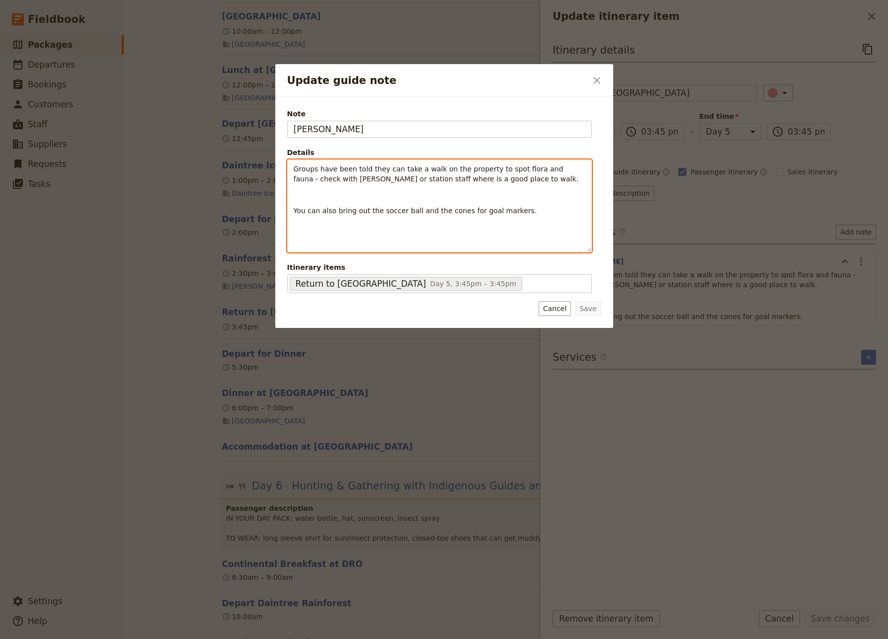
click at [477, 179] on p "Groups have been told they can take a walk on the property to spot flora and fa…" at bounding box center [440, 174] width 292 height 20
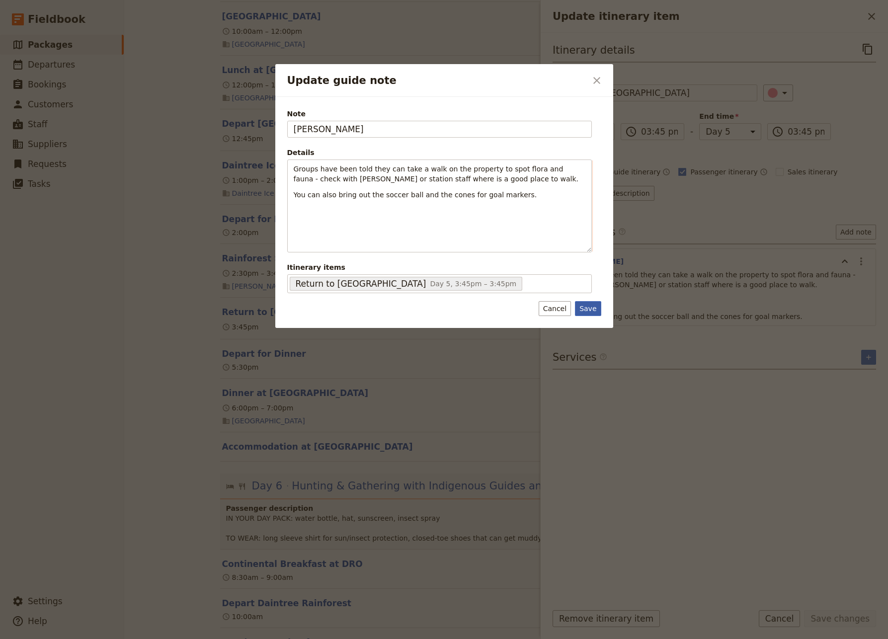
click at [593, 309] on button "Save" at bounding box center [588, 308] width 26 height 15
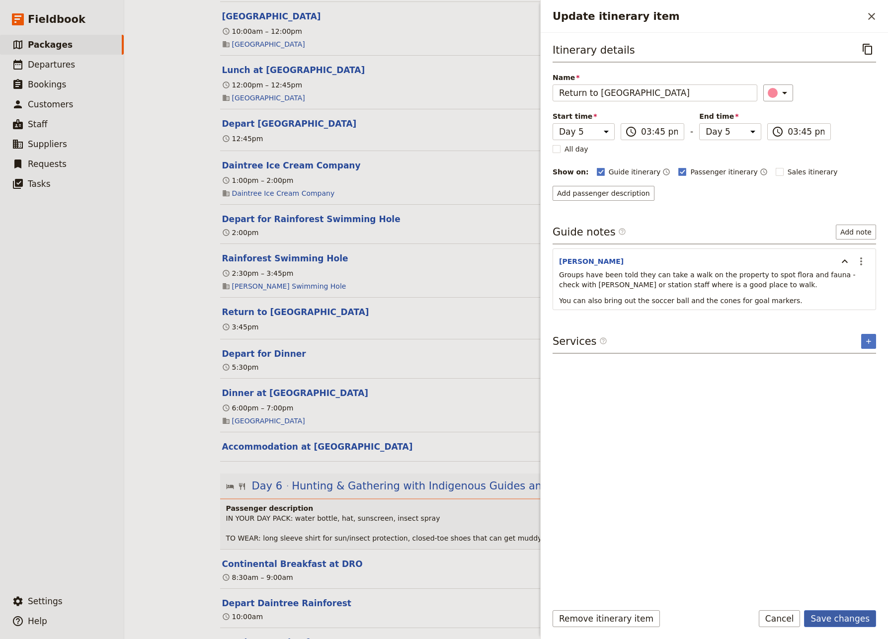
click at [848, 584] on button "Save changes" at bounding box center [840, 618] width 72 height 17
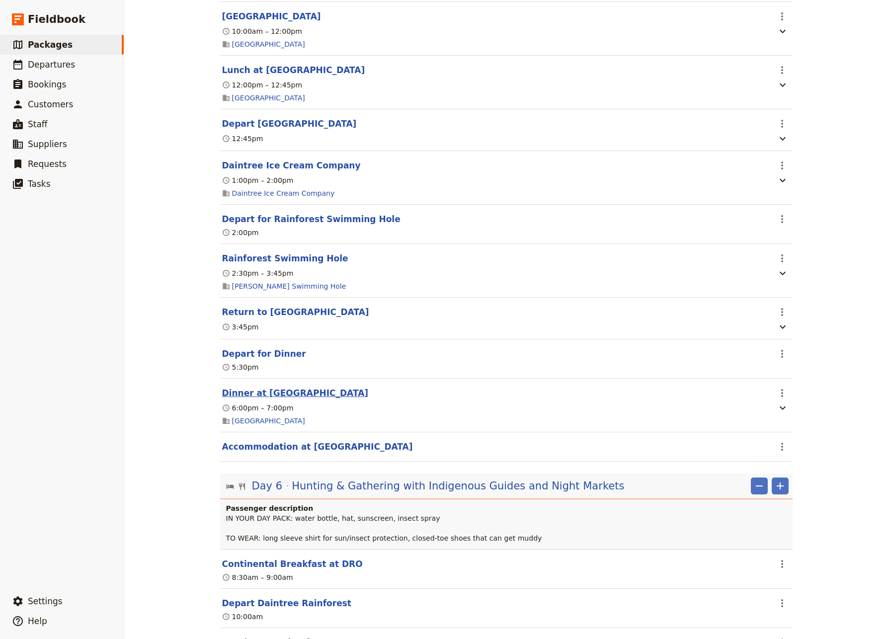
click at [254, 399] on button "Dinner at [GEOGRAPHIC_DATA]" at bounding box center [295, 393] width 147 height 12
select select "5"
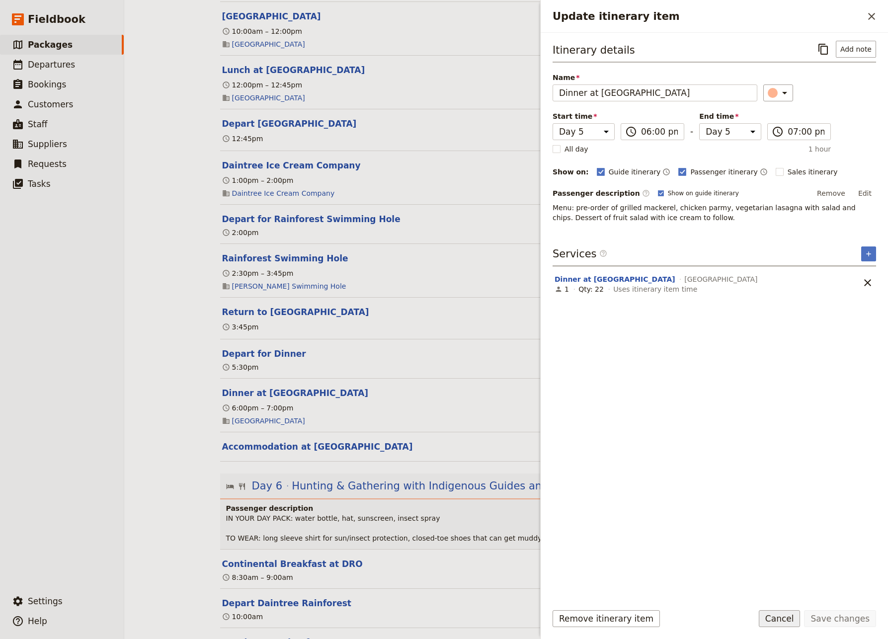
click at [800, 584] on button "Cancel" at bounding box center [780, 618] width 42 height 17
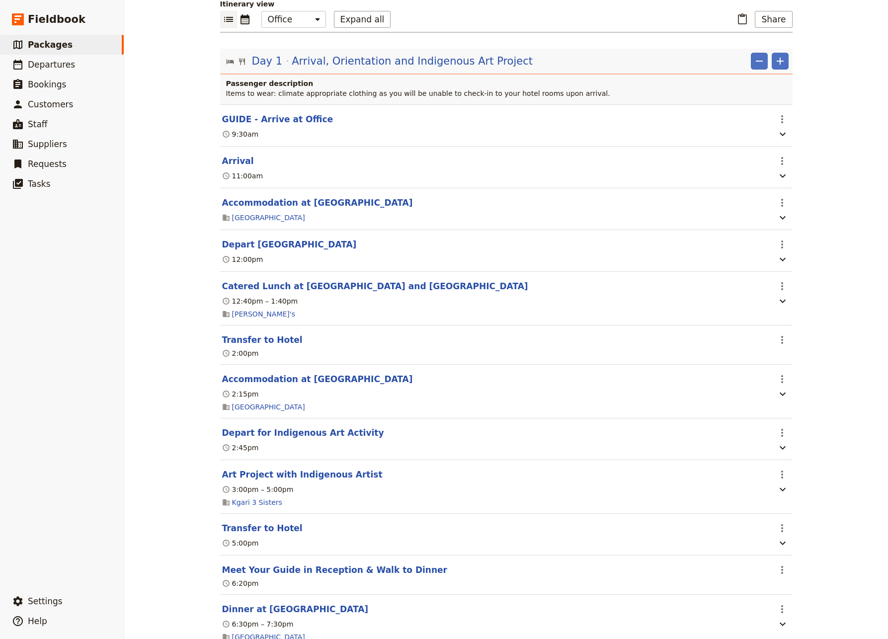
scroll to position [131, 0]
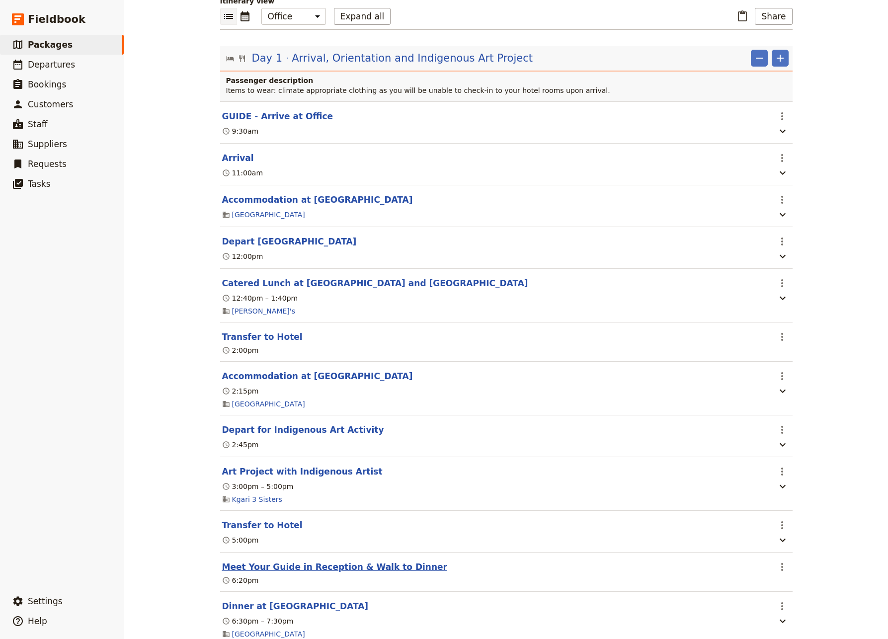
click at [295, 561] on button "Meet Your Guide in Reception & Walk to Dinner" at bounding box center [334, 567] width 225 height 12
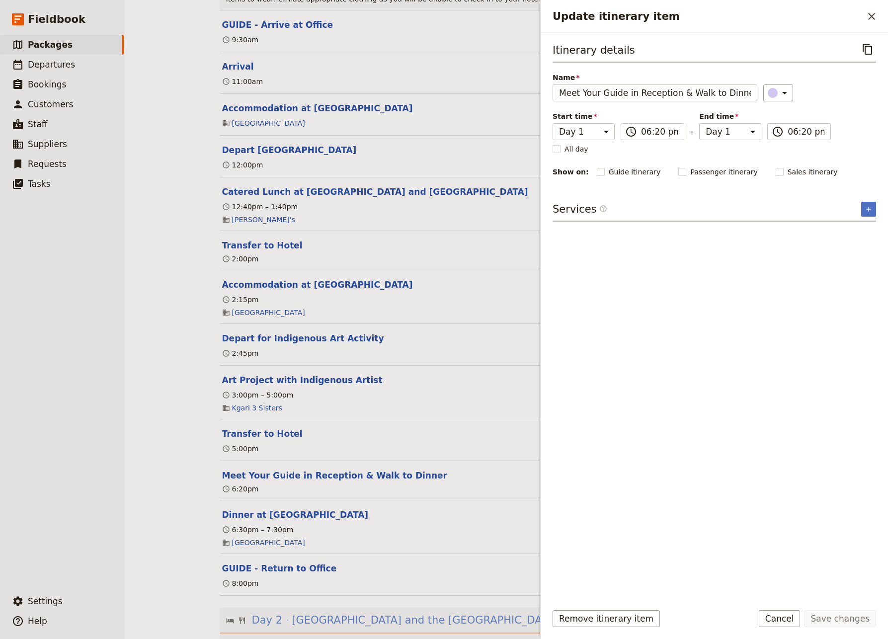
scroll to position [262, 0]
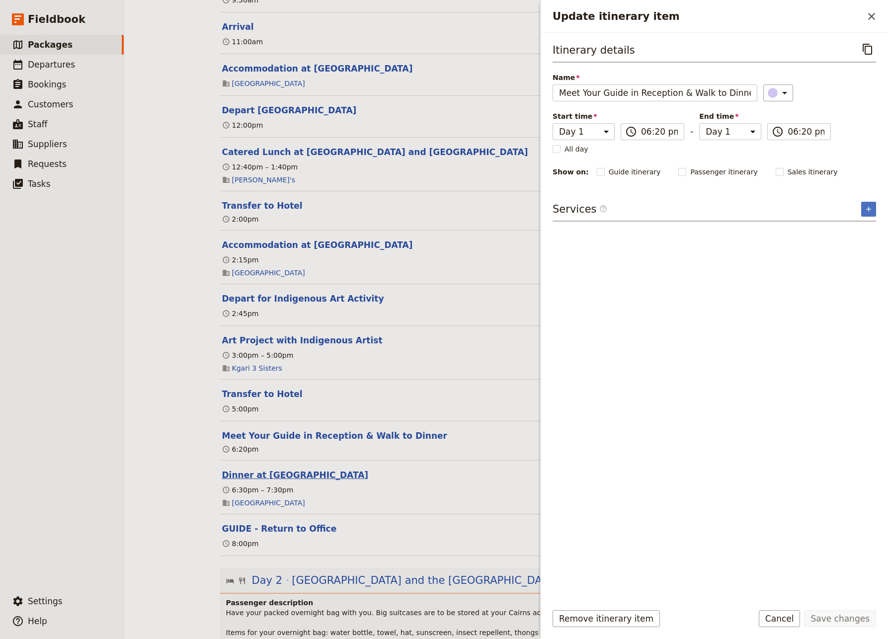
click at [264, 469] on button "Dinner at [GEOGRAPHIC_DATA]" at bounding box center [295, 475] width 147 height 12
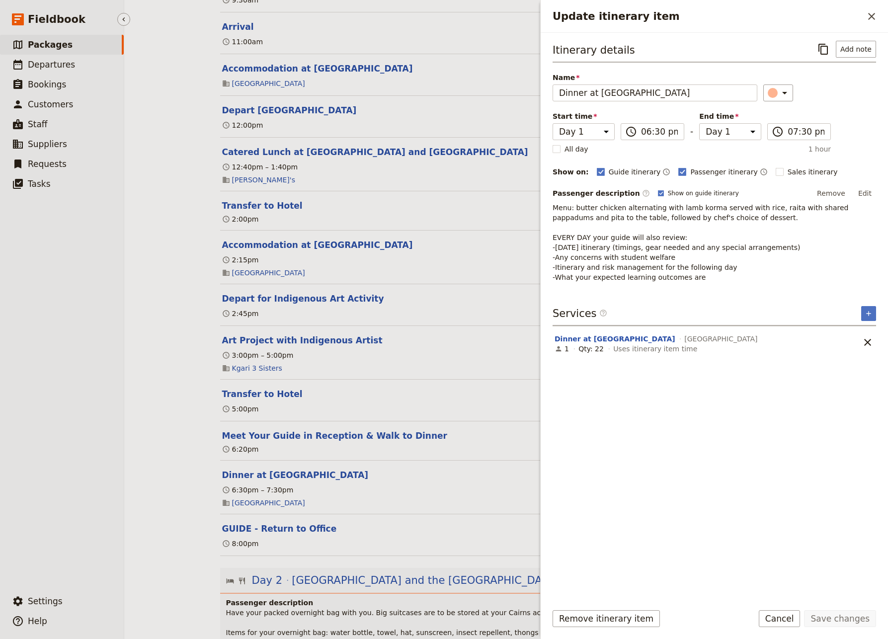
click at [82, 507] on ul "​ Packages ​ Departures ​ Bookings ​ Customers ​ Staff ​ Suppliers ​ Requests ​…" at bounding box center [62, 311] width 124 height 553
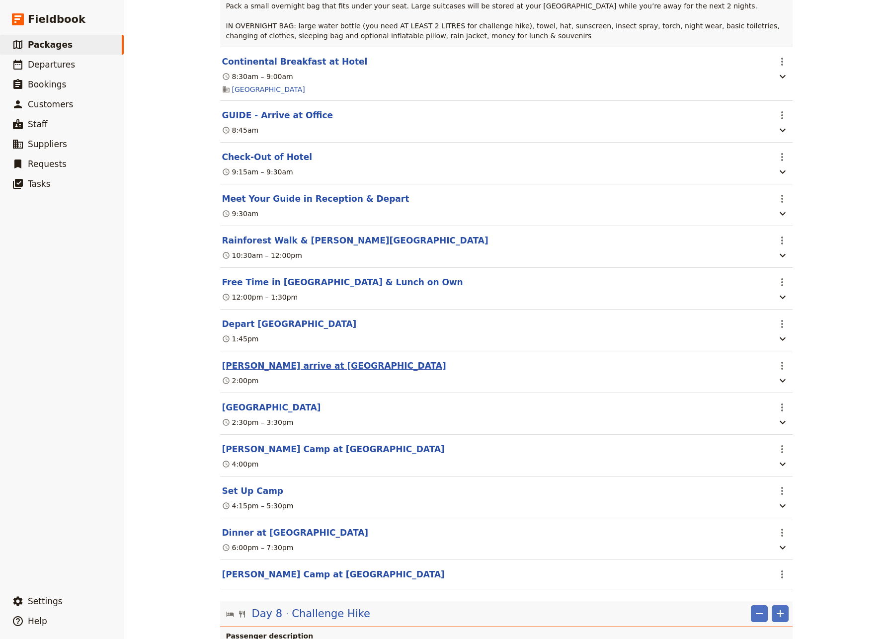
scroll to position [4200, 0]
click at [823, 379] on div "World Expeditions: [GEOGRAPHIC_DATA][PERSON_NAME] 2025 - Group 1 ​ 12 days / 11…" at bounding box center [506, 319] width 764 height 639
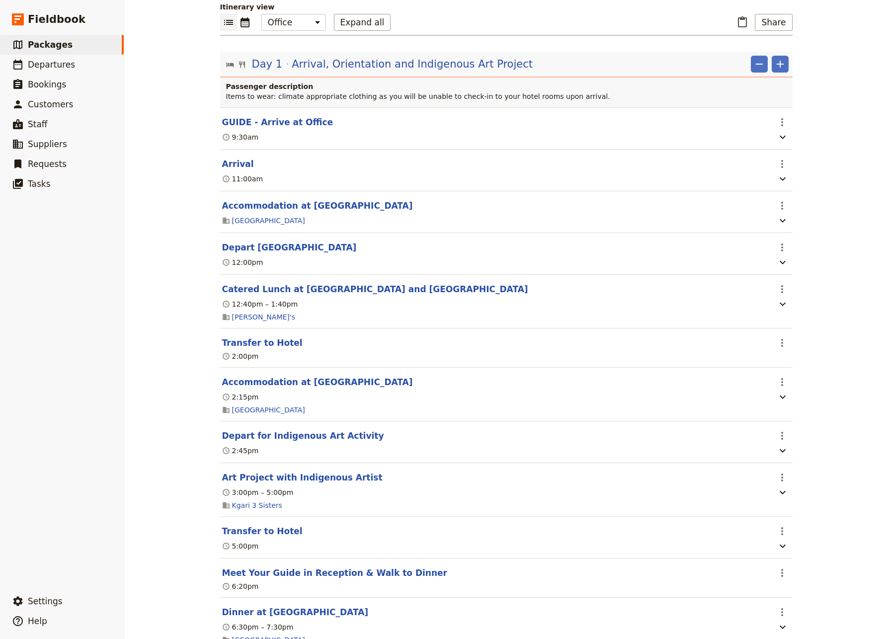
scroll to position [0, 0]
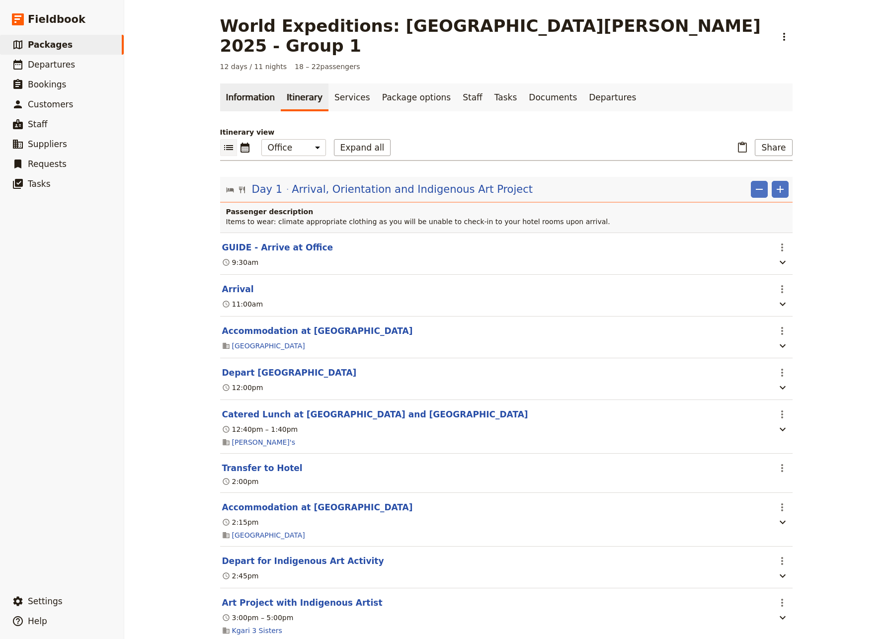
click at [244, 84] on link "Information" at bounding box center [250, 98] width 61 height 28
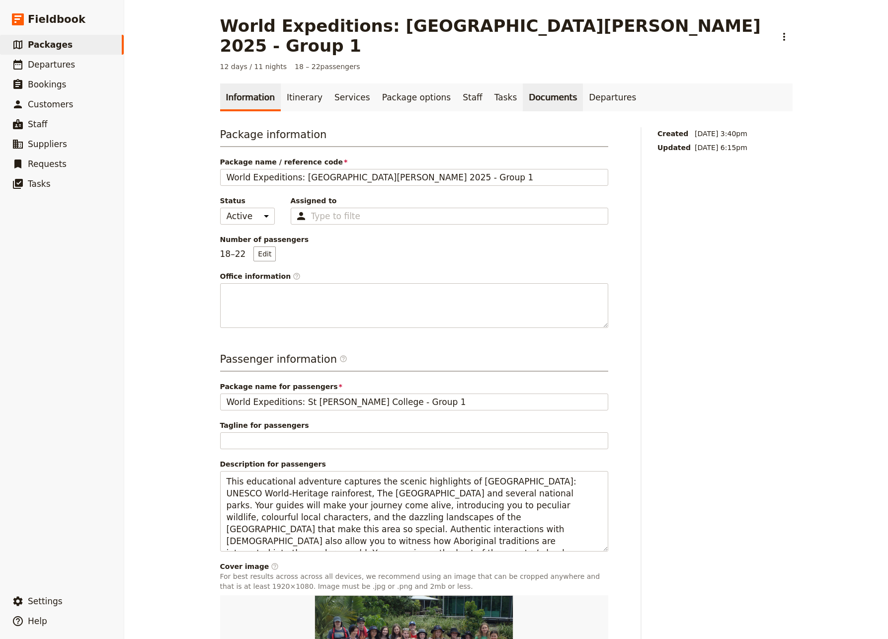
click at [523, 84] on link "Documents" at bounding box center [553, 98] width 60 height 28
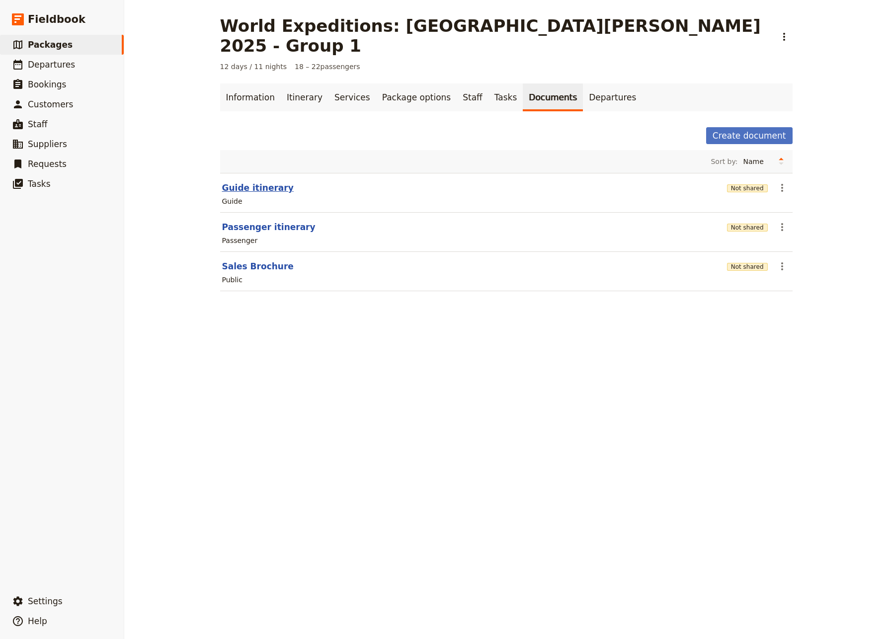
click at [243, 182] on button "Guide itinerary" at bounding box center [258, 188] width 72 height 12
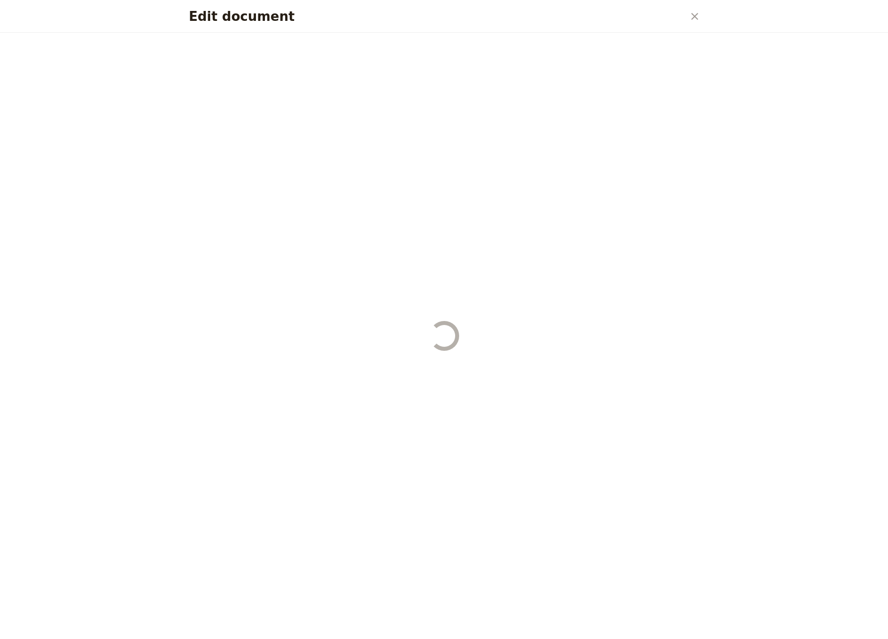
select select "STAFF"
select select "RUN_SHEET"
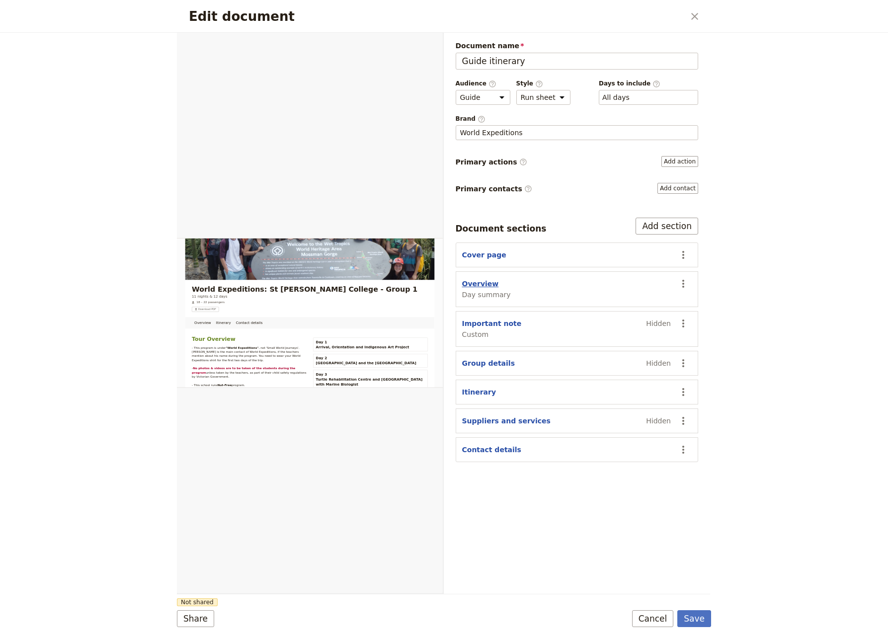
click at [476, 283] on button "Overview" at bounding box center [480, 284] width 37 height 10
select select "DAY_SUMMARY"
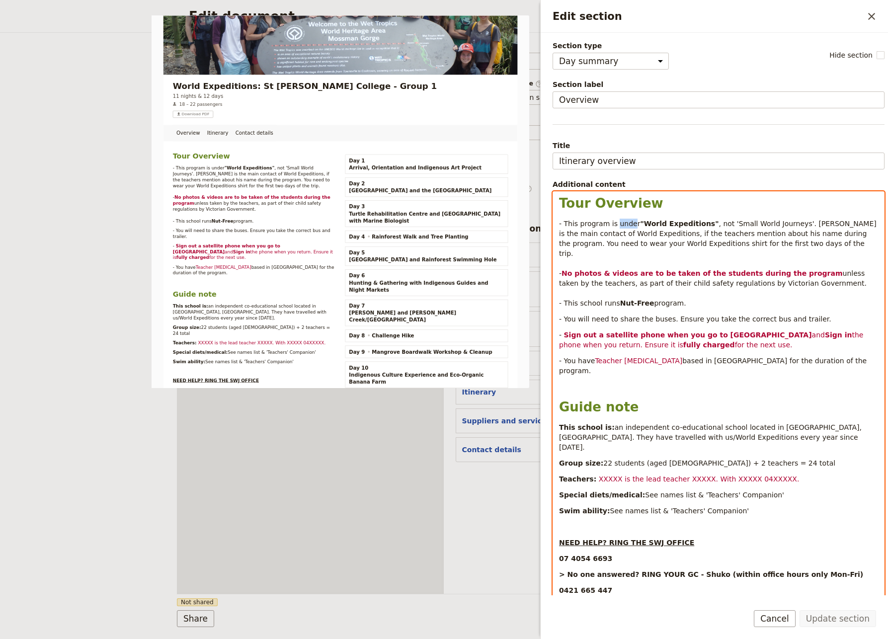
drag, startPoint x: 630, startPoint y: 223, endPoint x: 614, endPoint y: 226, distance: 16.2
click at [614, 226] on span "- This program is under" at bounding box center [599, 224] width 81 height 8
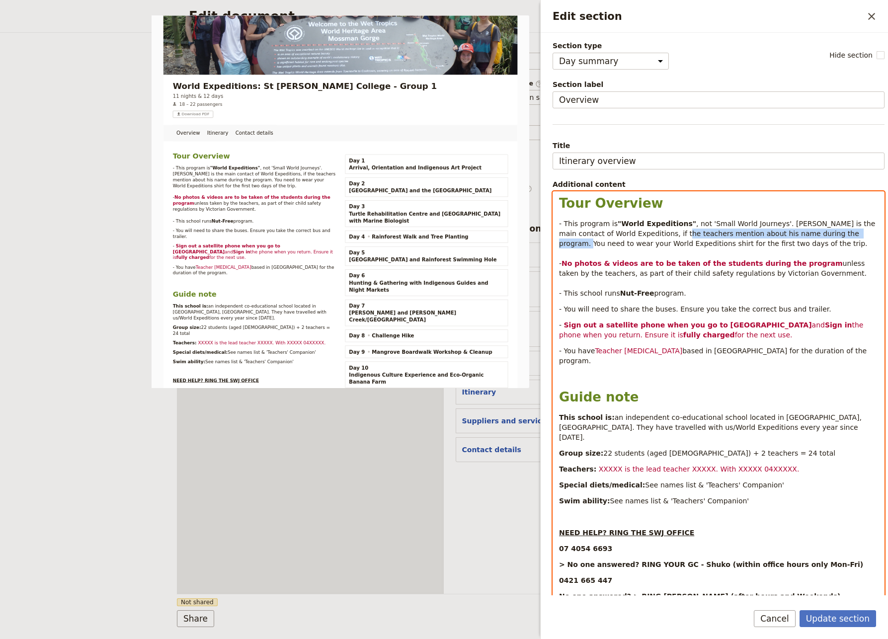
drag, startPoint x: 835, startPoint y: 234, endPoint x: 658, endPoint y: 236, distance: 177.0
click at [658, 236] on span ", not 'Small World Journeys'. [PERSON_NAME] is the main contact of World Expedi…" at bounding box center [718, 244] width 319 height 48
click at [772, 226] on span ", not 'Small World Journeys'. [PERSON_NAME] is the main contact of World Expedi…" at bounding box center [718, 244] width 319 height 48
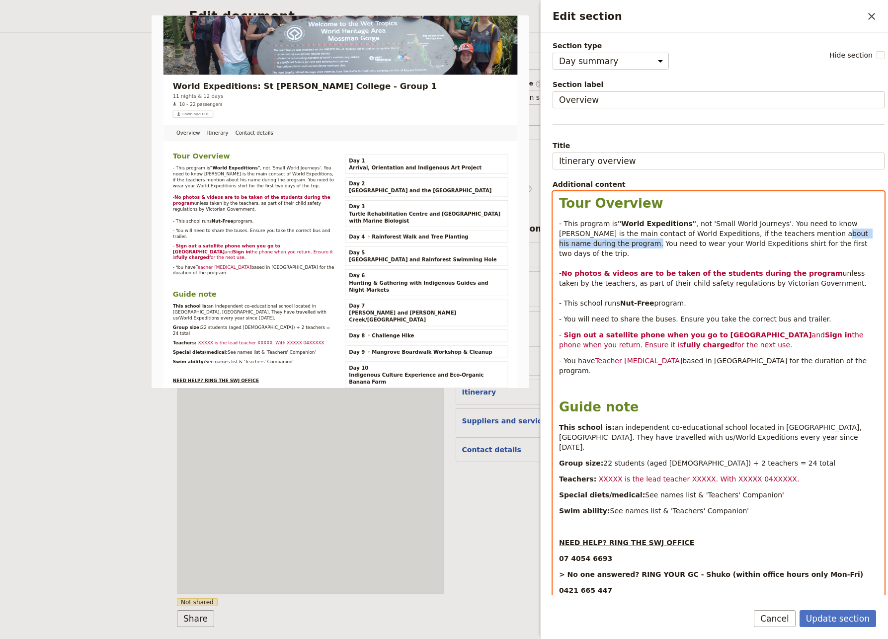
drag, startPoint x: 789, startPoint y: 233, endPoint x: 586, endPoint y: 245, distance: 204.1
click at [586, 245] on span ", not 'Small World Journeys'. You need to know [PERSON_NAME] is the main contac…" at bounding box center [714, 249] width 311 height 58
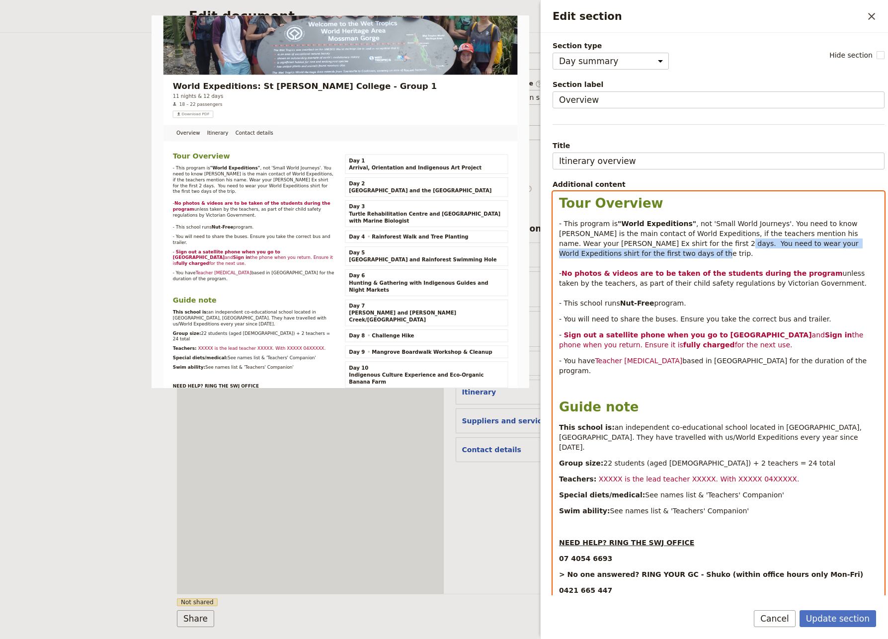
drag, startPoint x: 634, startPoint y: 253, endPoint x: 645, endPoint y: 247, distance: 12.5
click at [645, 247] on p "- This program is "World Expeditions" , not 'Small World Journeys'. You need to…" at bounding box center [718, 263] width 319 height 89
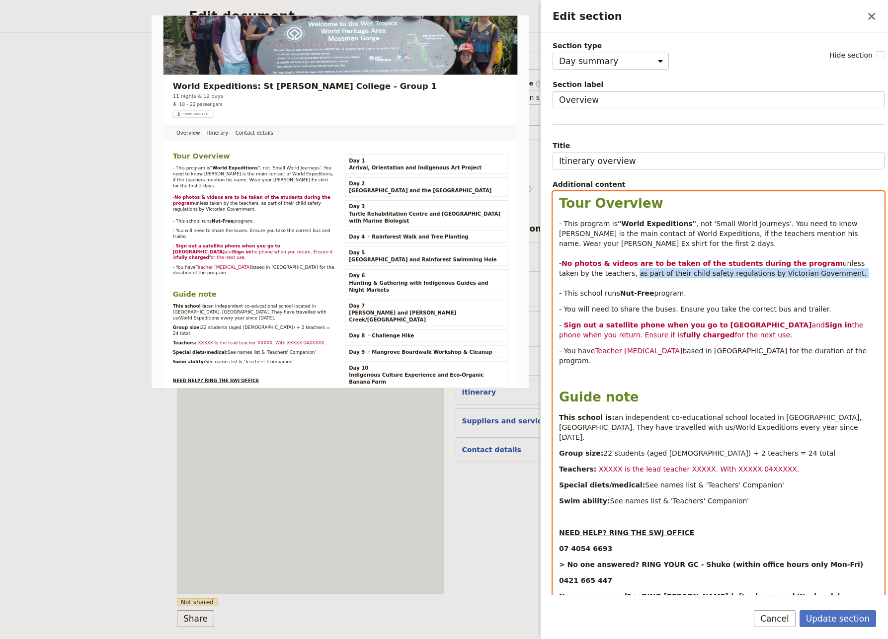
drag, startPoint x: 786, startPoint y: 276, endPoint x: 587, endPoint y: 277, distance: 199.9
click at [587, 277] on span "unless taken by the teachers, as part of their child safety regulations by Vict…" at bounding box center [714, 279] width 310 height 38
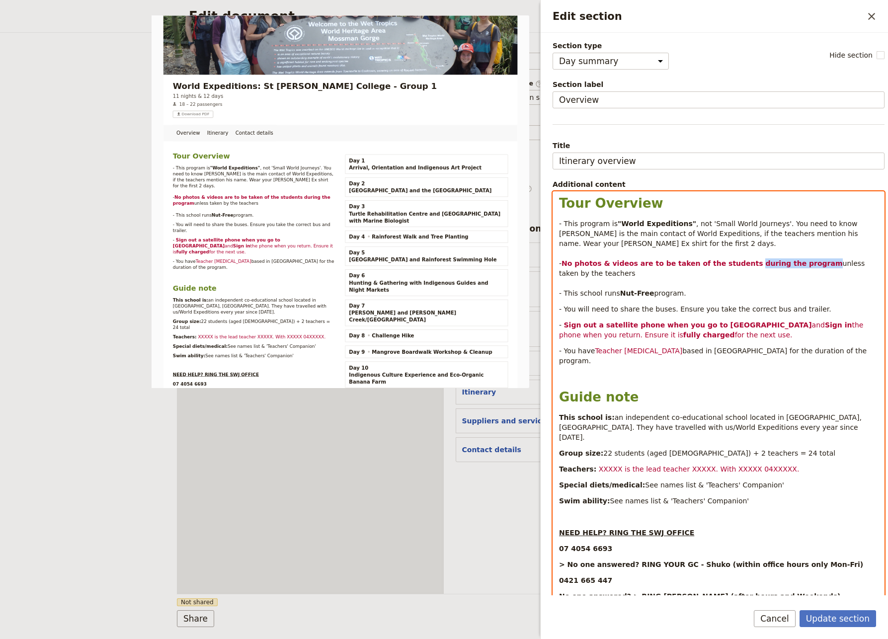
drag, startPoint x: 797, startPoint y: 265, endPoint x: 734, endPoint y: 265, distance: 63.6
click at [734, 265] on strong "No photos & videos are to be taken of the students during the program" at bounding box center [702, 264] width 281 height 8
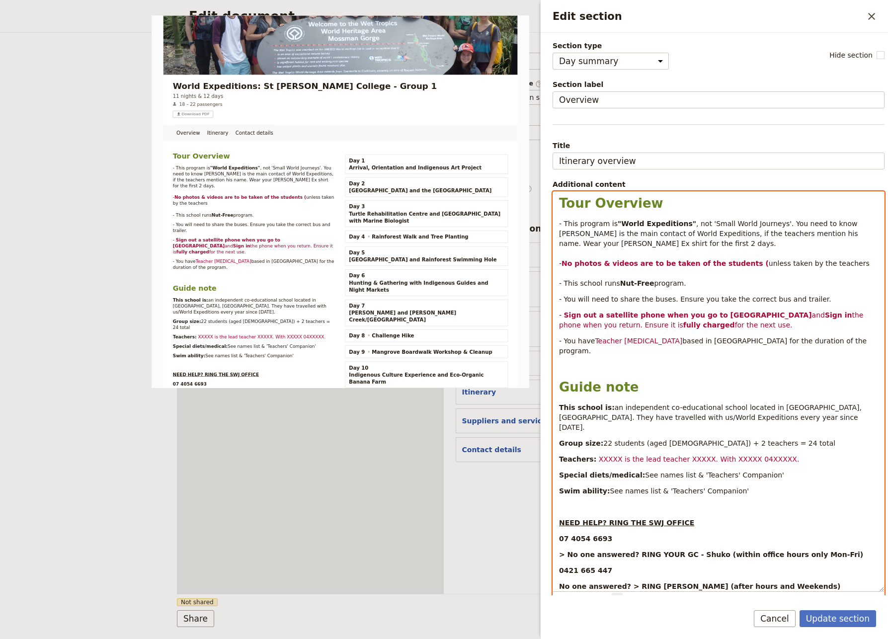
click at [822, 263] on span "unless taken by the teachers - This school runs" at bounding box center [715, 274] width 313 height 28
click at [733, 265] on p "- This program is "World Expeditions" , not 'Small World Journeys'. You need to…" at bounding box center [718, 254] width 319 height 70
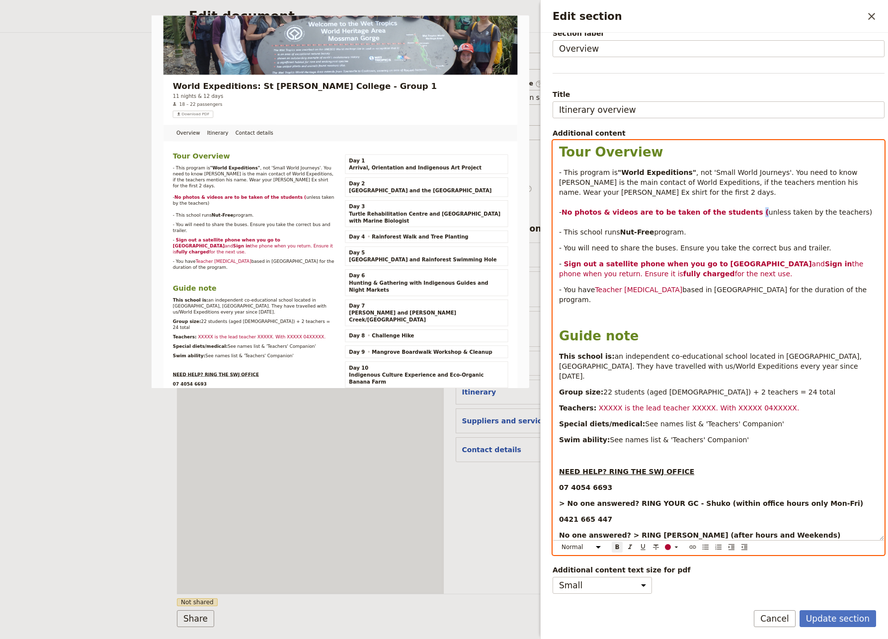
scroll to position [81, 0]
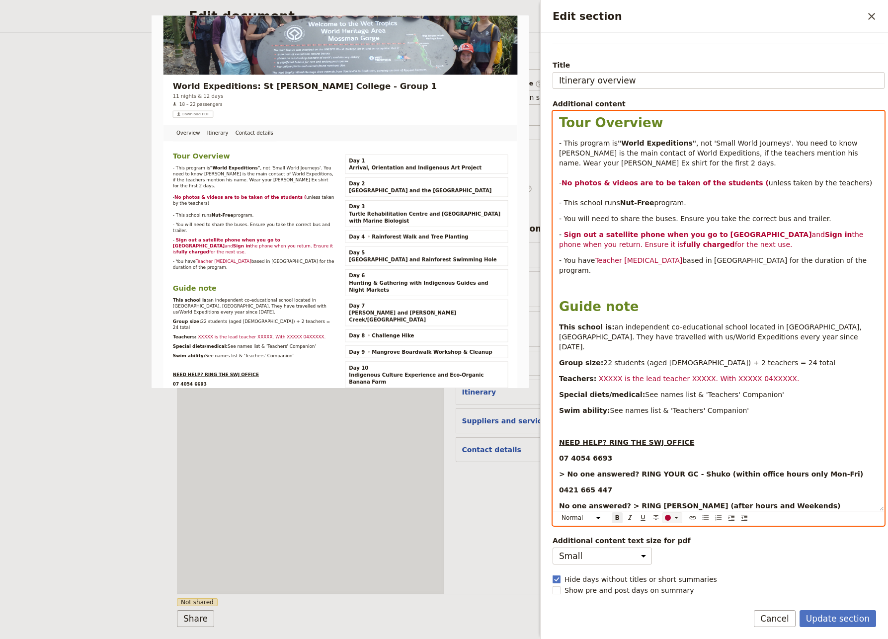
click at [669, 518] on div "Edit section" at bounding box center [668, 518] width 6 height 6
click at [667, 531] on button "button" at bounding box center [669, 534] width 8 height 8
click at [684, 283] on div "Tour Overview - This program is "World Expeditions" , not 'Small World Journeys…" at bounding box center [718, 311] width 331 height 400
drag, startPoint x: 613, startPoint y: 205, endPoint x: 579, endPoint y: 202, distance: 33.9
click at [579, 202] on span "unless taken by the teachers) - This school runs" at bounding box center [715, 193] width 313 height 28
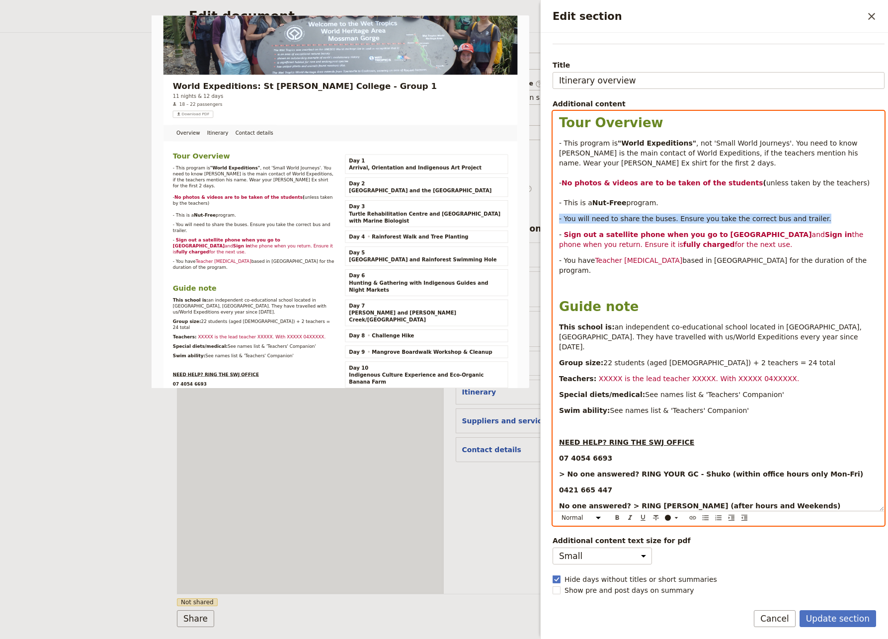
drag, startPoint x: 803, startPoint y: 220, endPoint x: 541, endPoint y: 220, distance: 262.5
click at [553, 220] on div "Tour Overview - This program is "World Expeditions" , not 'Small World Journeys…" at bounding box center [718, 311] width 331 height 400
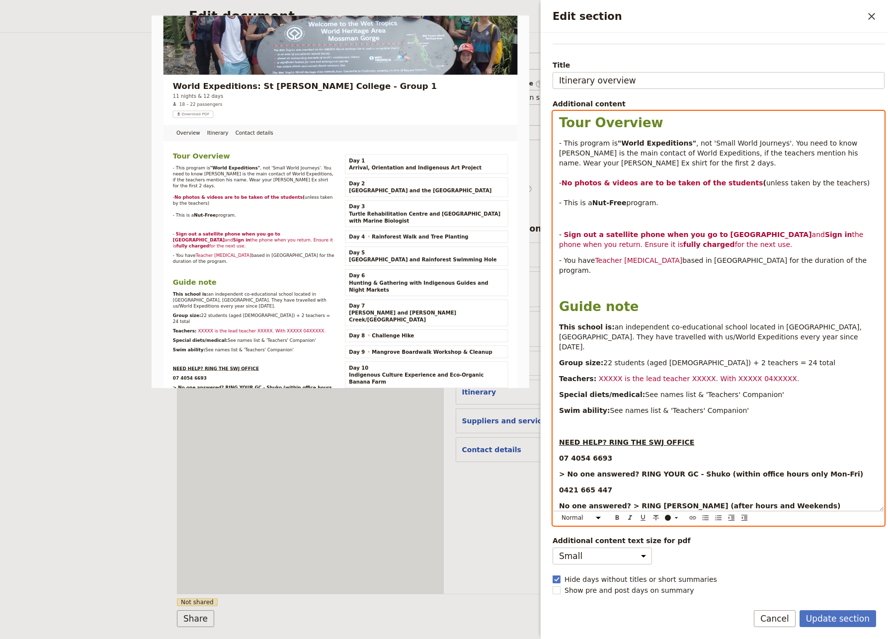
scroll to position [65, 0]
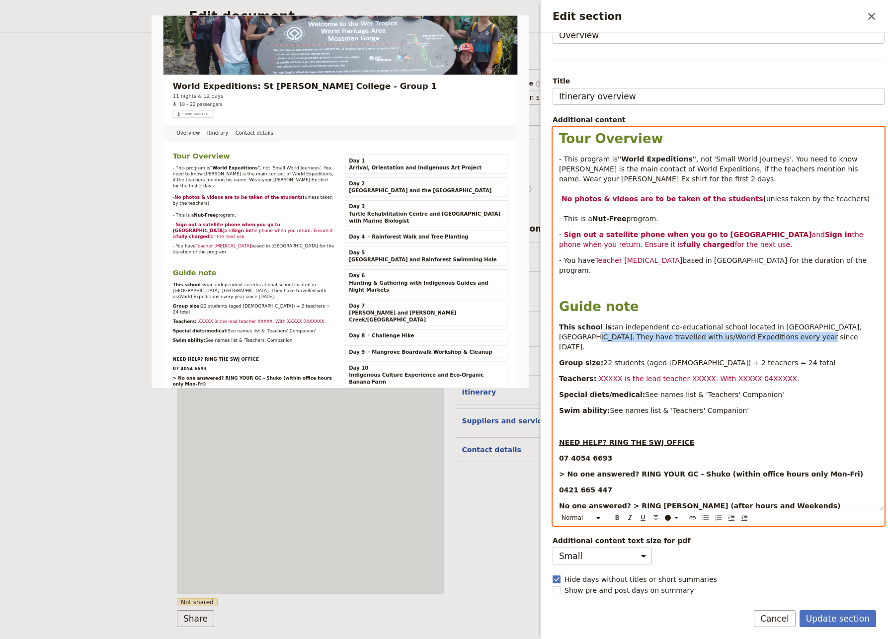
drag, startPoint x: 737, startPoint y: 330, endPoint x: 836, endPoint y: 316, distance: 100.0
click at [836, 322] on p "This school is: an independent co-educational school located in [GEOGRAPHIC_DAT…" at bounding box center [718, 337] width 319 height 30
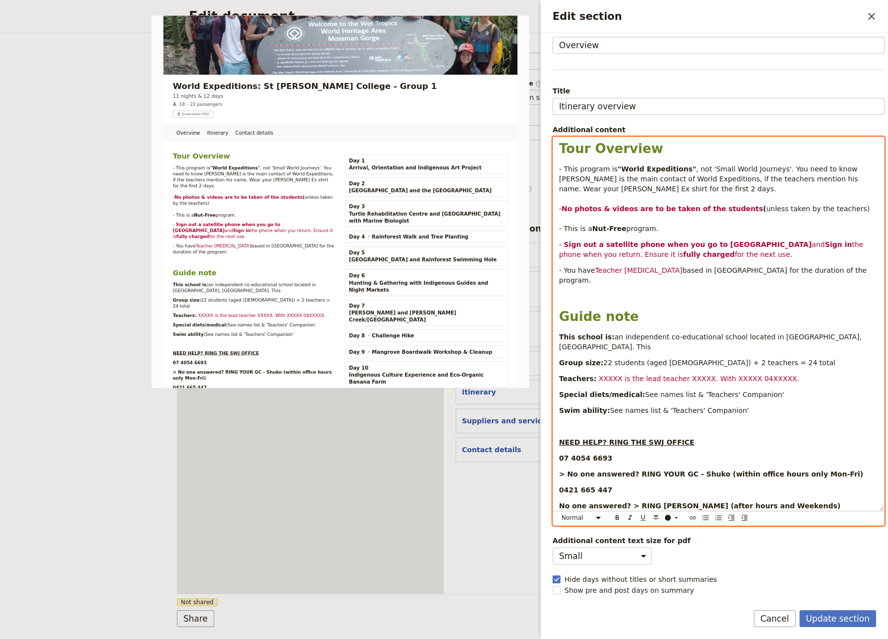
scroll to position [55, 0]
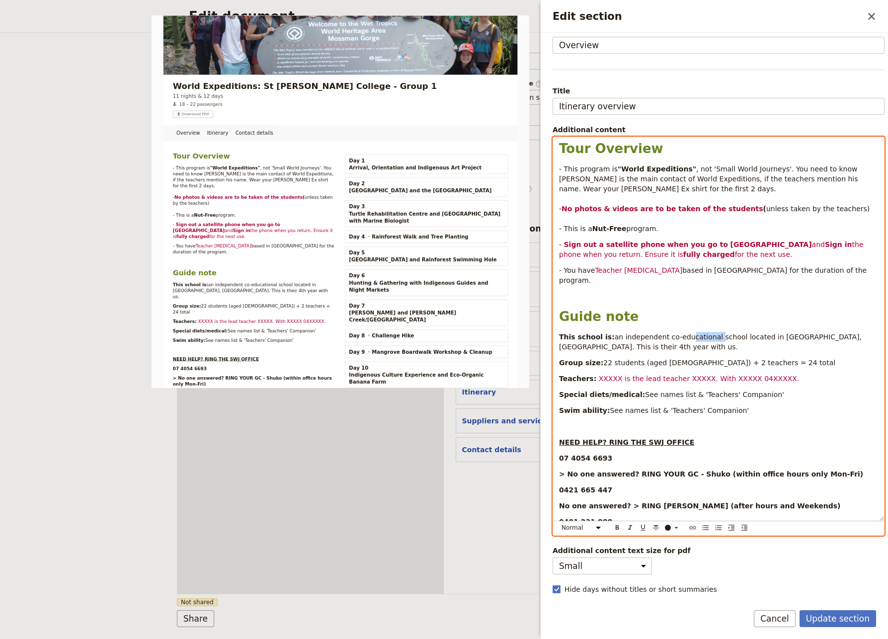
drag, startPoint x: 703, startPoint y: 328, endPoint x: 676, endPoint y: 331, distance: 27.0
click at [676, 333] on span "an independent co-educational school located in [GEOGRAPHIC_DATA], [GEOGRAPHIC_…" at bounding box center [711, 342] width 305 height 18
drag, startPoint x: 720, startPoint y: 328, endPoint x: 698, endPoint y: 326, distance: 21.5
click at [698, 333] on span "an independent co-ed school located in [GEOGRAPHIC_DATA], [GEOGRAPHIC_DATA]. Th…" at bounding box center [695, 342] width 273 height 18
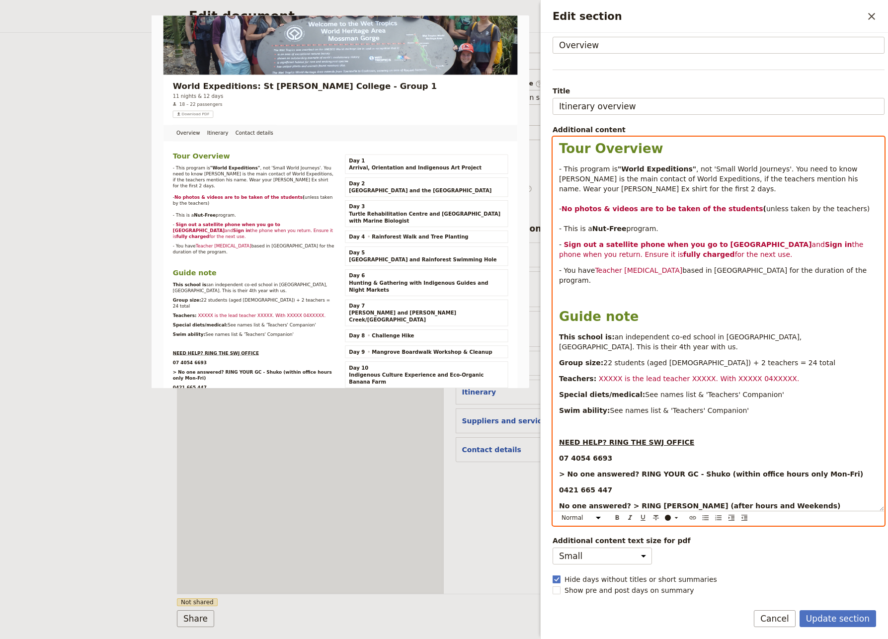
click at [808, 348] on div "Tour Overview - This program is "World Expeditions" , not 'Small World Journeys…" at bounding box center [718, 324] width 331 height 374
click at [576, 407] on strong "Swim ability:" at bounding box center [584, 411] width 51 height 8
click at [849, 422] on p "Edit section" at bounding box center [718, 427] width 319 height 10
click at [704, 470] on strong "> No one answered? RING YOUR GC - Shuko (within office hours only Mon-Fri)" at bounding box center [711, 474] width 304 height 8
drag, startPoint x: 705, startPoint y: 455, endPoint x: 683, endPoint y: 454, distance: 22.4
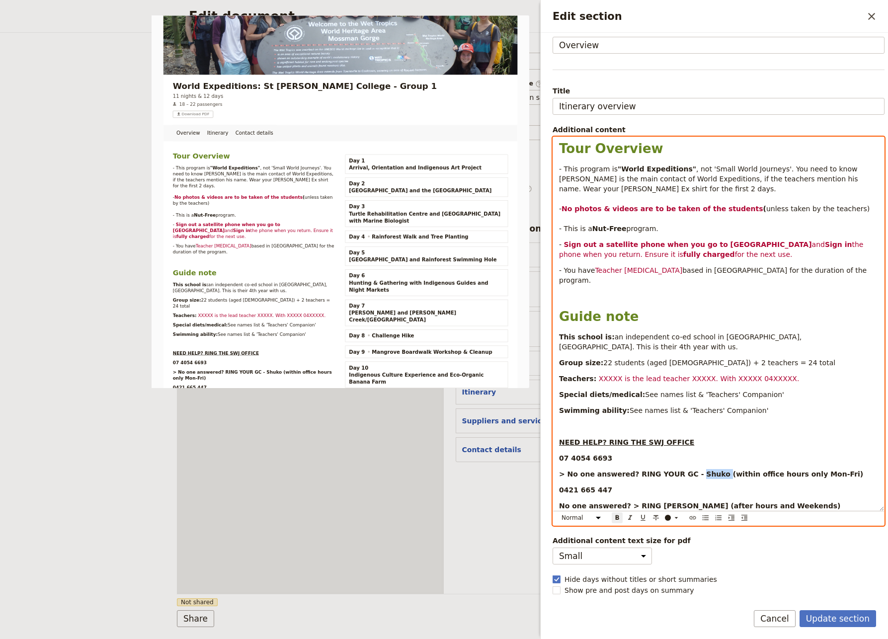
click at [683, 470] on strong "> No one answered? RING YOUR GC - Shuko (within office hours only Mon-Fri)" at bounding box center [711, 474] width 304 height 8
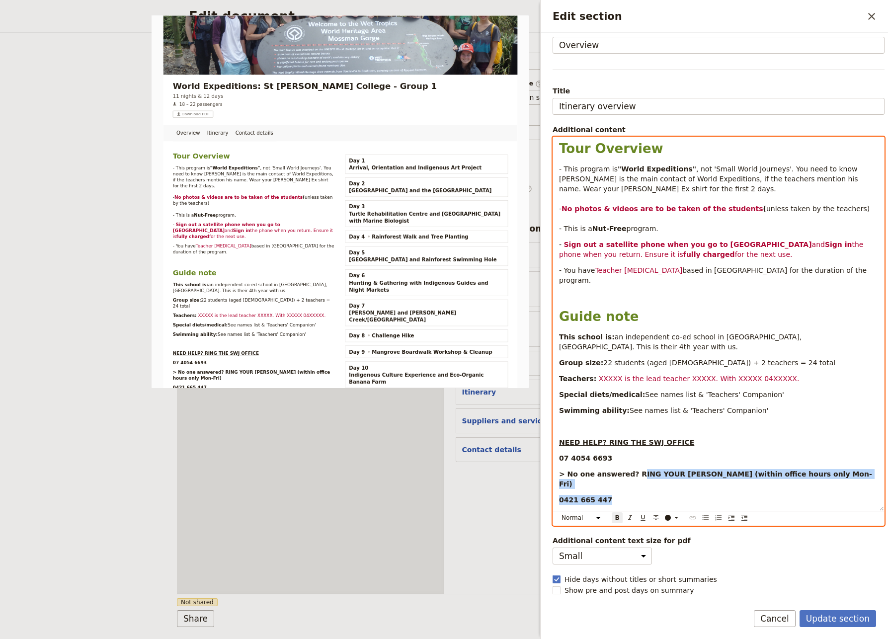
drag, startPoint x: 610, startPoint y: 473, endPoint x: 631, endPoint y: 457, distance: 26.2
click at [631, 457] on div "Tour Overview - This program is "World Expeditions" , not 'Small World Journeys…" at bounding box center [718, 324] width 331 height 374
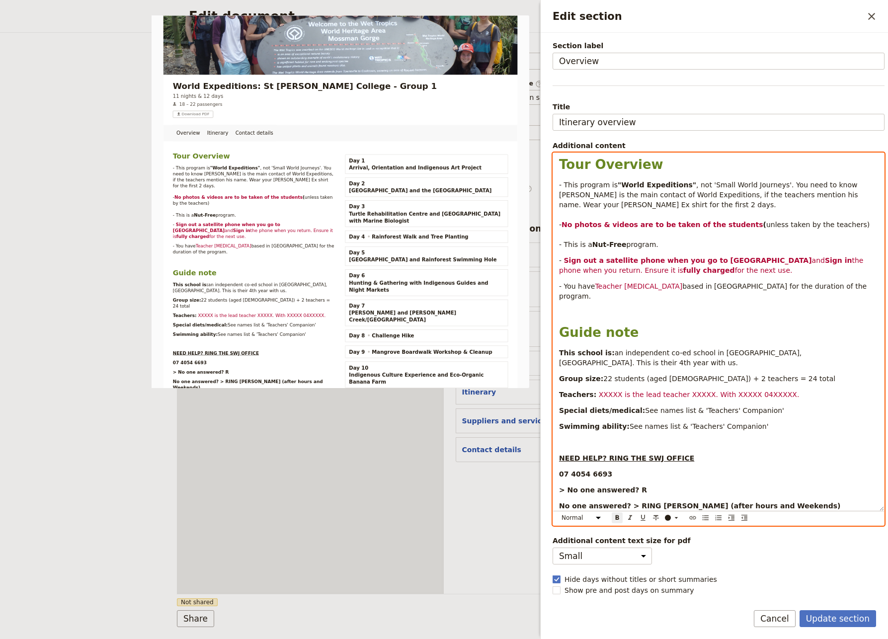
scroll to position [39, 0]
drag, startPoint x: 620, startPoint y: 487, endPoint x: 534, endPoint y: 489, distance: 86.0
click at [553, 489] on div "Tour Overview - This program is "World Expeditions" , not 'Small World Journeys…" at bounding box center [718, 332] width 331 height 358
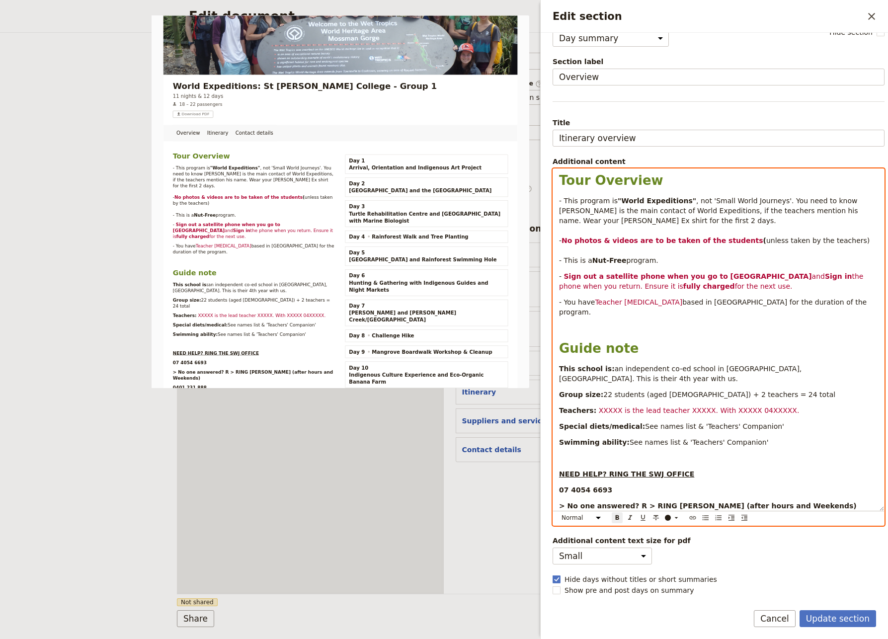
scroll to position [23, 0]
drag, startPoint x: 695, startPoint y: 487, endPoint x: 683, endPoint y: 490, distance: 12.8
click at [683, 502] on strong "> No one answered? > RING [PERSON_NAME] (after hours and Weekends)" at bounding box center [705, 506] width 292 height 8
drag, startPoint x: 711, startPoint y: 490, endPoint x: 746, endPoint y: 484, distance: 34.7
click at [747, 502] on strong "> No one answered? > RING [PERSON_NAME] (all hours and Weekends)" at bounding box center [700, 506] width 282 height 8
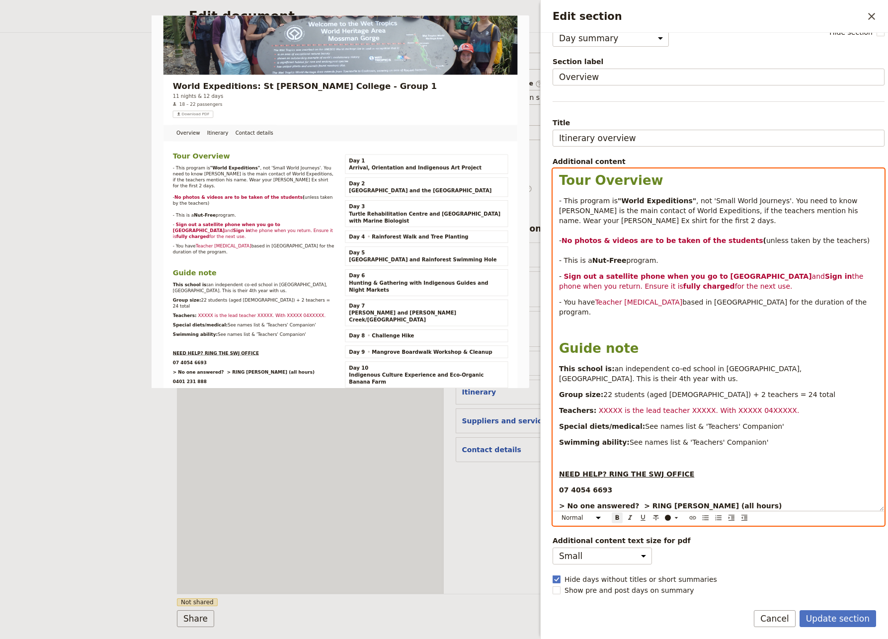
click at [773, 485] on p "07 4054 6693" at bounding box center [718, 490] width 319 height 10
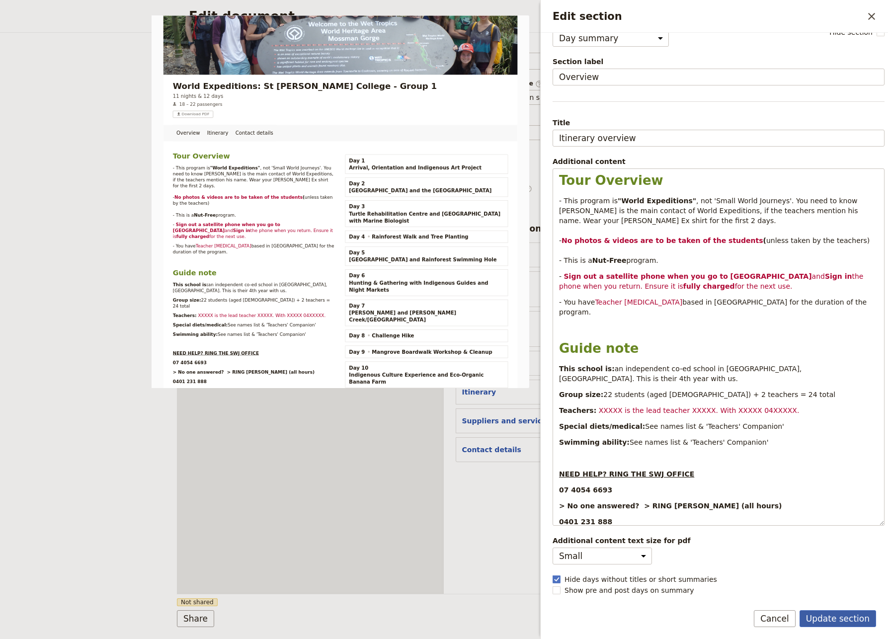
click at [830, 584] on button "Update section" at bounding box center [838, 618] width 77 height 17
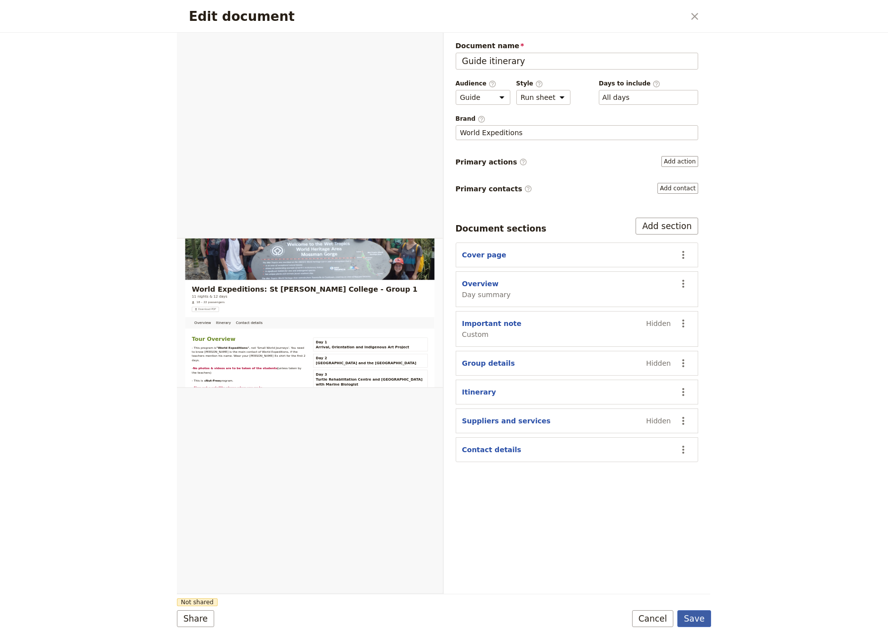
click at [697, 584] on button "Save" at bounding box center [695, 618] width 34 height 17
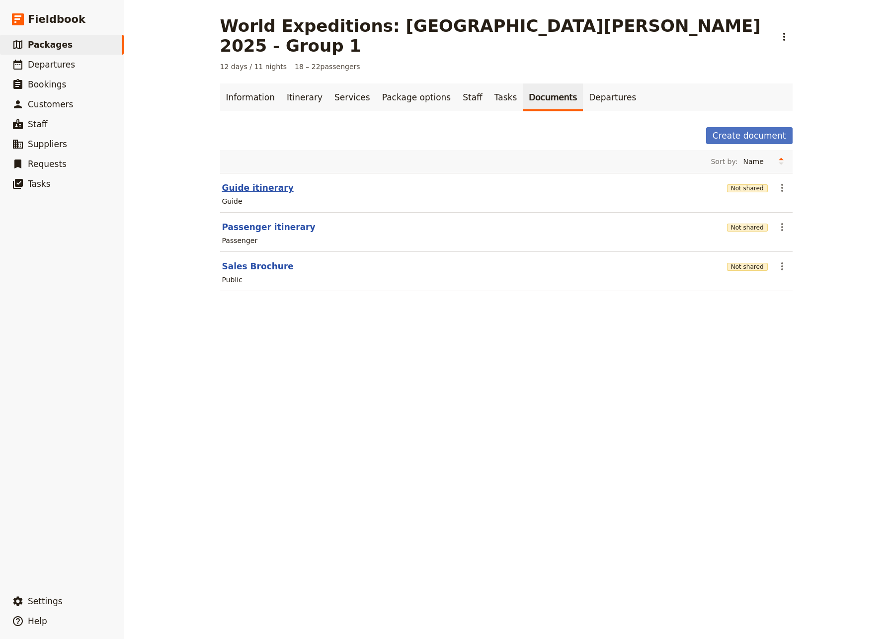
click at [237, 182] on button "Guide itinerary" at bounding box center [258, 188] width 72 height 12
select select "STAFF"
select select "RUN_SHEET"
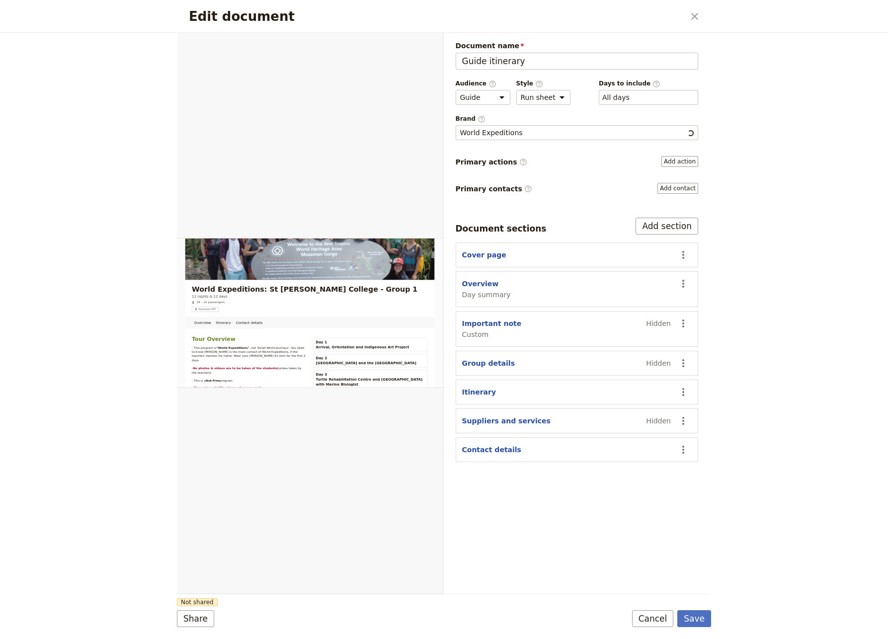
scroll to position [0, 0]
click at [700, 584] on button "Save" at bounding box center [695, 618] width 34 height 17
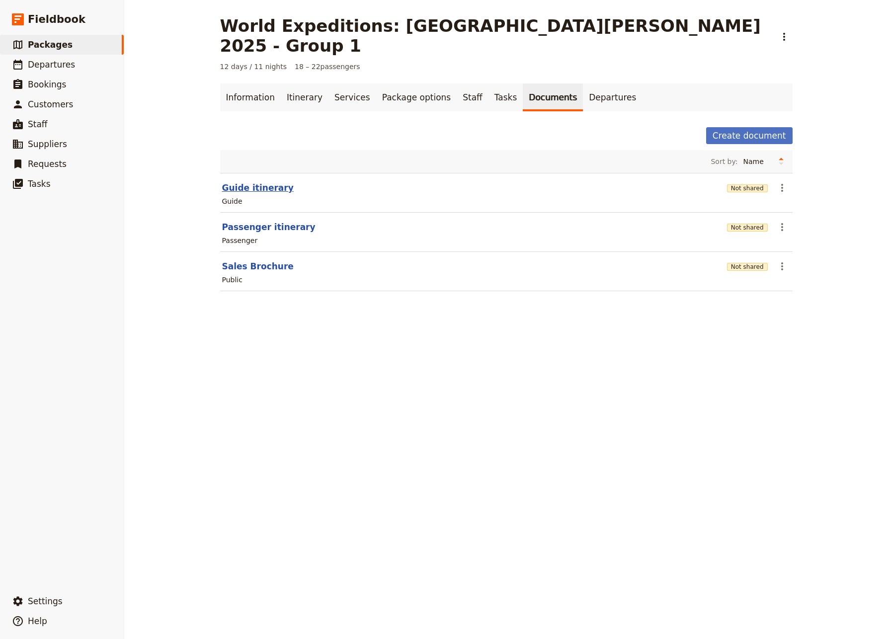
click at [227, 182] on button "Guide itinerary" at bounding box center [258, 188] width 72 height 12
select select "STAFF"
select select "RUN_SHEET"
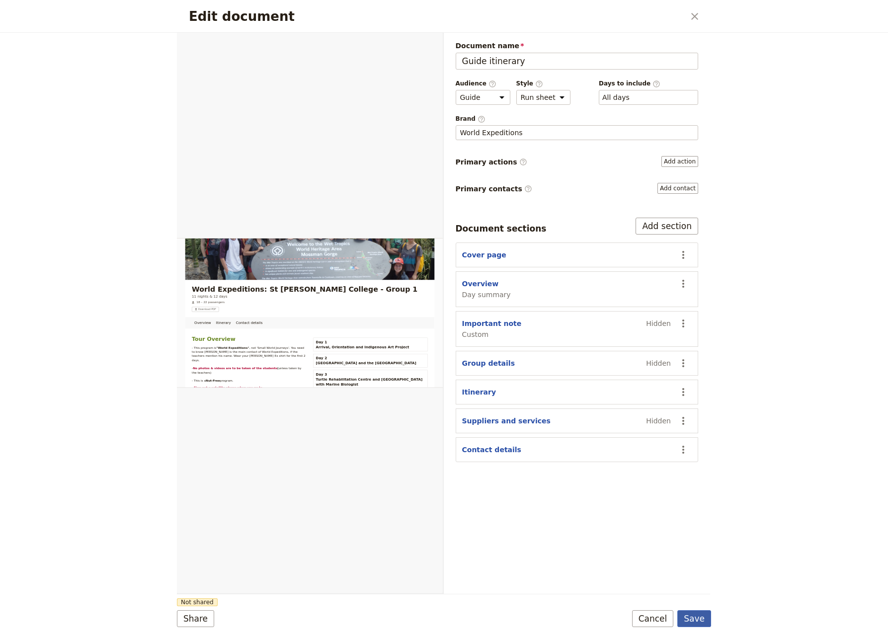
click at [701, 584] on button "Save" at bounding box center [695, 618] width 34 height 17
